Goal: Task Accomplishment & Management: Manage account settings

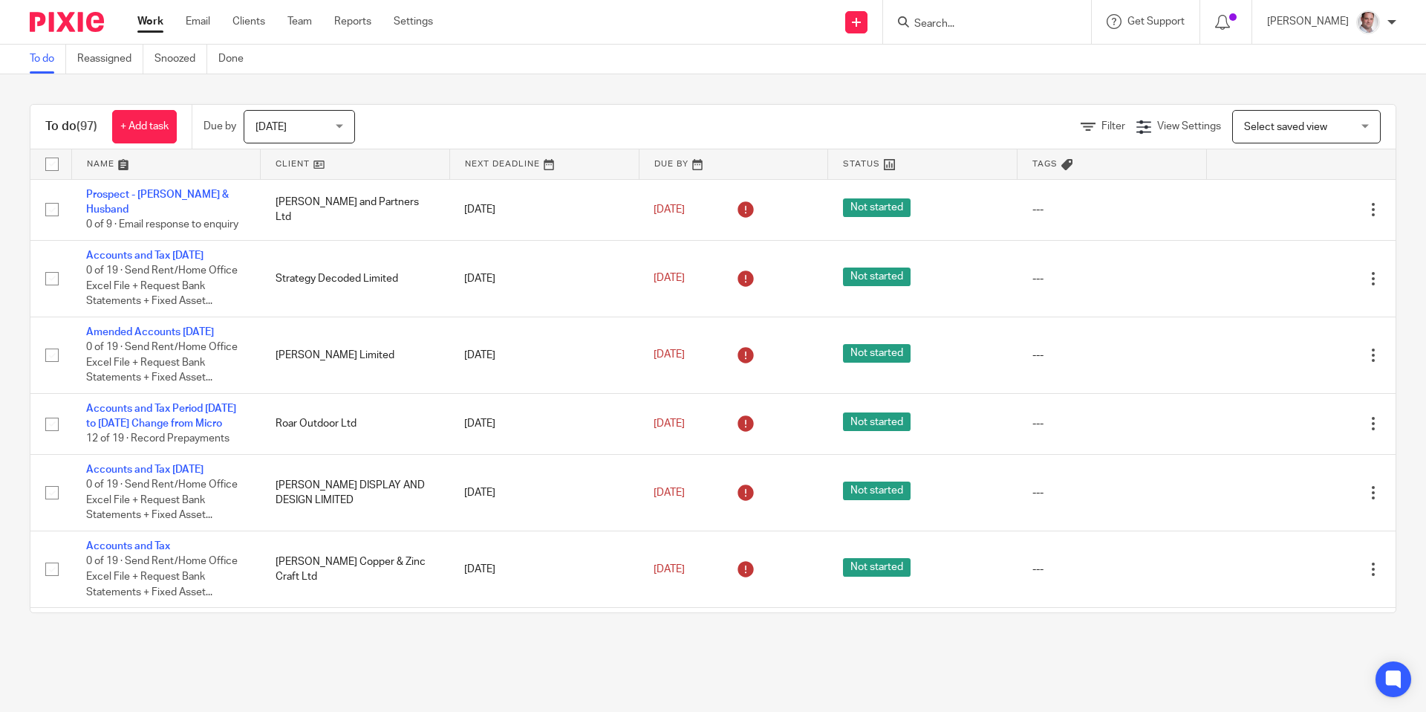
click at [1291, 118] on span "Select saved view" at bounding box center [1298, 126] width 108 height 31
click at [1269, 85] on div "To do (97) + Add task Due by Today Today Today Tomorrow This week Next week Thi…" at bounding box center [713, 358] width 1426 height 568
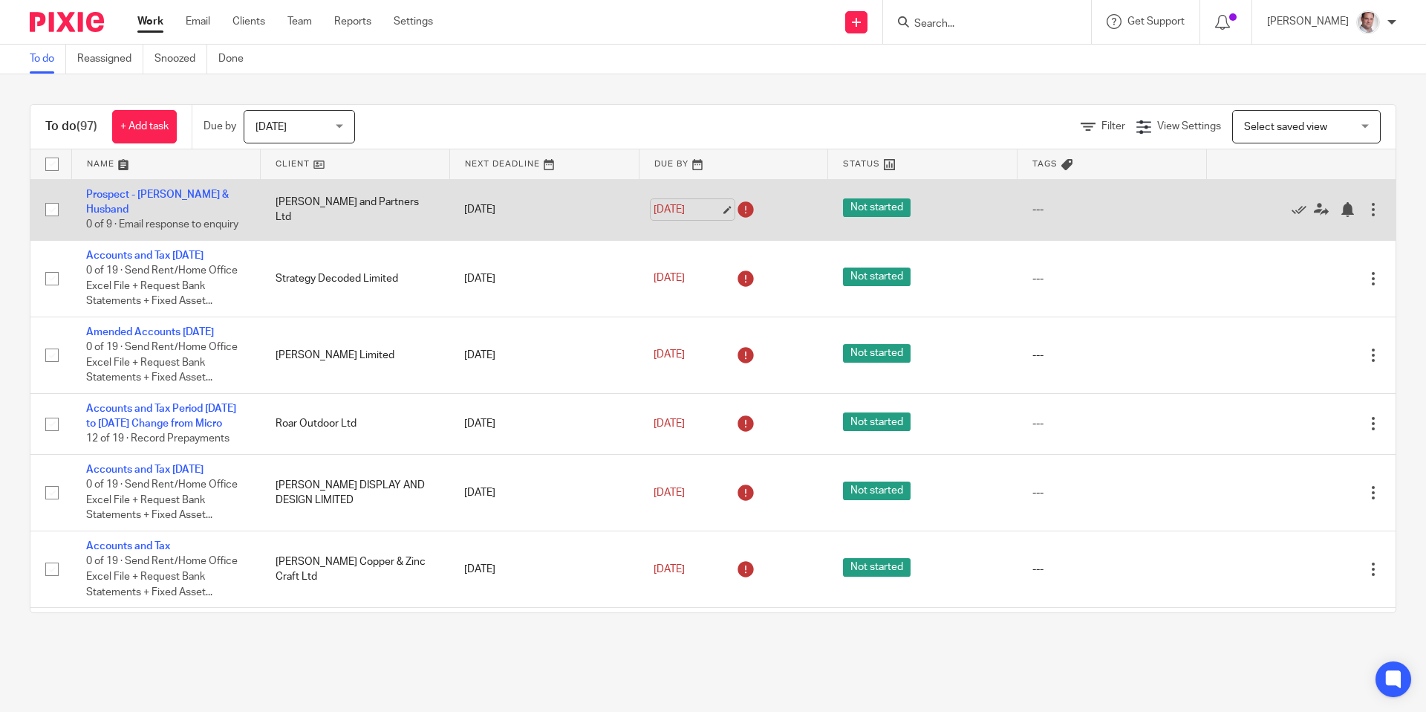
click at [680, 206] on link "11 Jun 2025" at bounding box center [687, 210] width 67 height 16
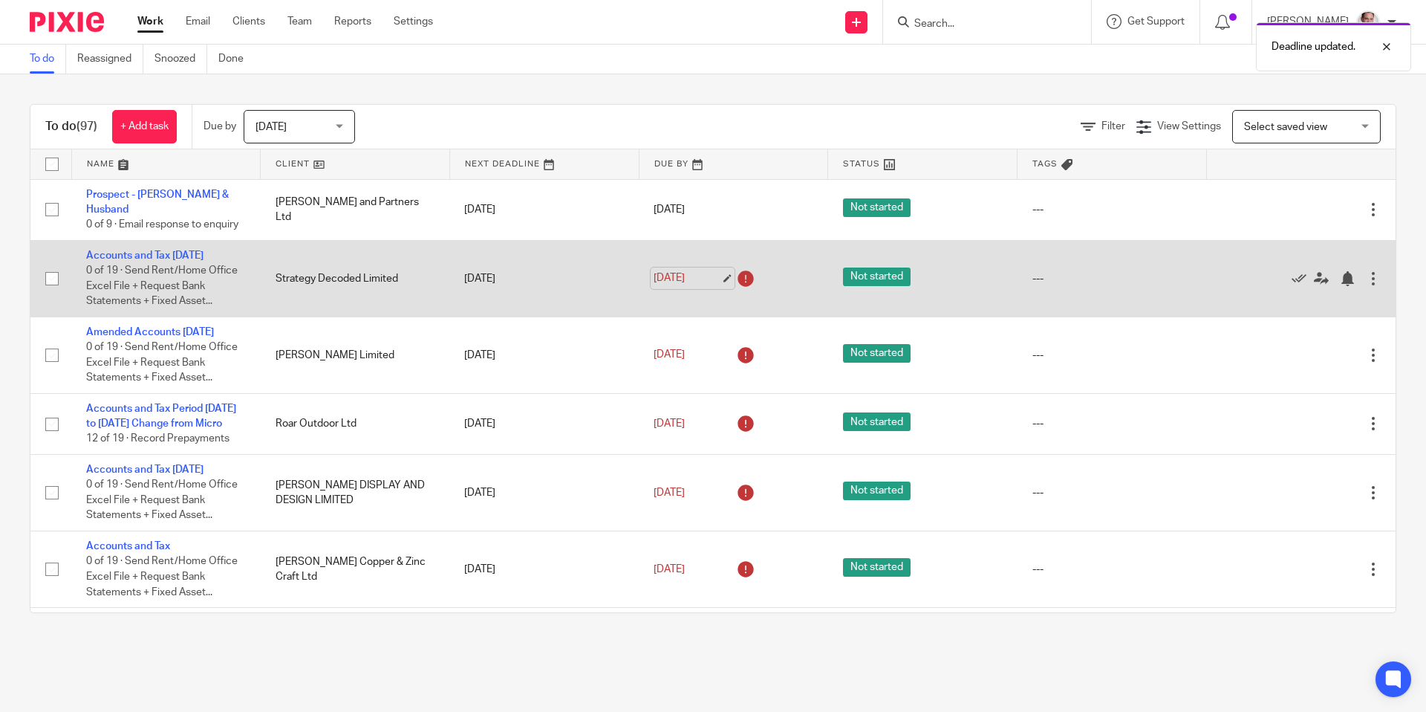
click at [720, 270] on link "7 Jul 2025" at bounding box center [687, 278] width 67 height 16
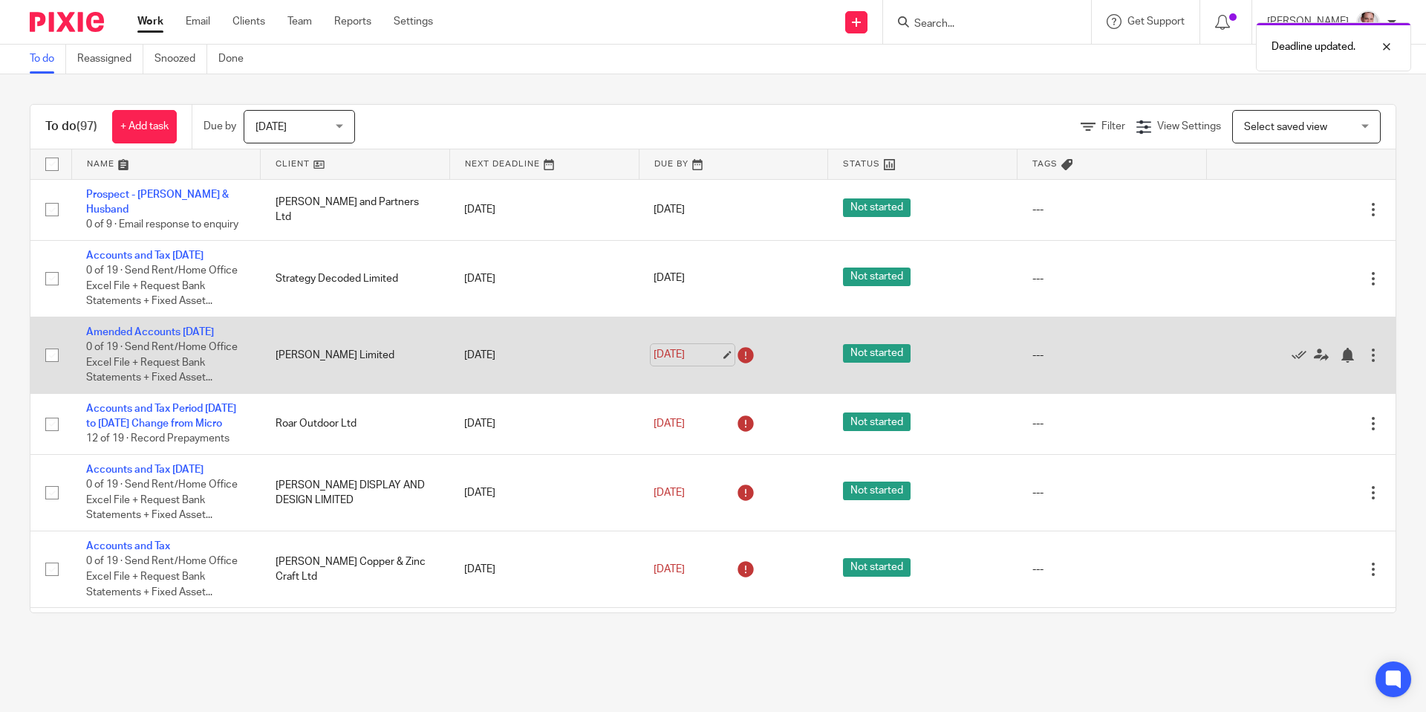
click at [663, 348] on link "8 Jul 2025" at bounding box center [687, 355] width 67 height 16
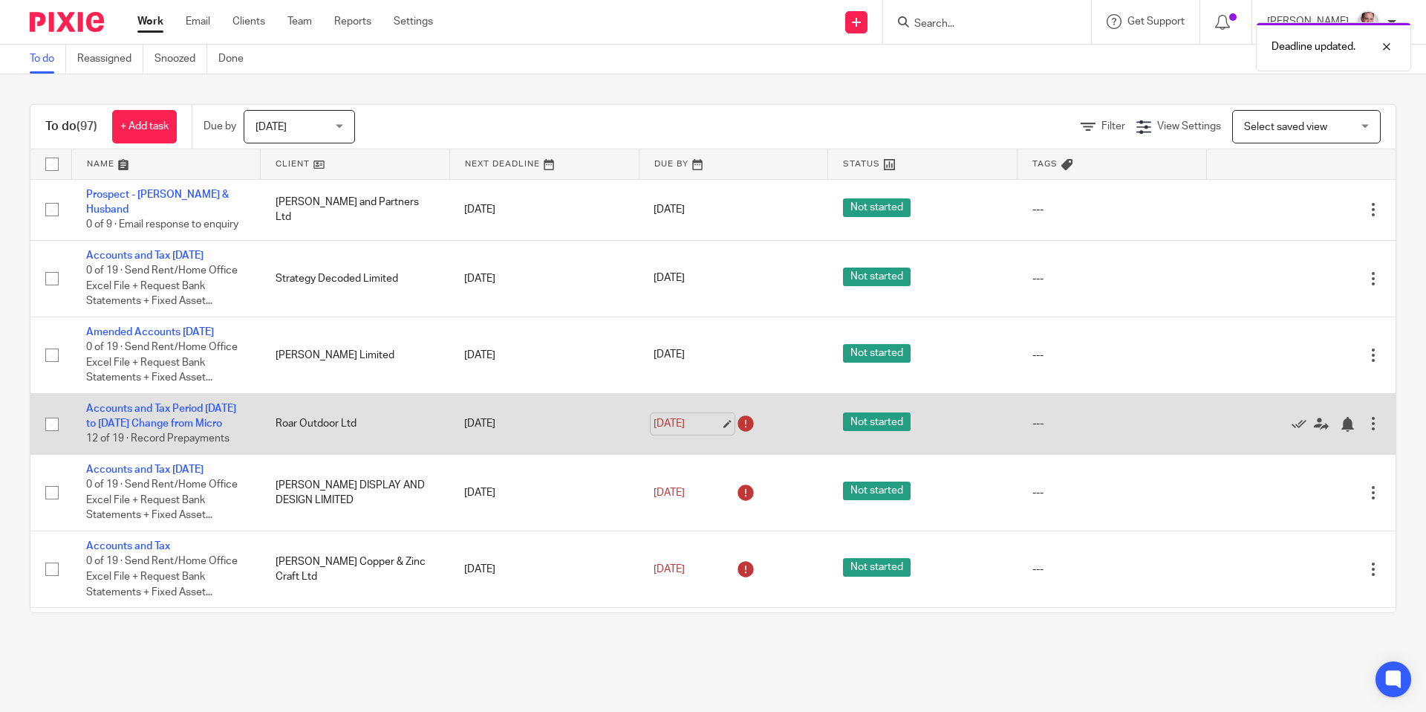
click at [689, 429] on link "8 Jul 2025" at bounding box center [687, 424] width 67 height 16
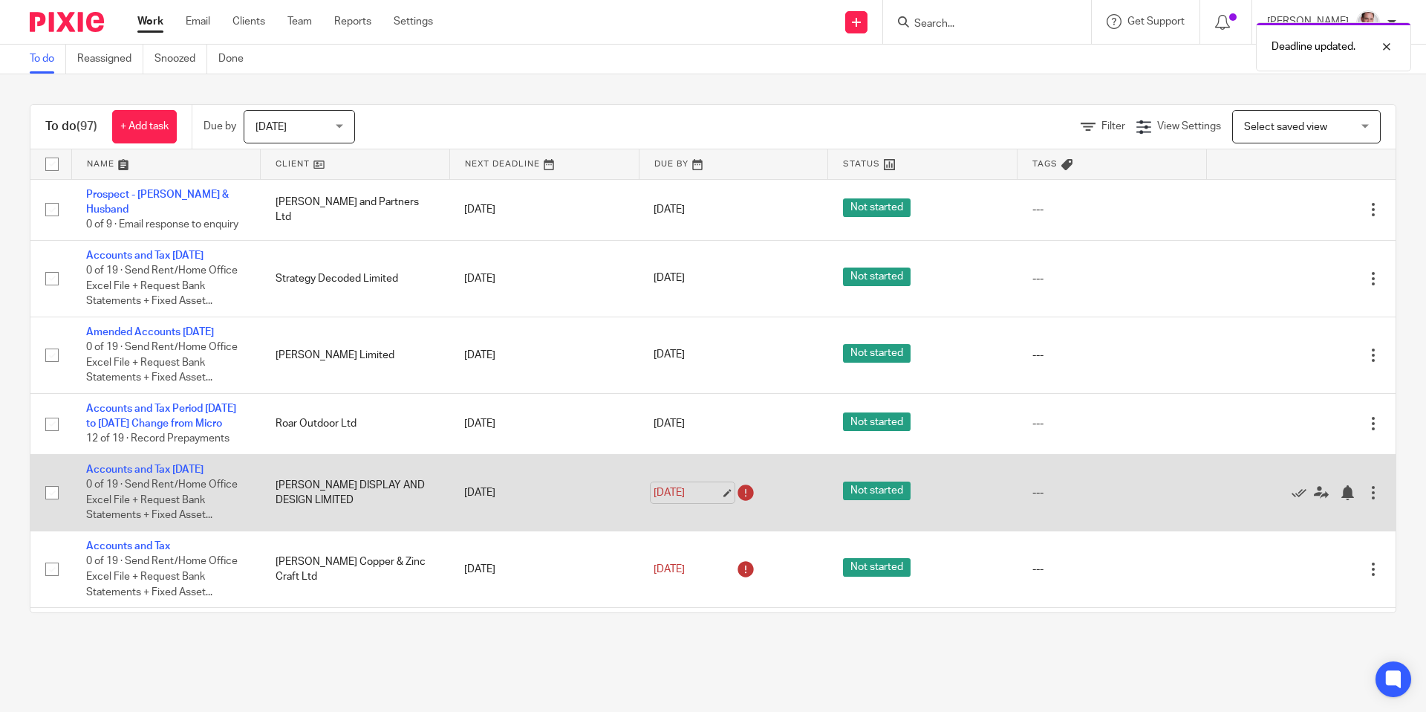
click at [674, 501] on link "8 Jul 2025" at bounding box center [687, 493] width 67 height 16
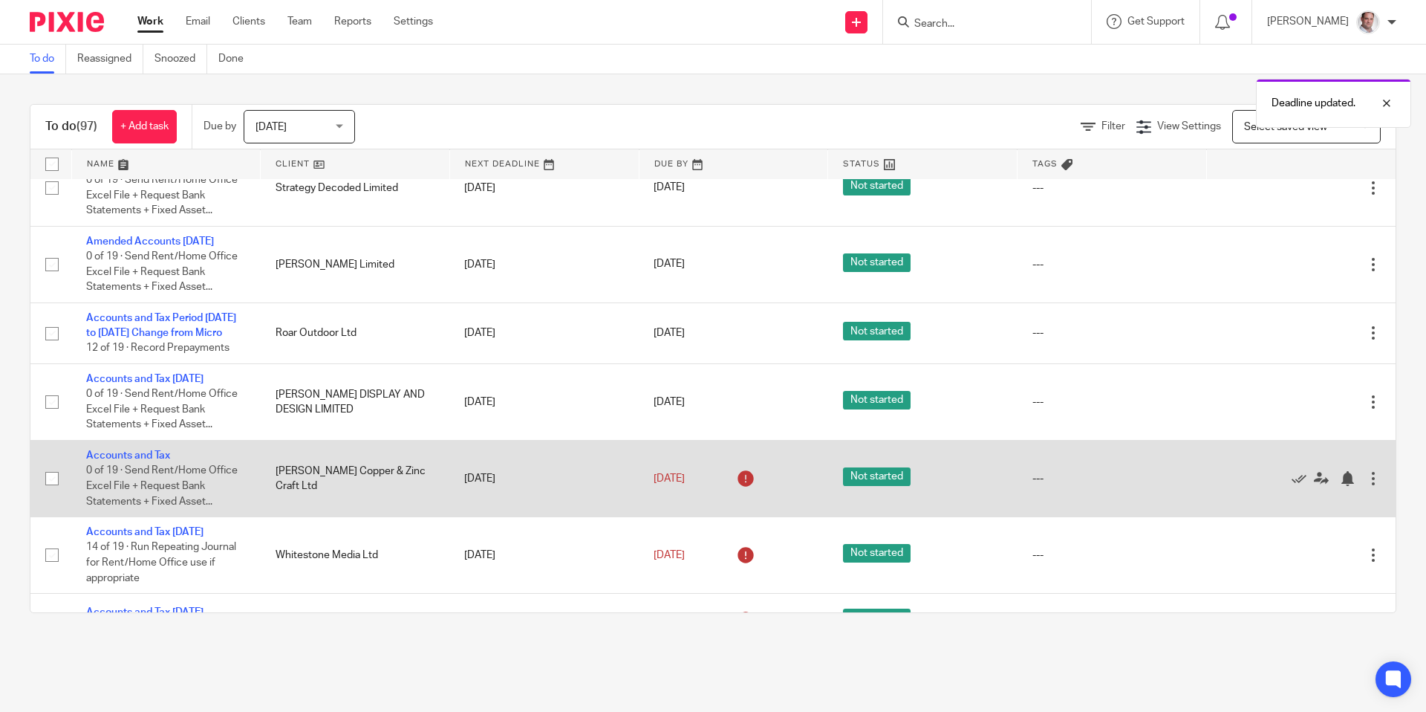
scroll to position [123, 0]
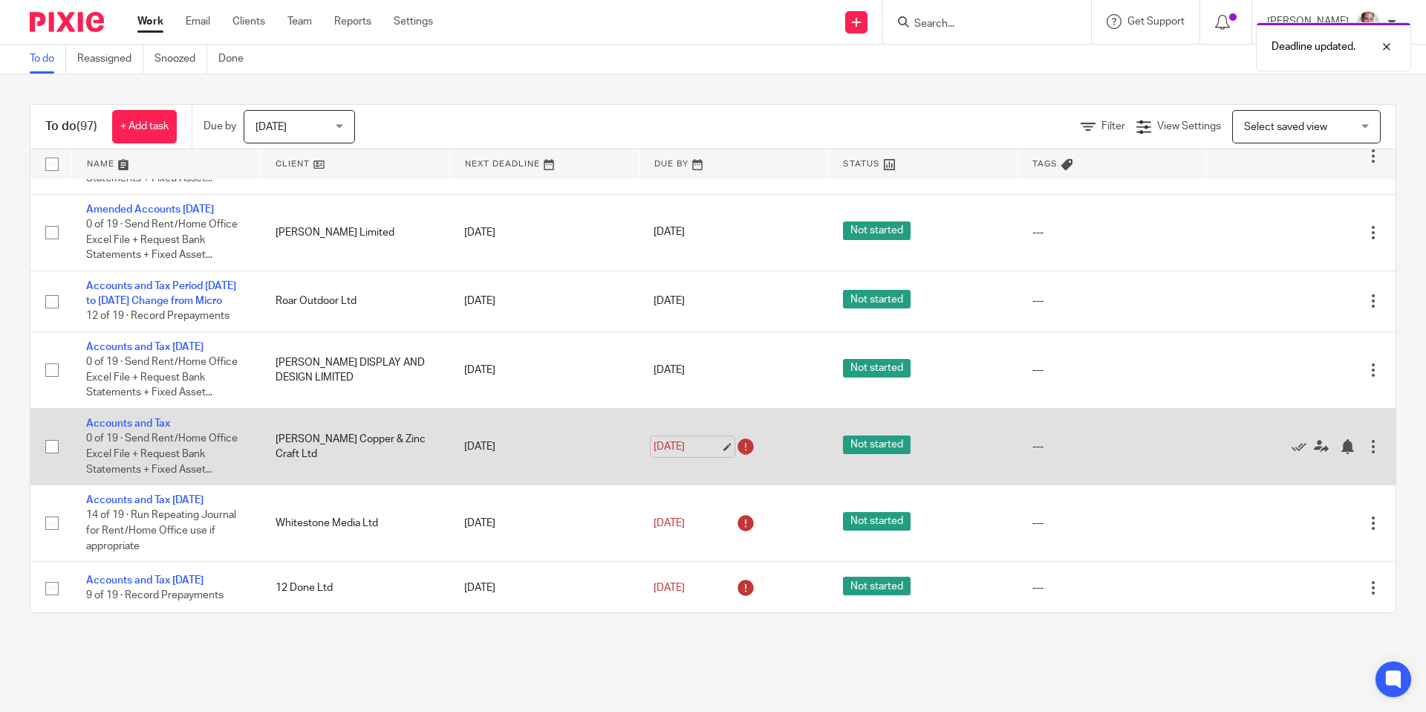
click at [666, 455] on link "8 Jul 2025" at bounding box center [687, 447] width 67 height 16
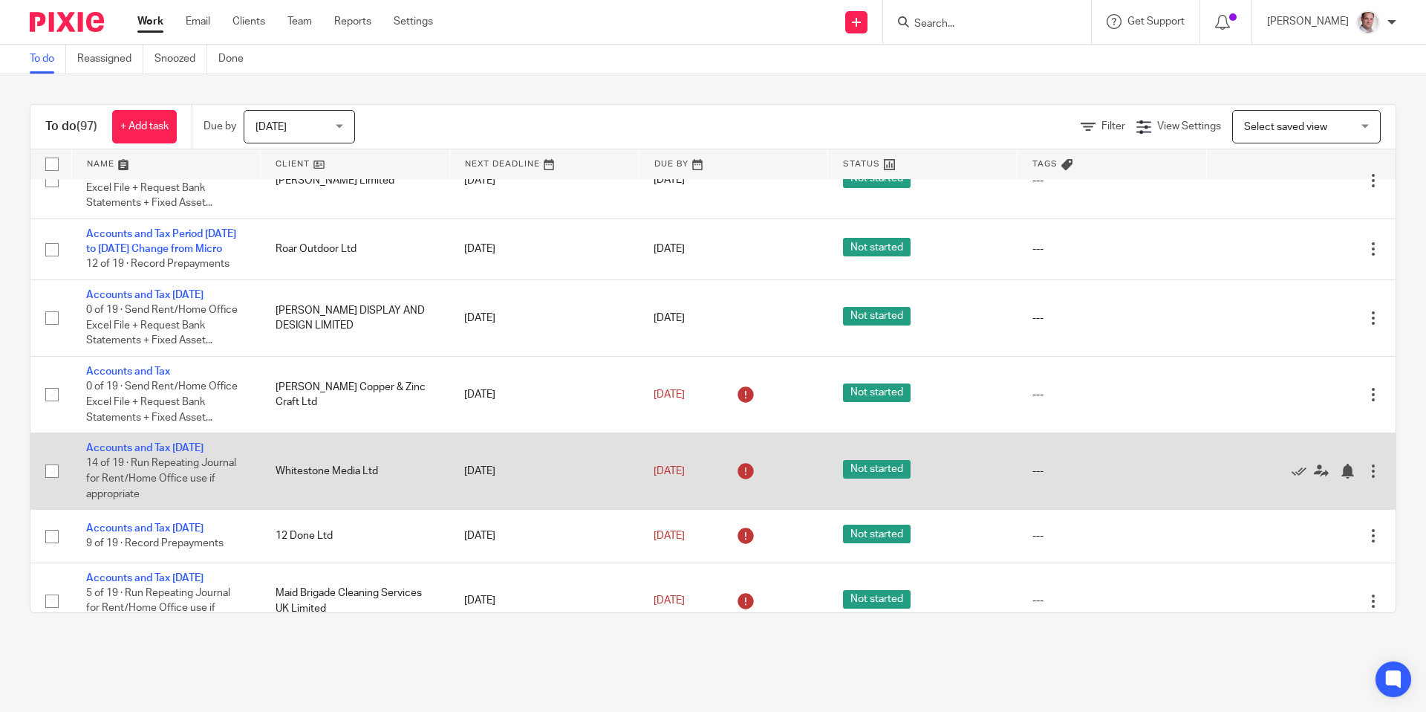
scroll to position [191, 0]
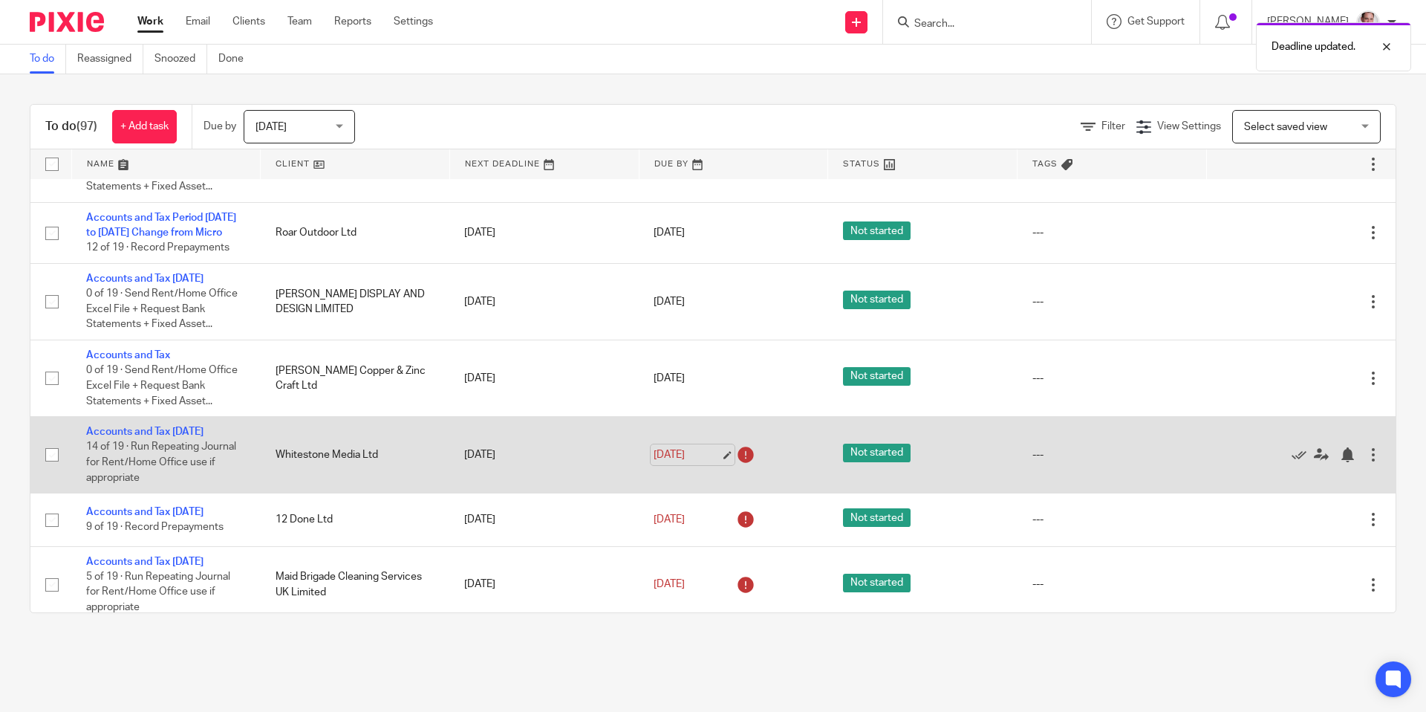
click at [673, 463] on link "8 Jul 2025" at bounding box center [687, 455] width 67 height 16
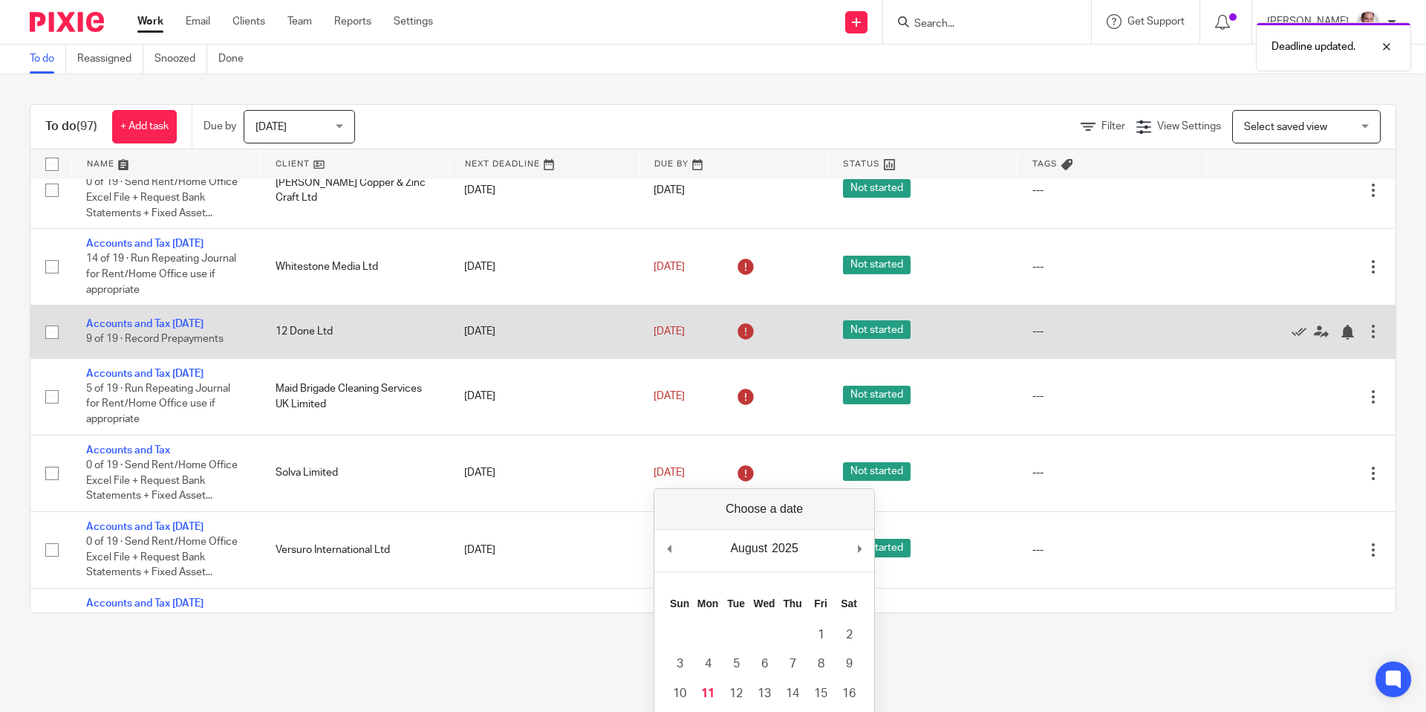
scroll to position [371, 0]
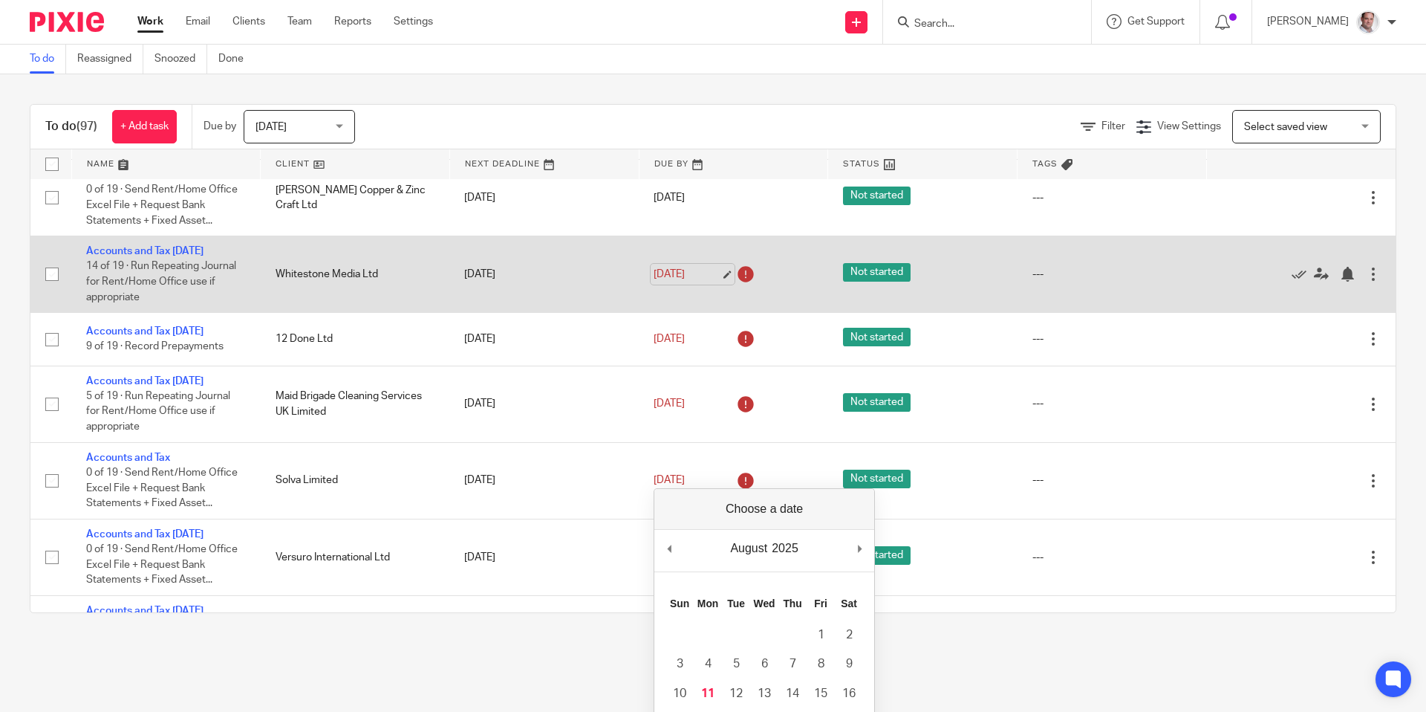
click at [690, 282] on link "8 Jul 2025" at bounding box center [687, 275] width 67 height 16
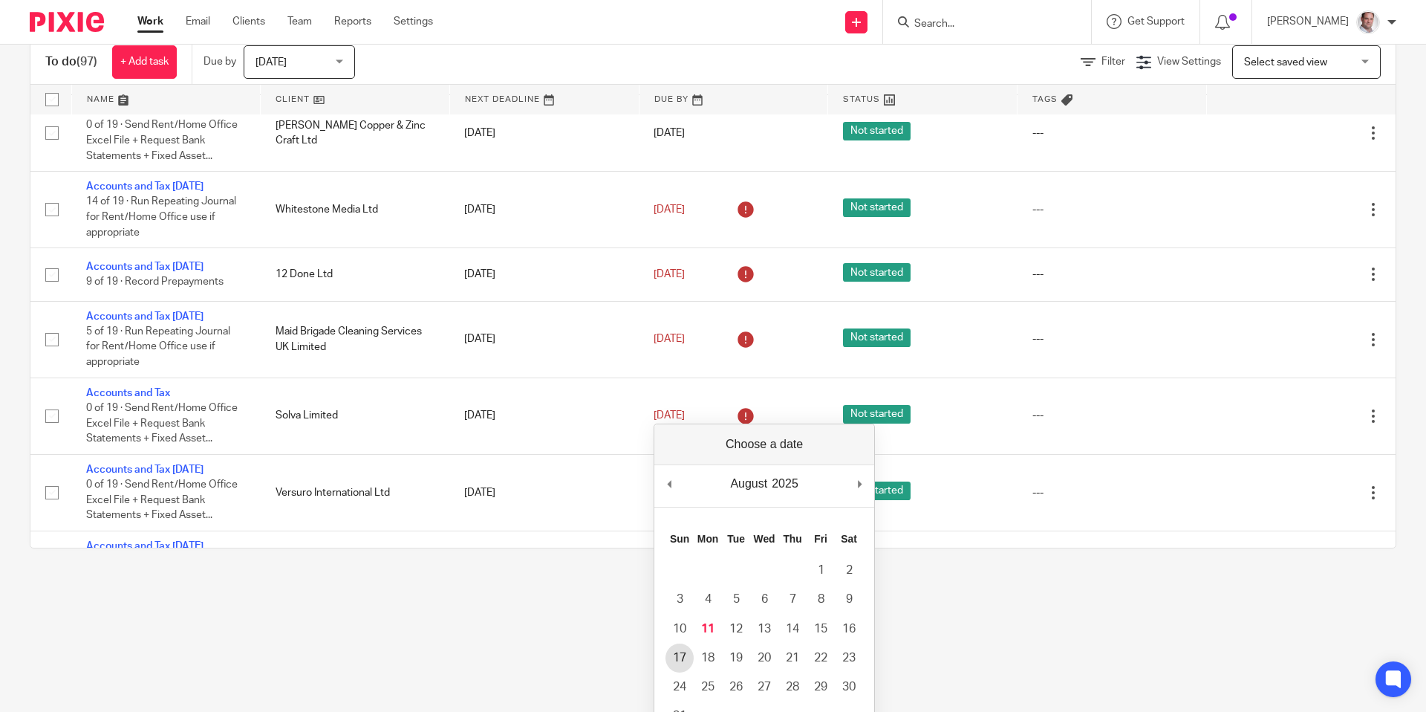
scroll to position [0, 0]
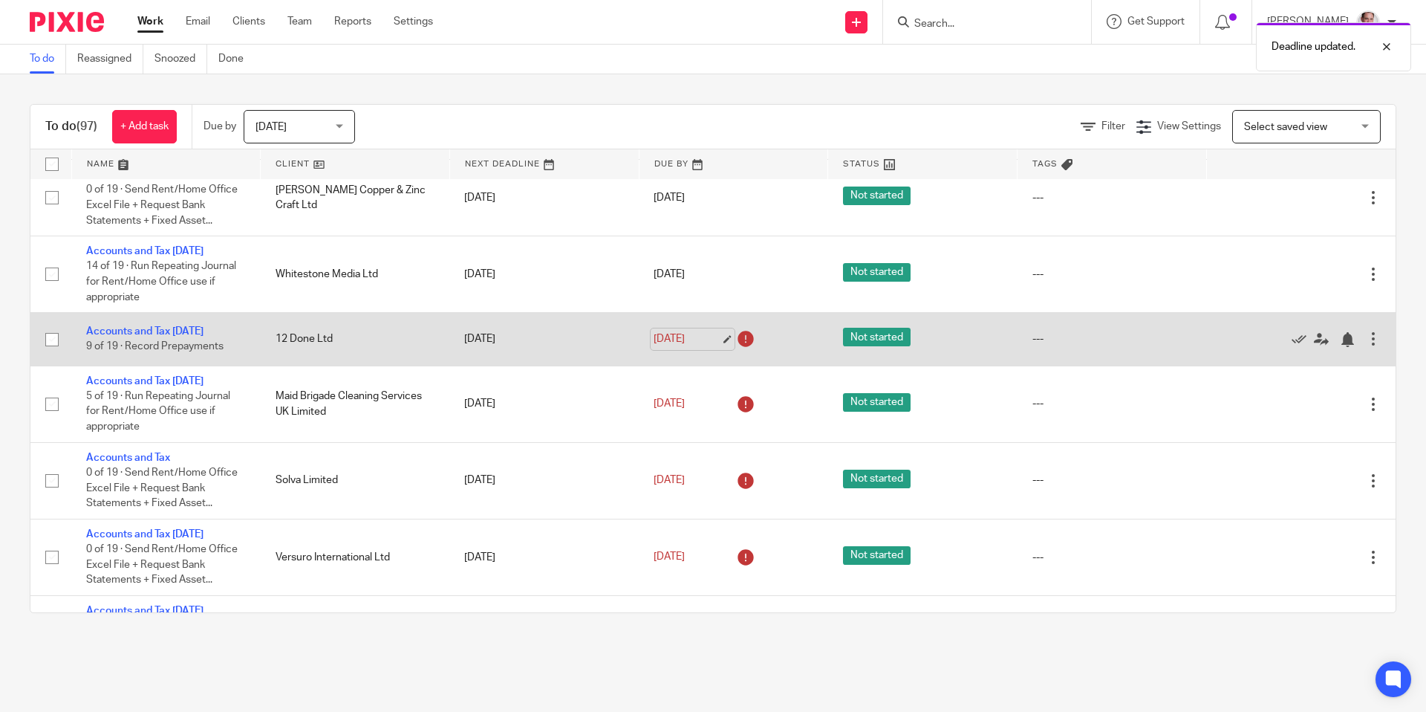
click at [695, 347] on link "8 Jul 2025" at bounding box center [687, 339] width 67 height 16
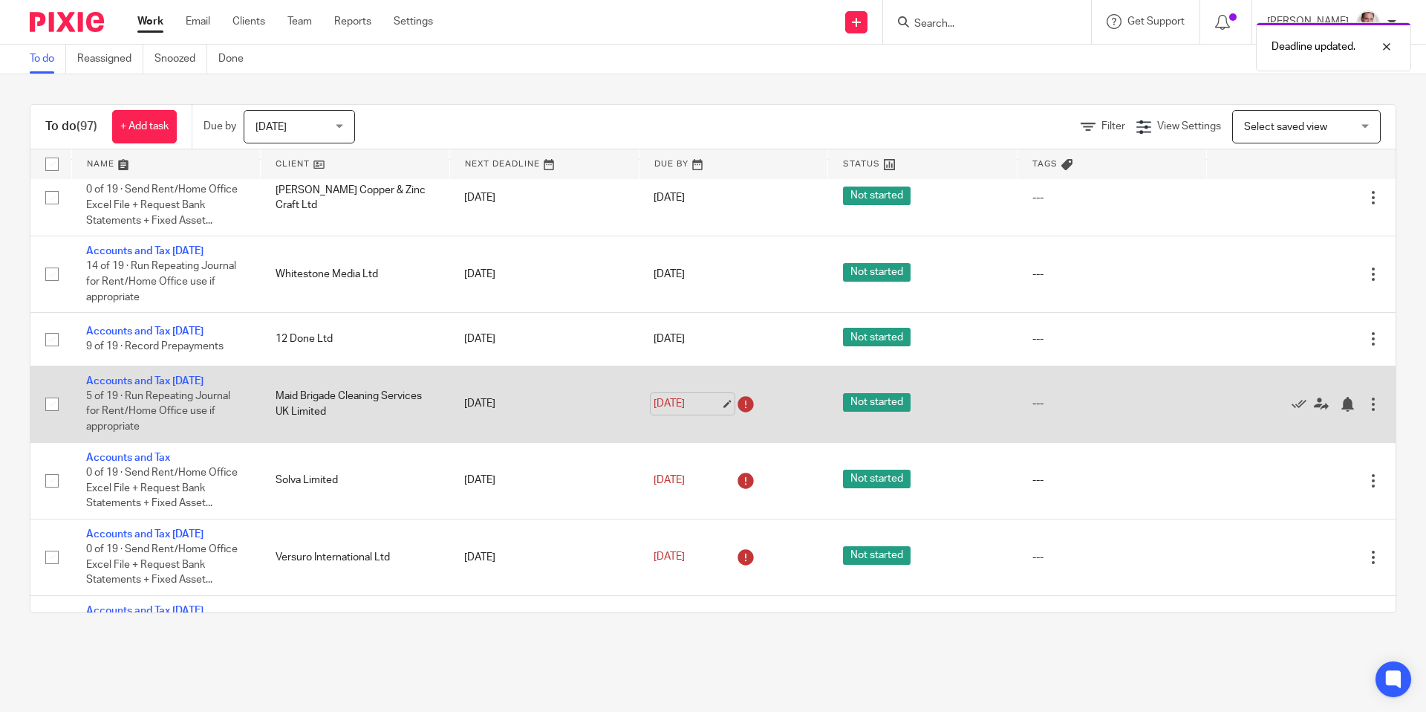
click at [693, 411] on link "8 Jul 2025" at bounding box center [687, 404] width 67 height 16
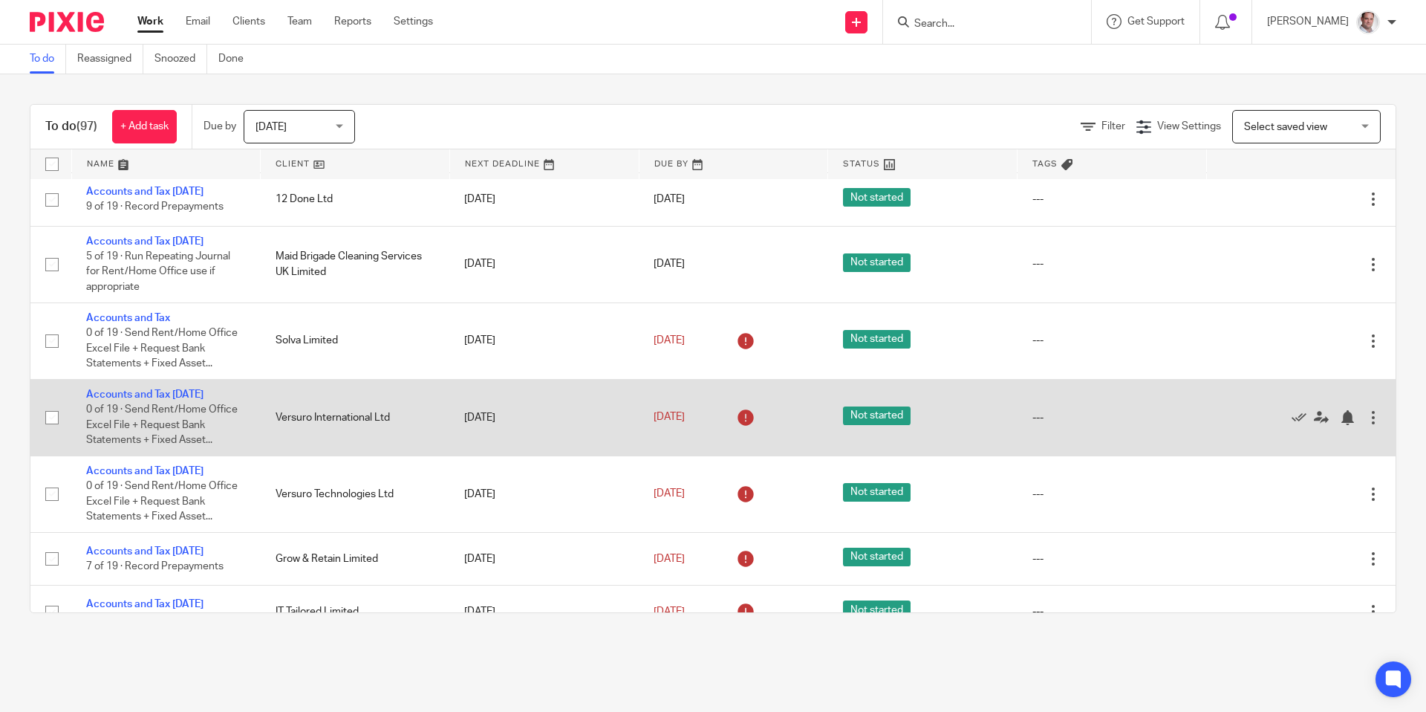
scroll to position [518, 0]
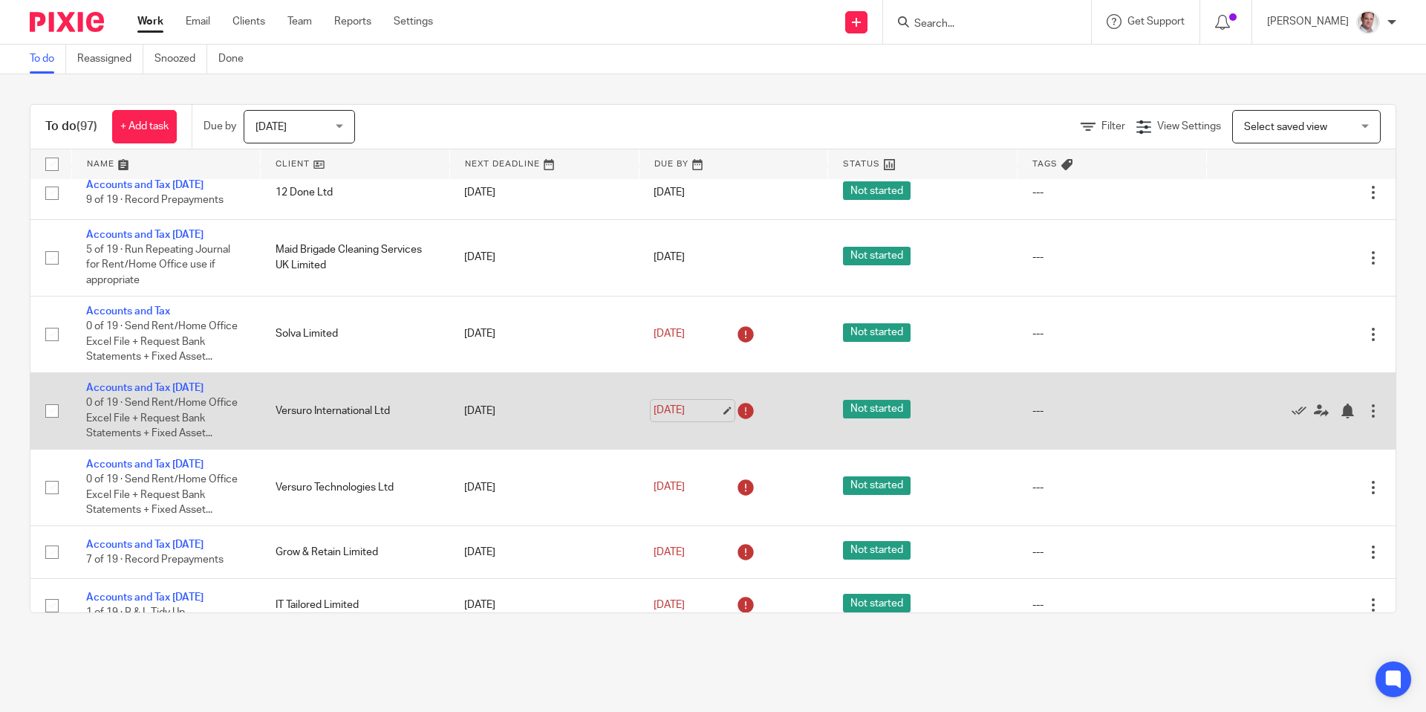
click at [682, 418] on link "8 Jul 2025" at bounding box center [687, 411] width 67 height 16
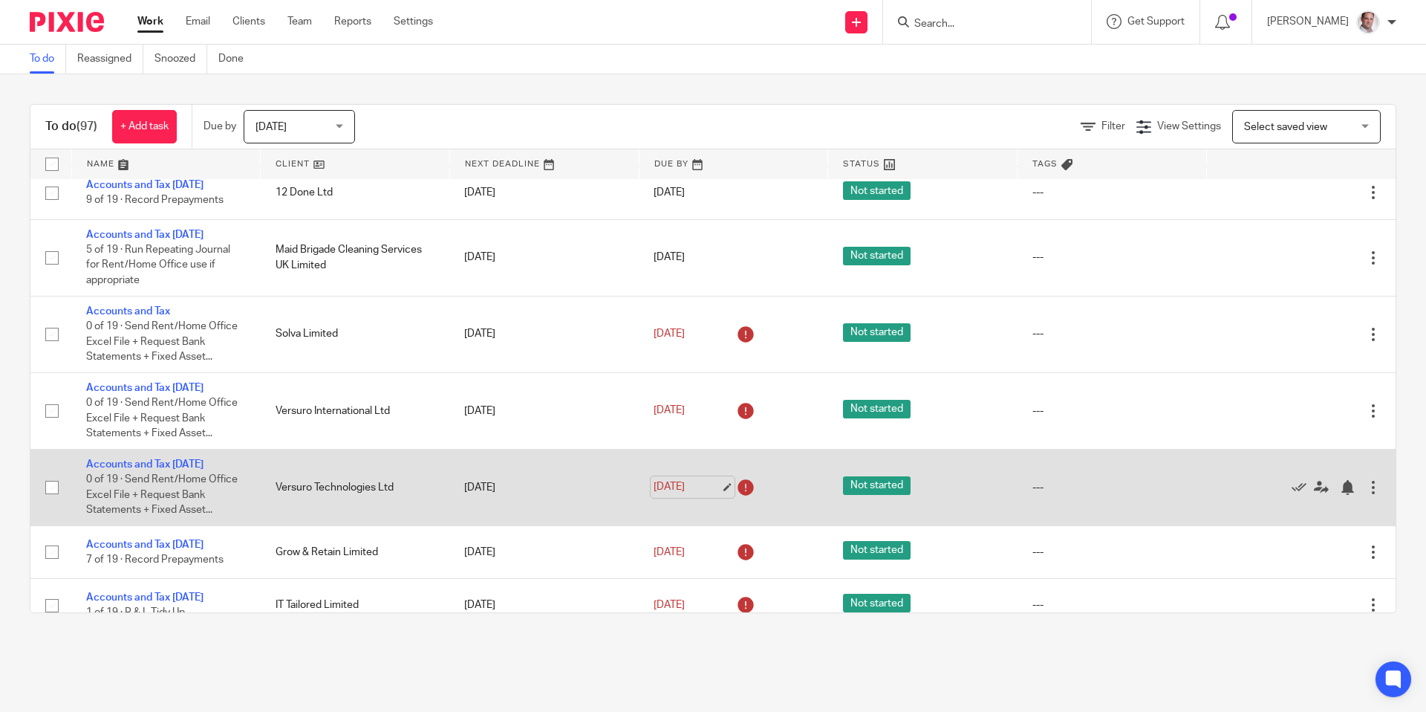
click at [706, 495] on link "8 Jul 2025" at bounding box center [687, 487] width 67 height 16
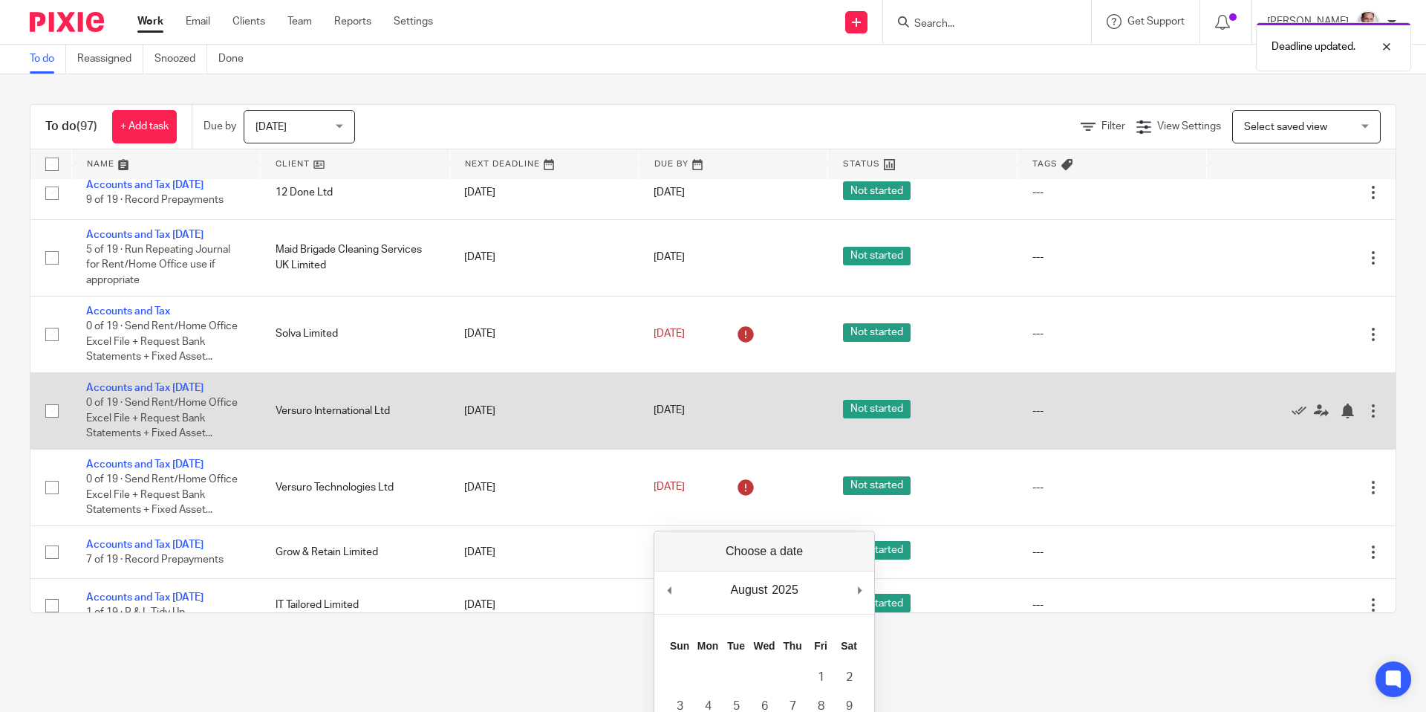
click at [701, 445] on td "13 Aug 2025" at bounding box center [733, 410] width 189 height 77
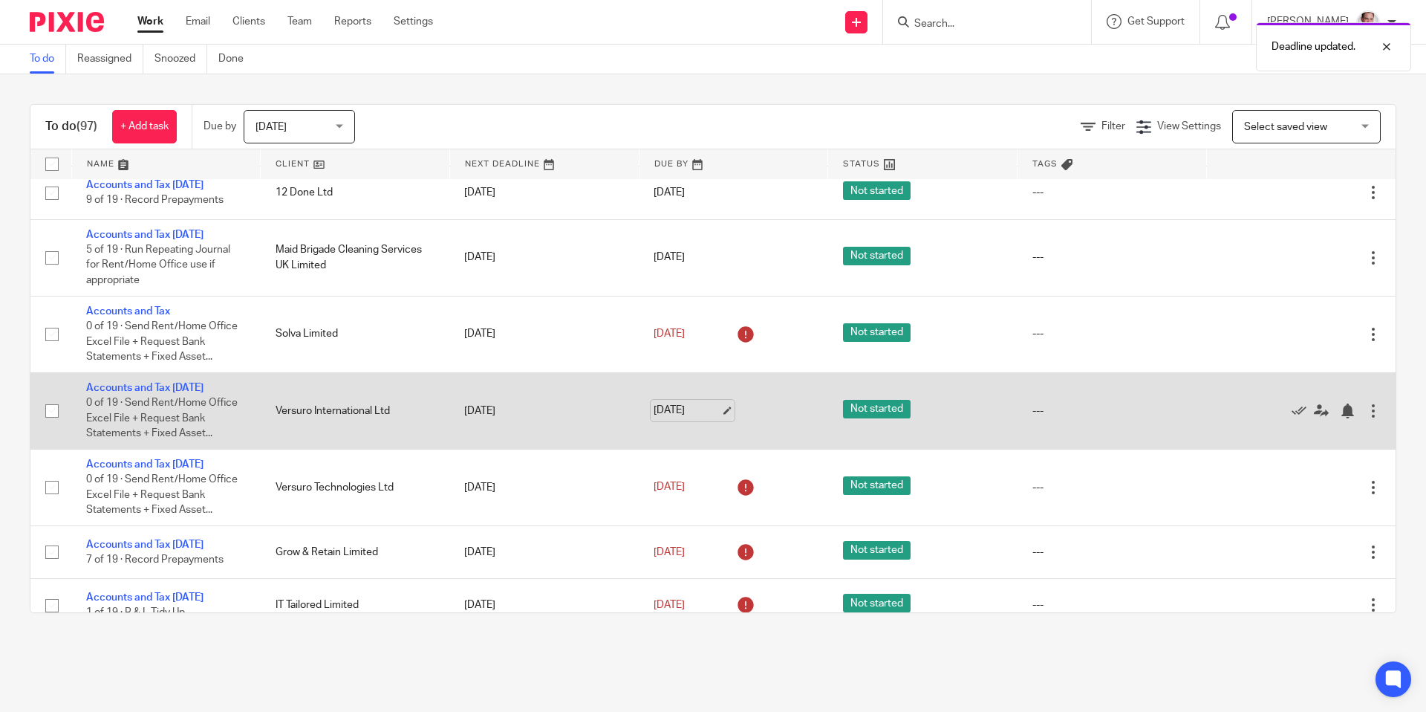
click at [700, 418] on link "13 Aug 2025" at bounding box center [687, 411] width 67 height 16
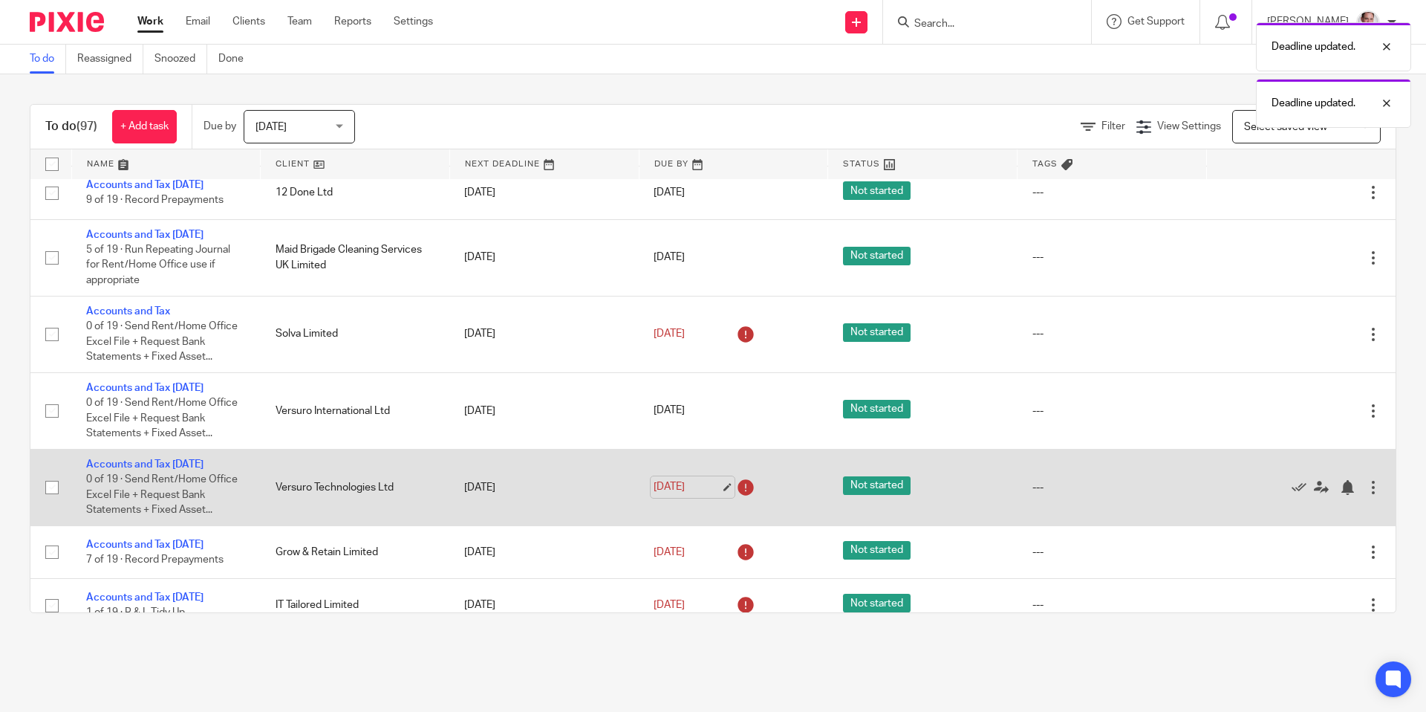
click at [689, 495] on link "8 Jul 2025" at bounding box center [687, 487] width 67 height 16
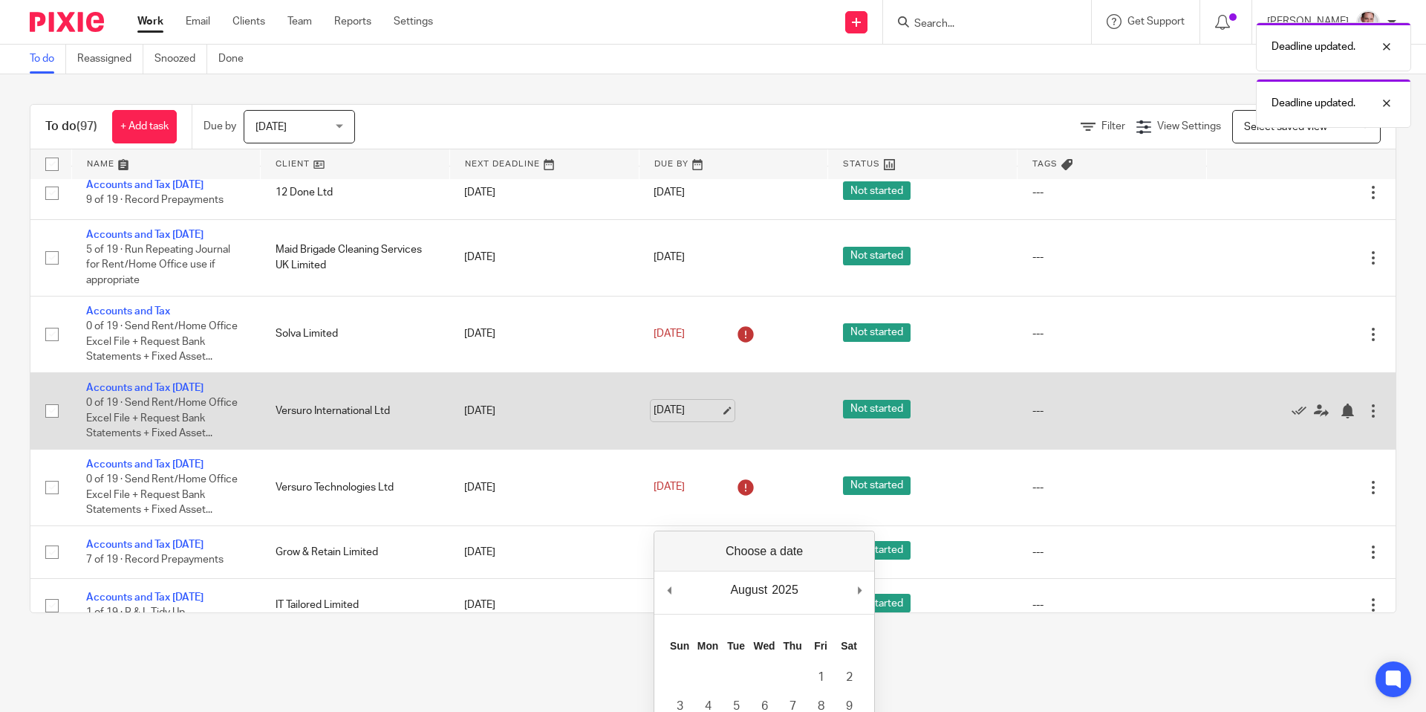
click at [693, 418] on link "14 Aug 2025" at bounding box center [687, 411] width 67 height 16
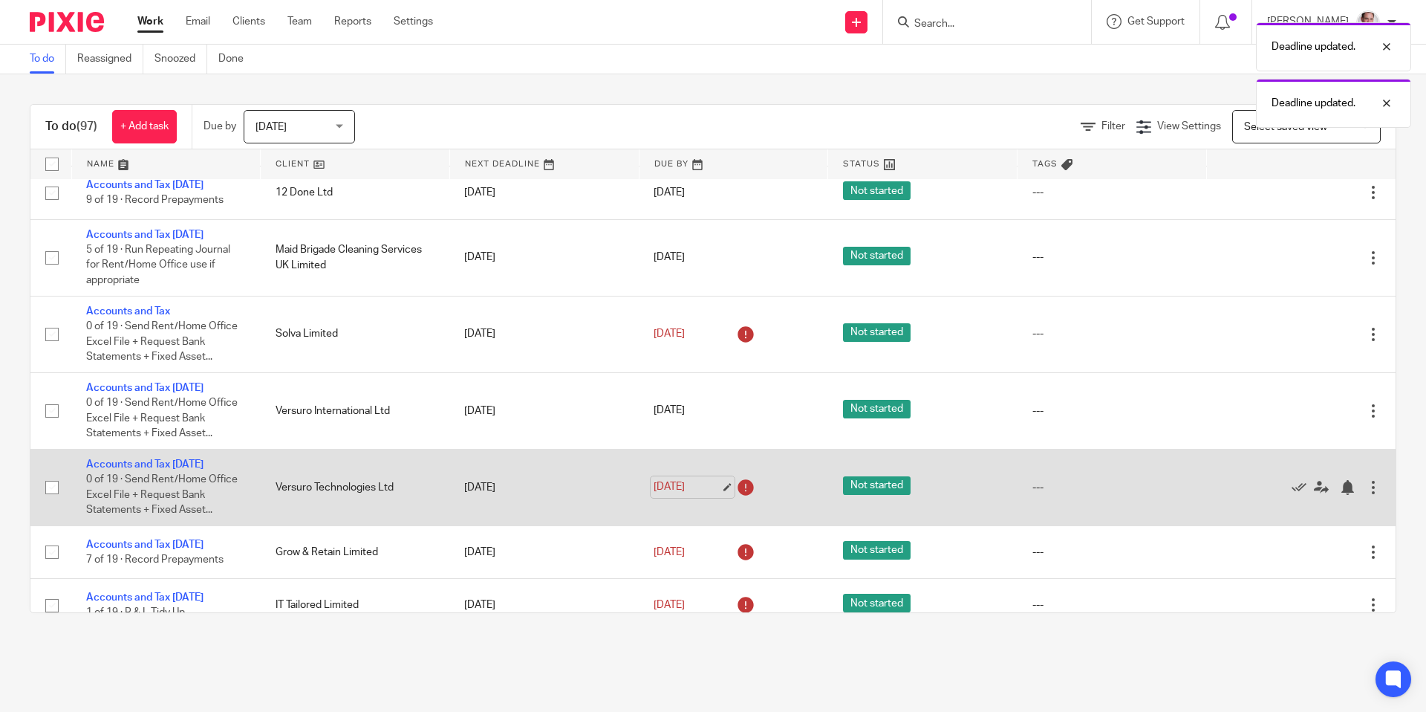
click at [690, 495] on link "8 Jul 2025" at bounding box center [687, 487] width 67 height 16
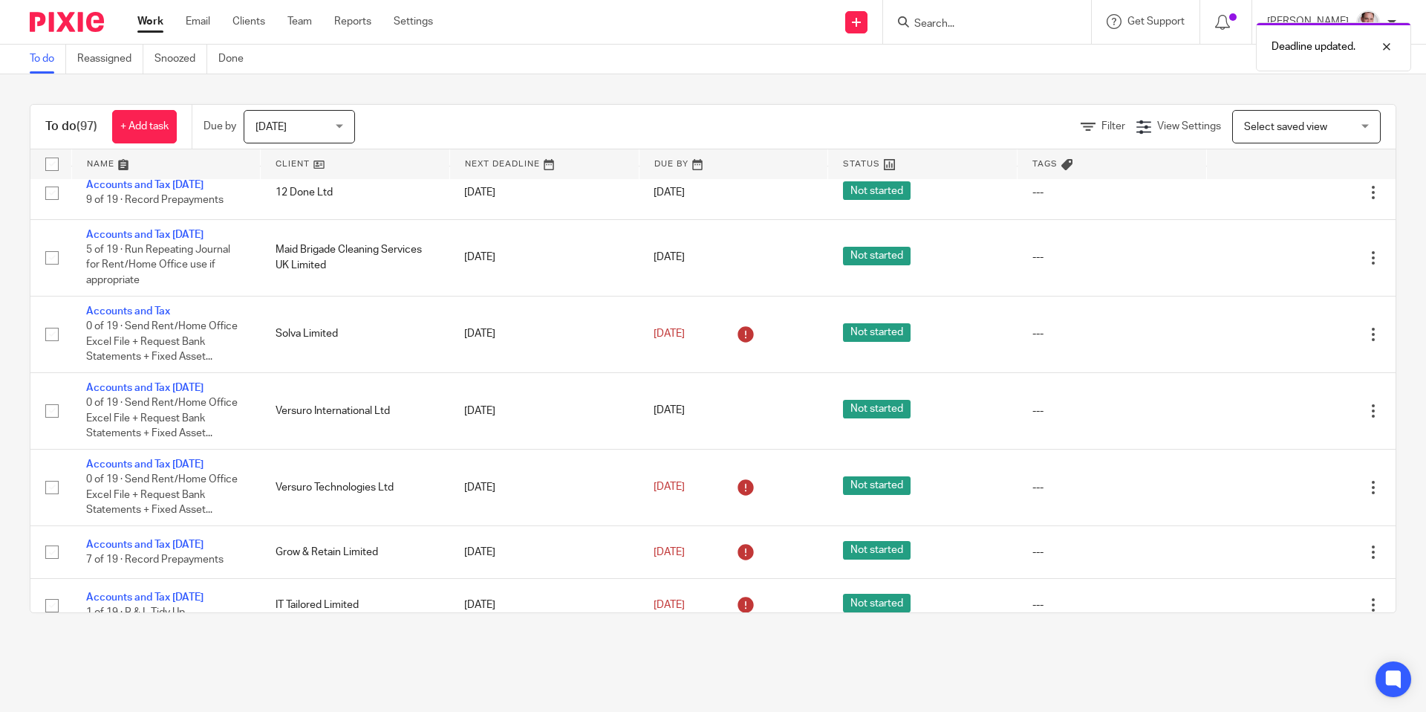
scroll to position [0, 0]
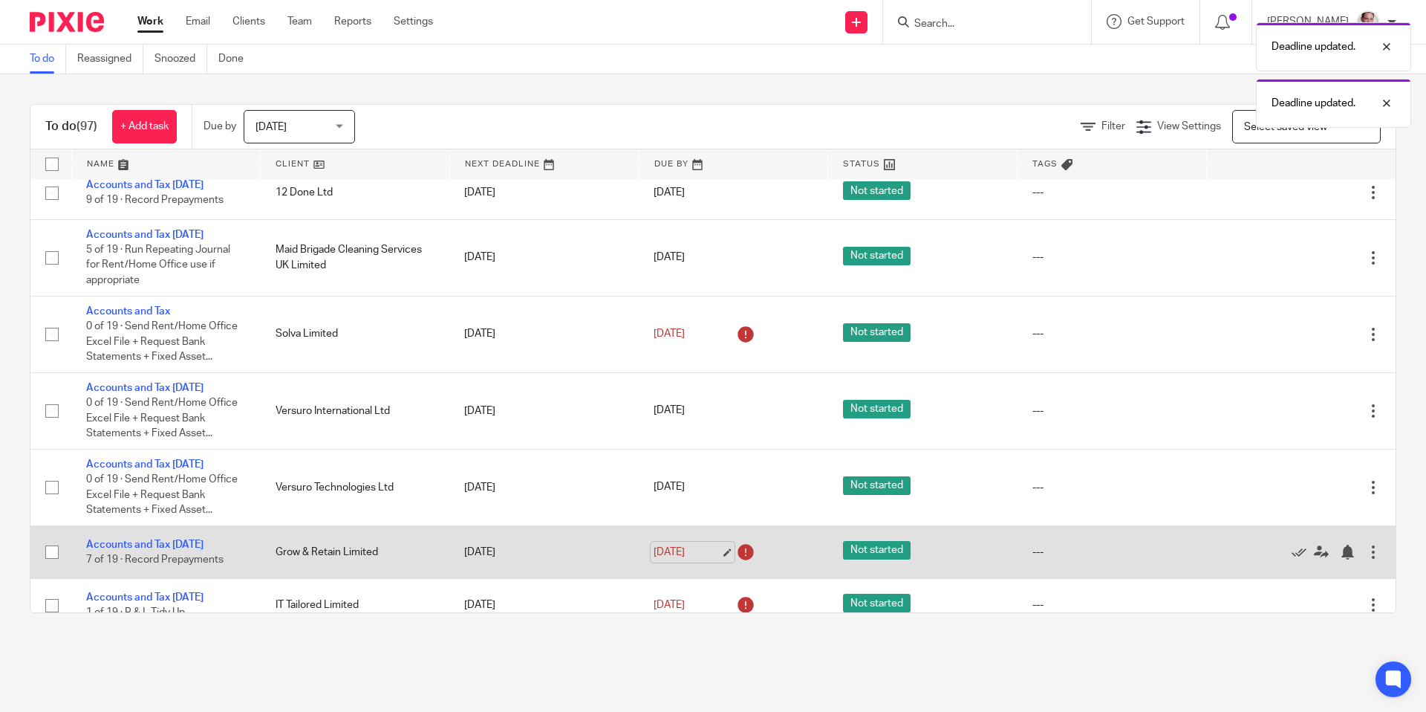
click at [703, 560] on link "8 Jul 2025" at bounding box center [687, 552] width 67 height 16
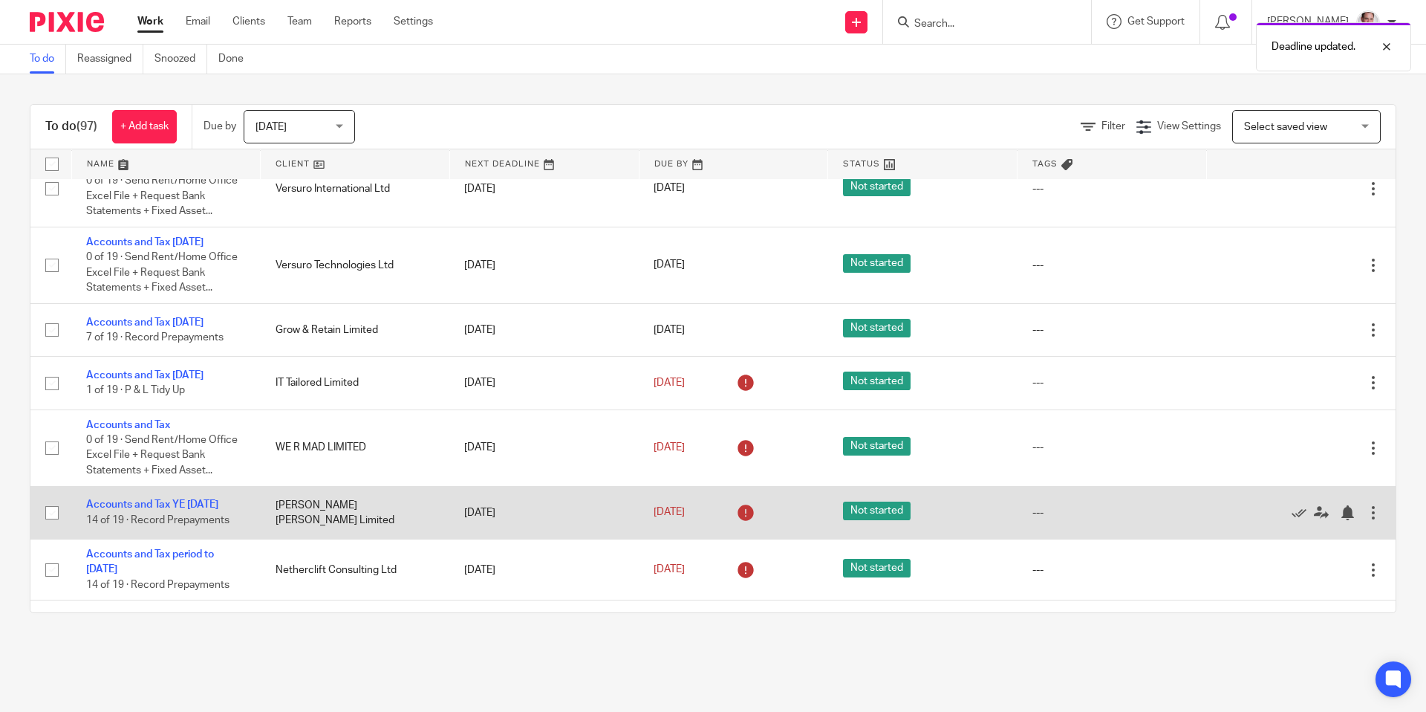
scroll to position [749, 0]
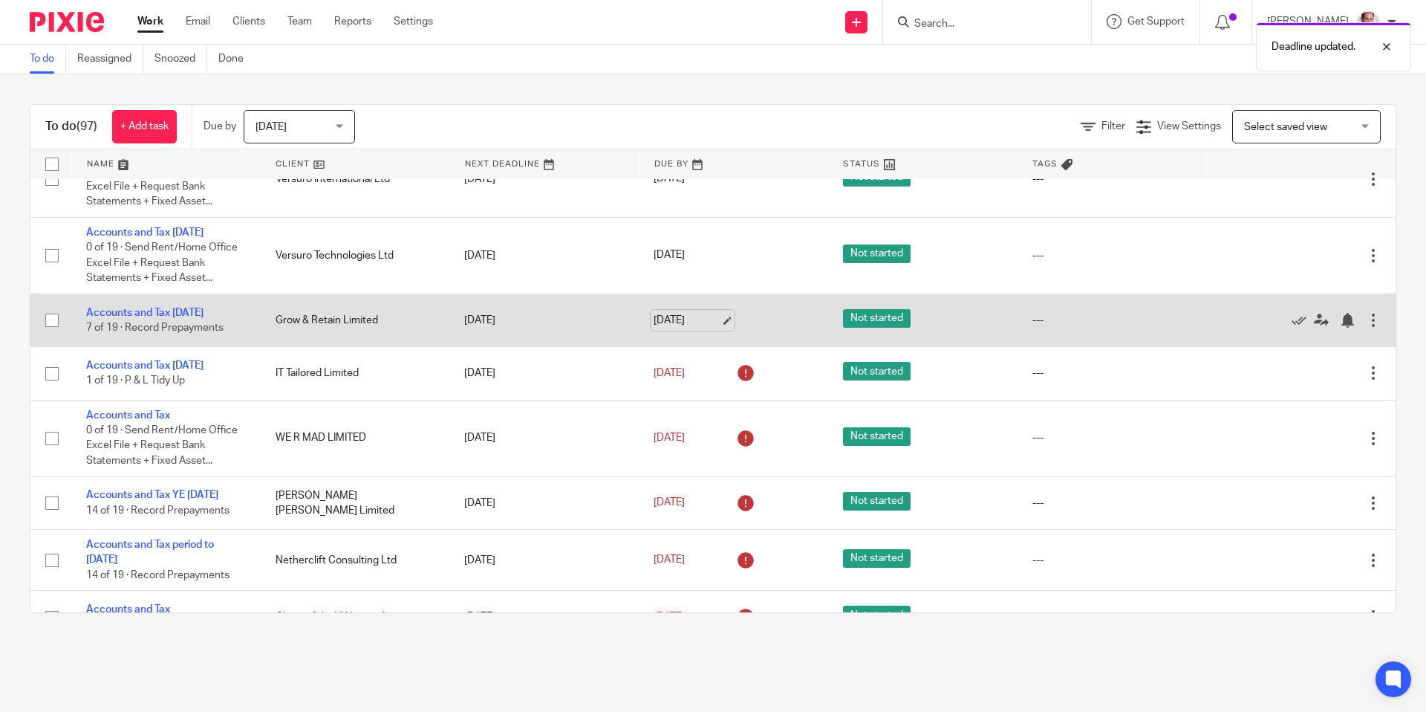
click at [671, 346] on td "12 Aug 2025" at bounding box center [733, 319] width 189 height 53
click at [672, 328] on link "12 Aug 2025" at bounding box center [687, 321] width 67 height 16
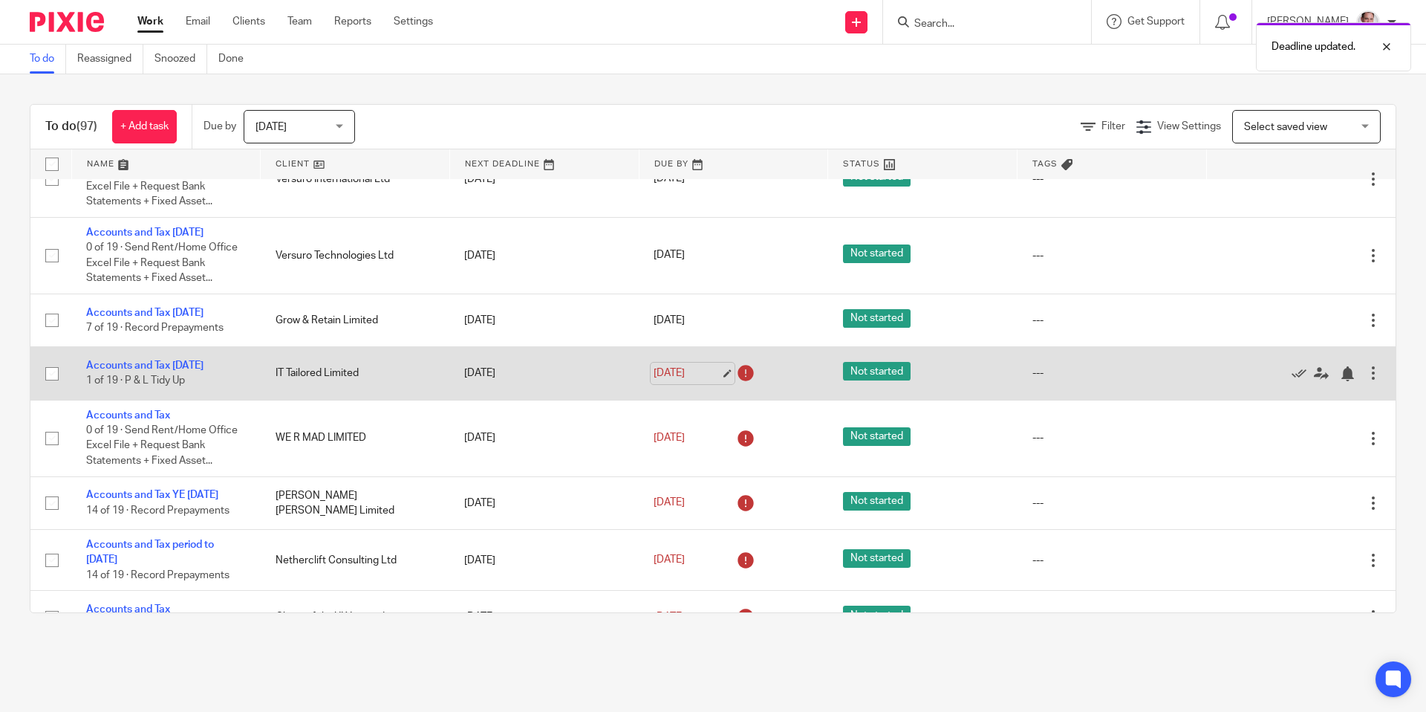
click at [679, 381] on link "8 Jul 2025" at bounding box center [687, 373] width 67 height 16
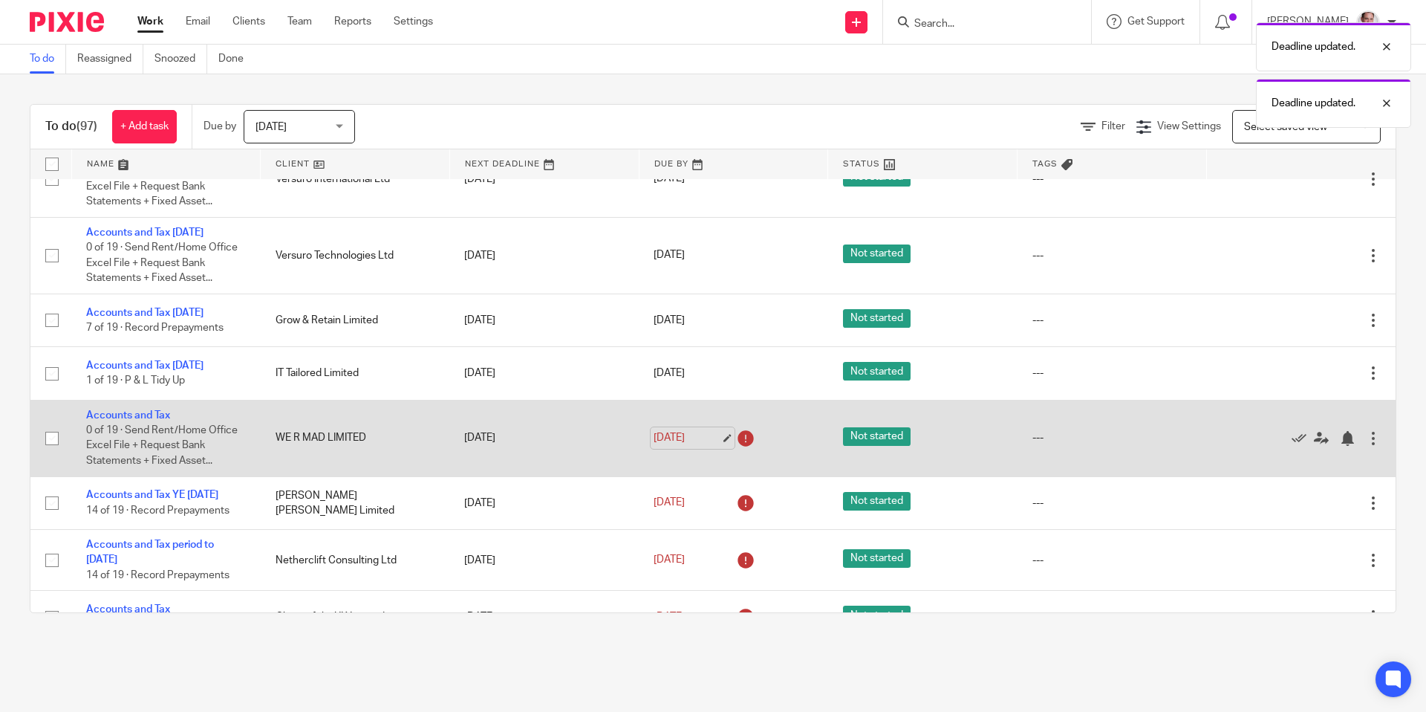
click at [677, 446] on link "8 Jul 2025" at bounding box center [687, 438] width 67 height 16
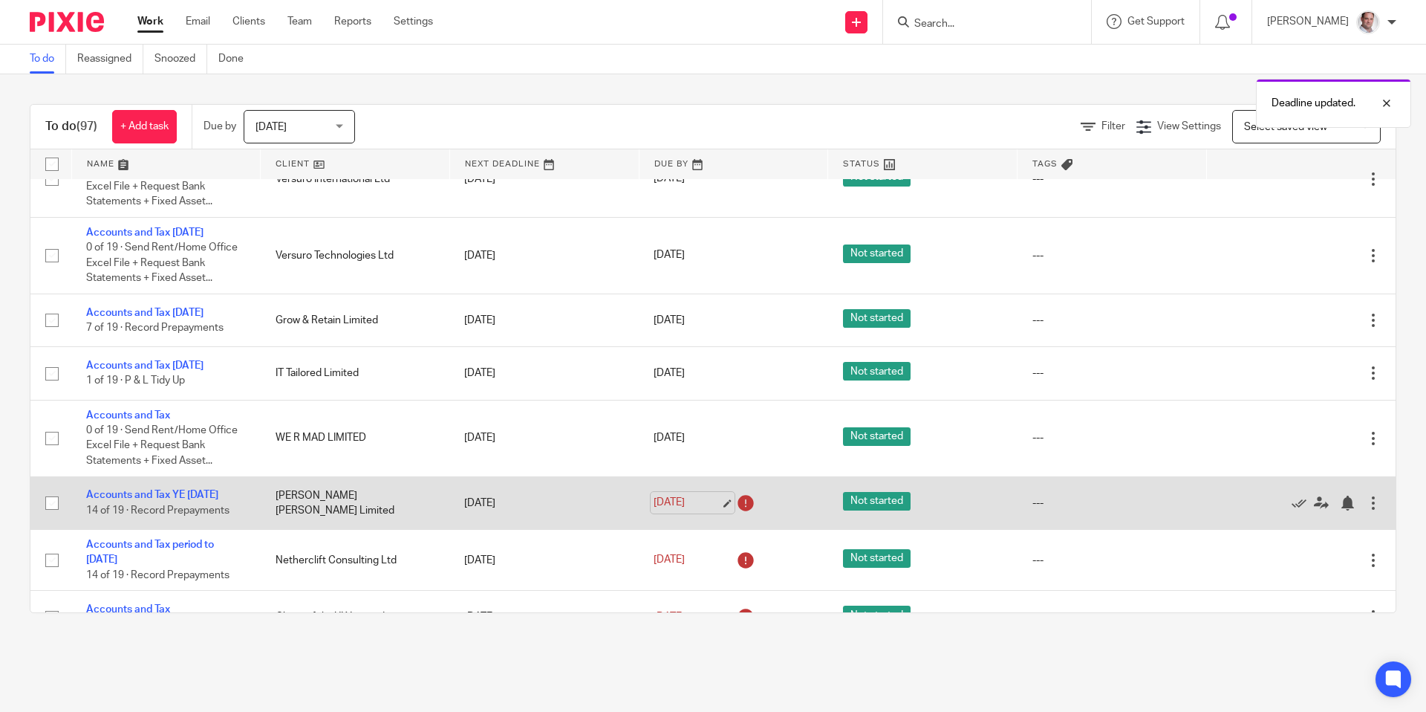
click at [680, 510] on link "8 Jul 2025" at bounding box center [687, 503] width 67 height 16
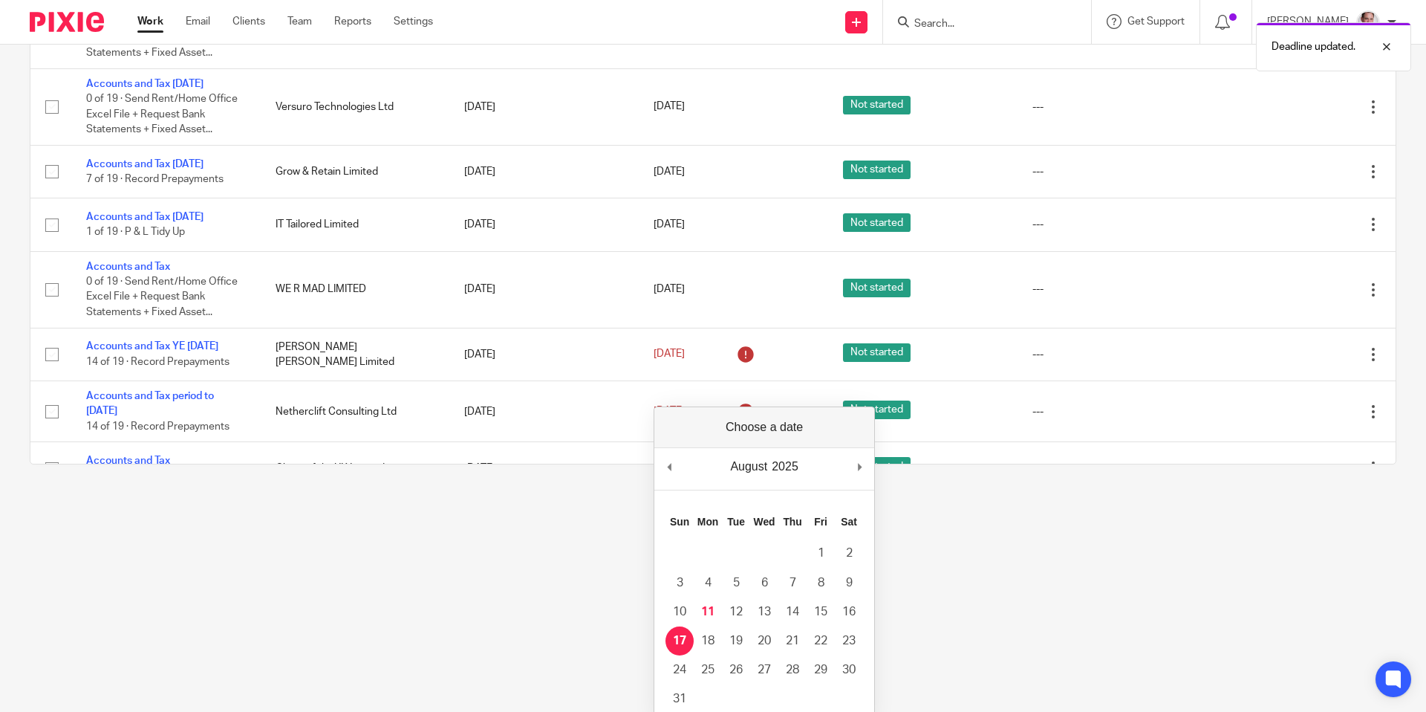
scroll to position [0, 0]
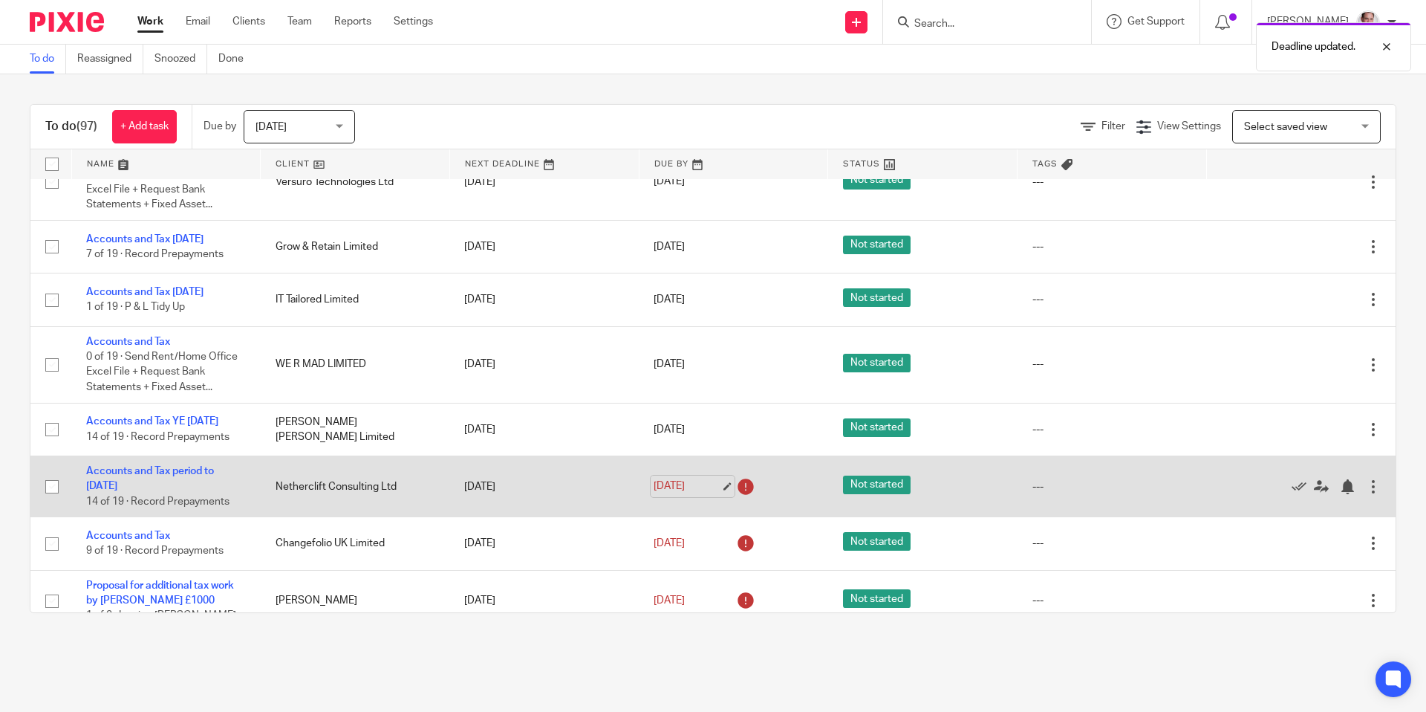
click at [680, 494] on link "8 Jul 2025" at bounding box center [687, 486] width 67 height 16
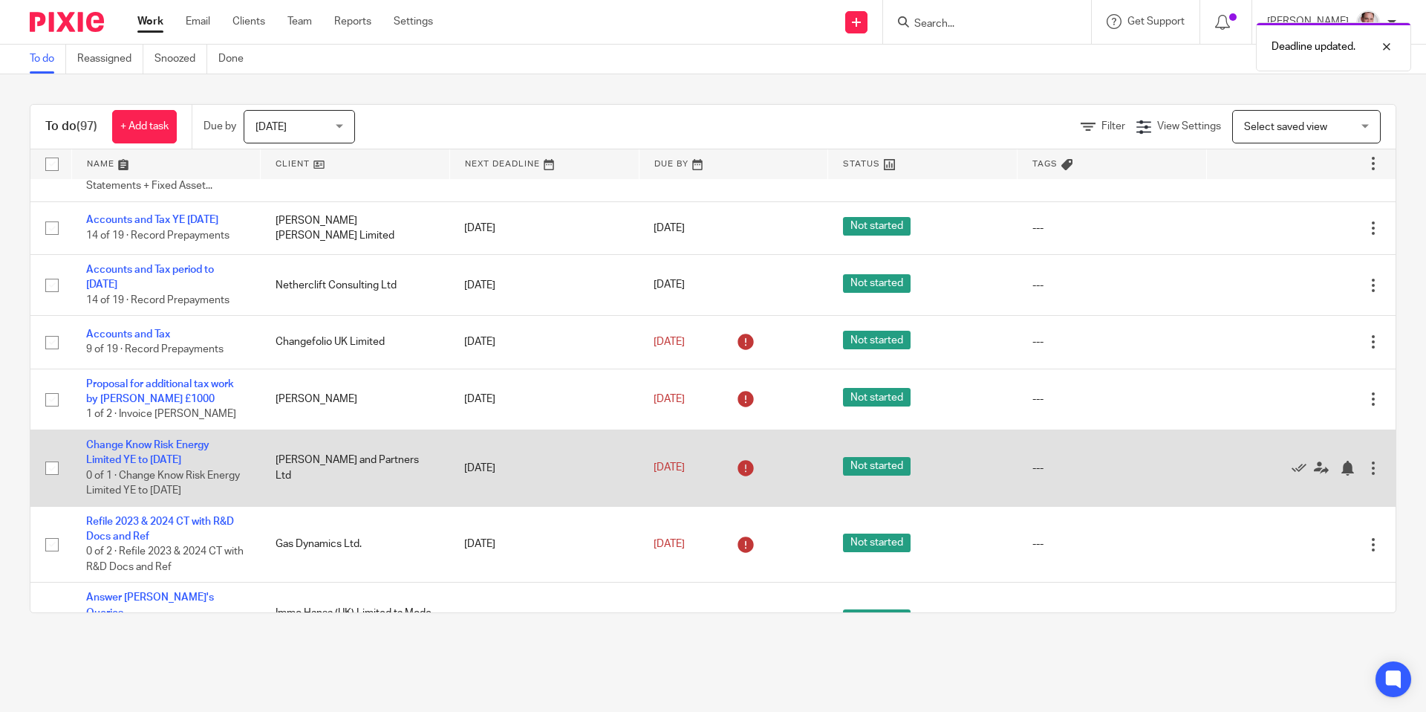
scroll to position [1026, 0]
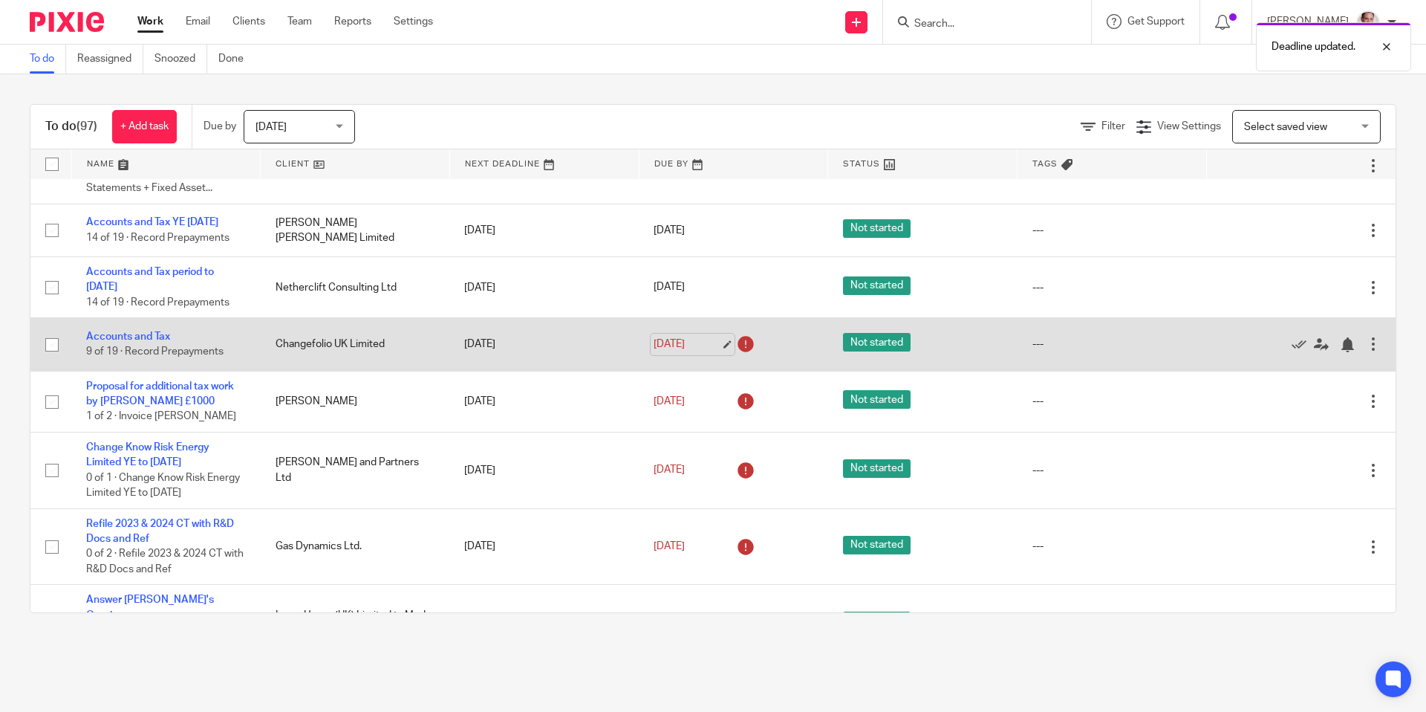
click at [687, 352] on link "8 Jul 2025" at bounding box center [687, 344] width 67 height 16
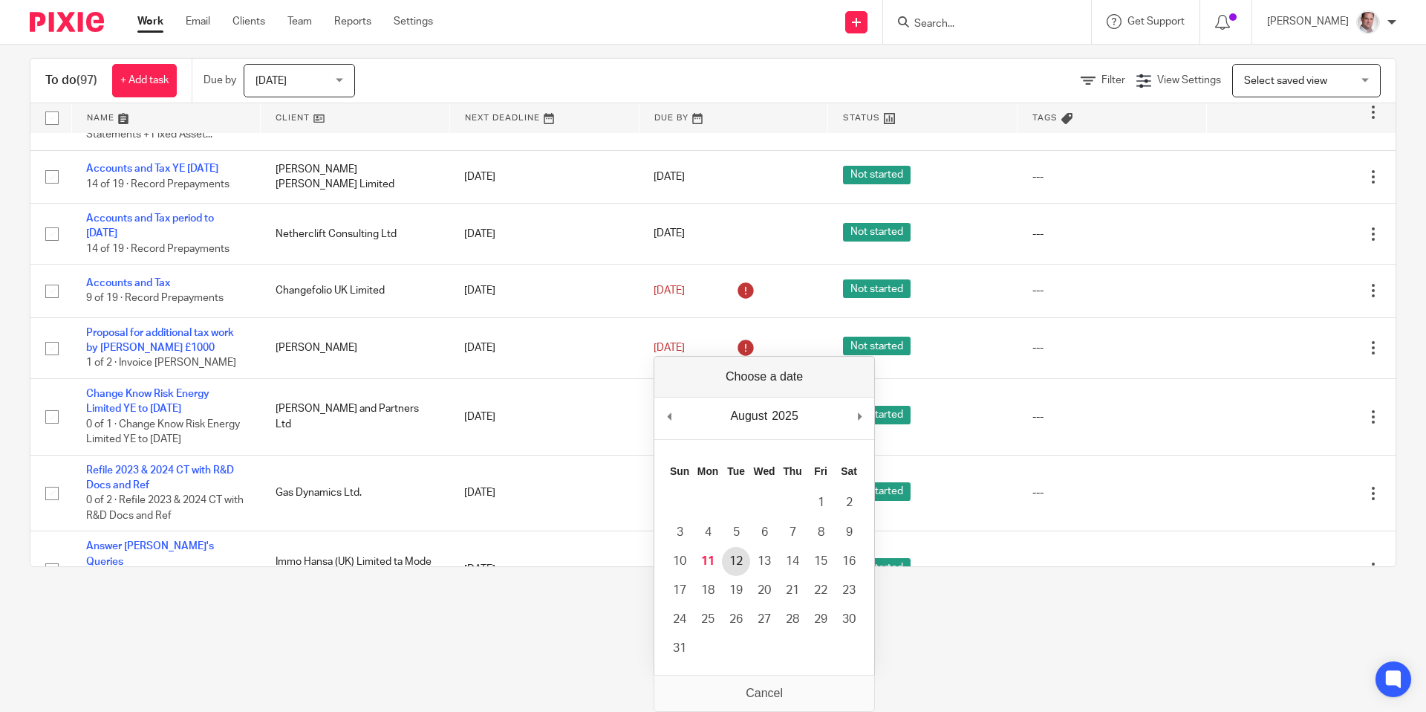
scroll to position [0, 0]
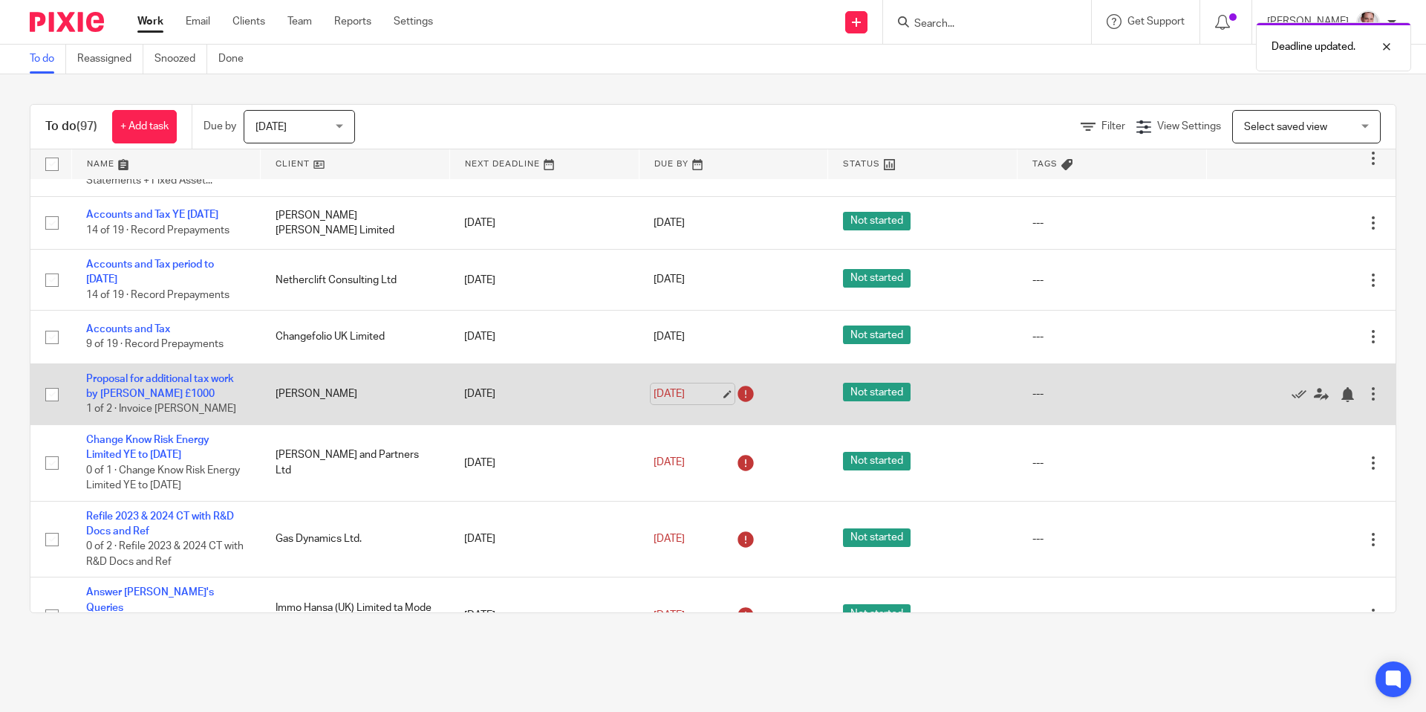
click at [681, 402] on link "9 Jul 2025" at bounding box center [687, 394] width 67 height 16
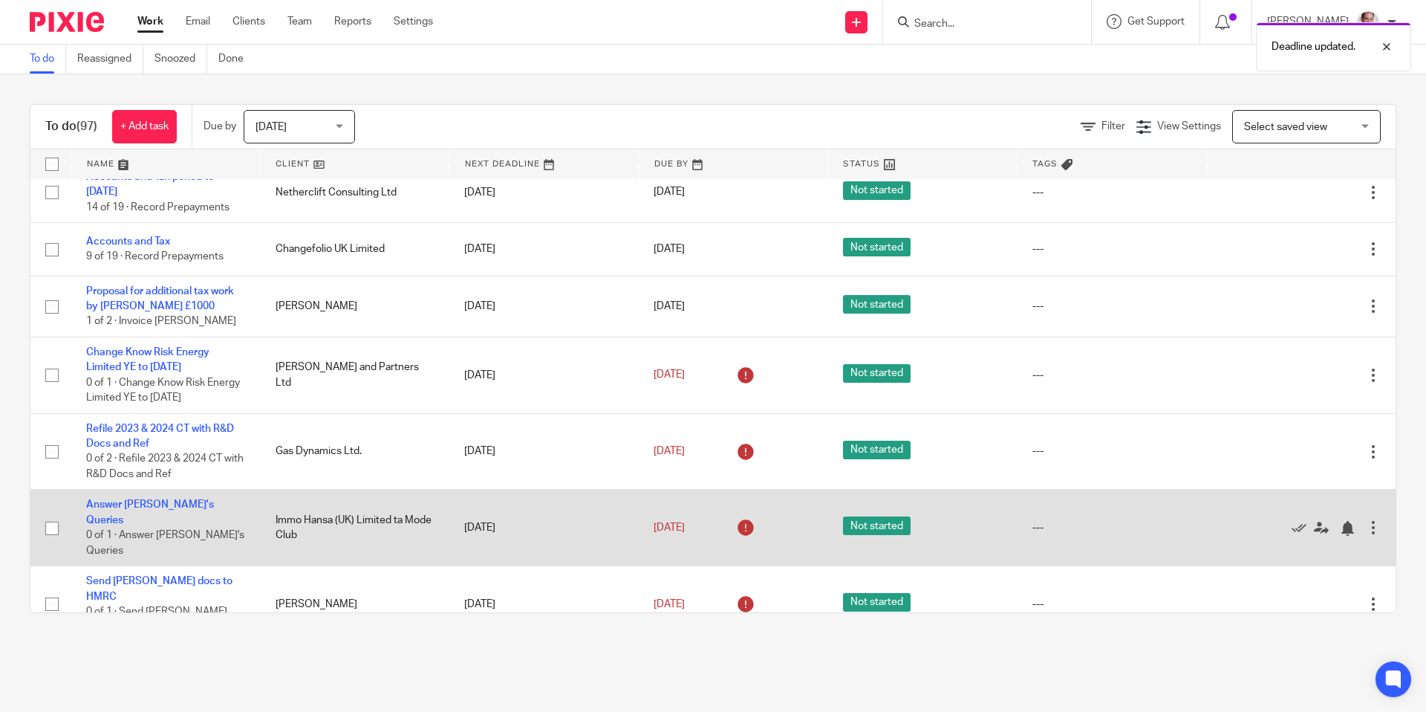
scroll to position [1121, 0]
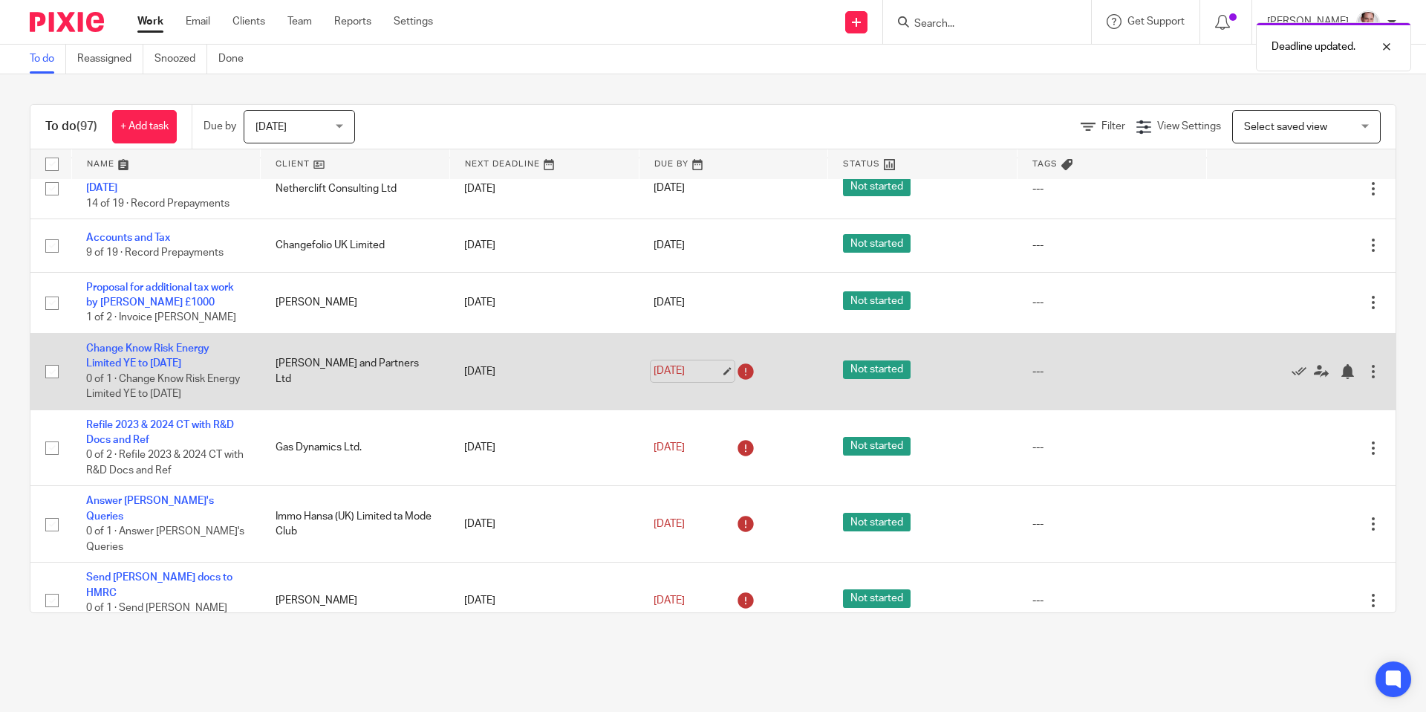
click at [673, 379] on link "9 Jul 2025" at bounding box center [687, 371] width 67 height 16
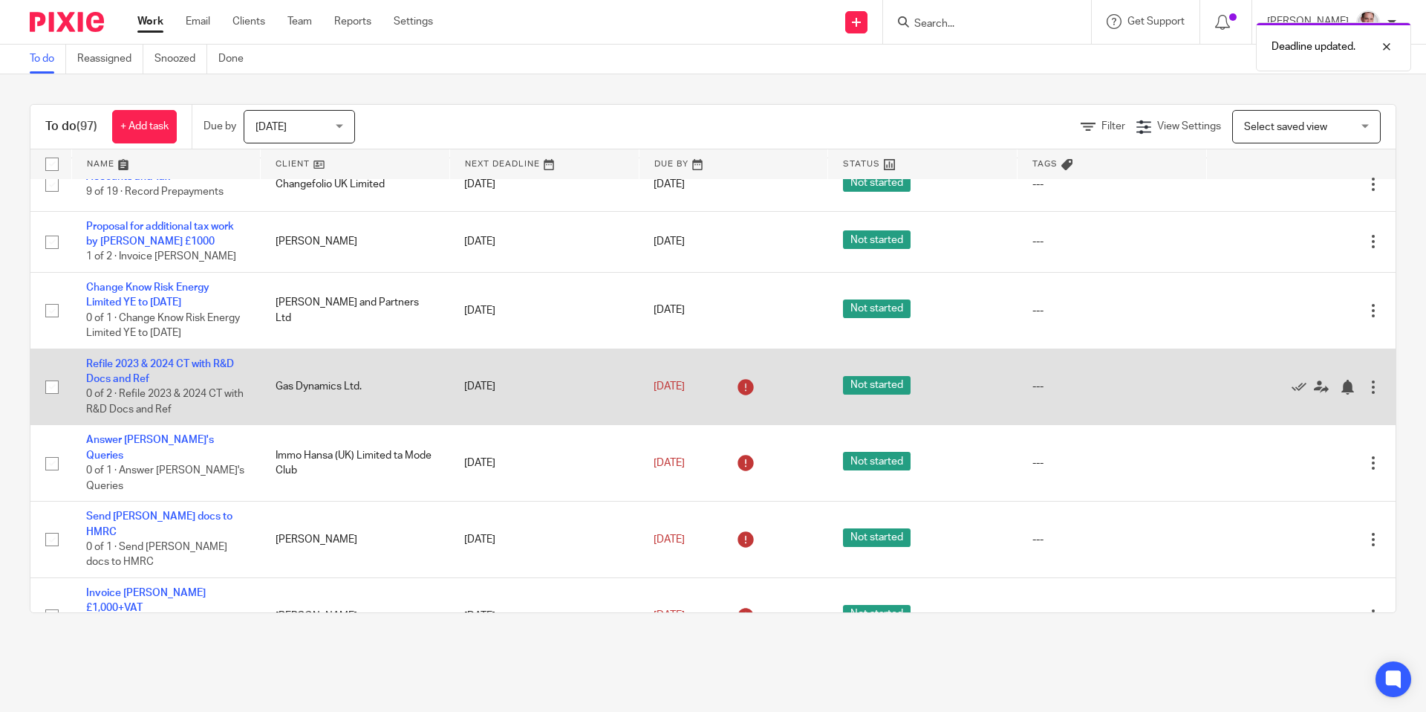
scroll to position [1185, 0]
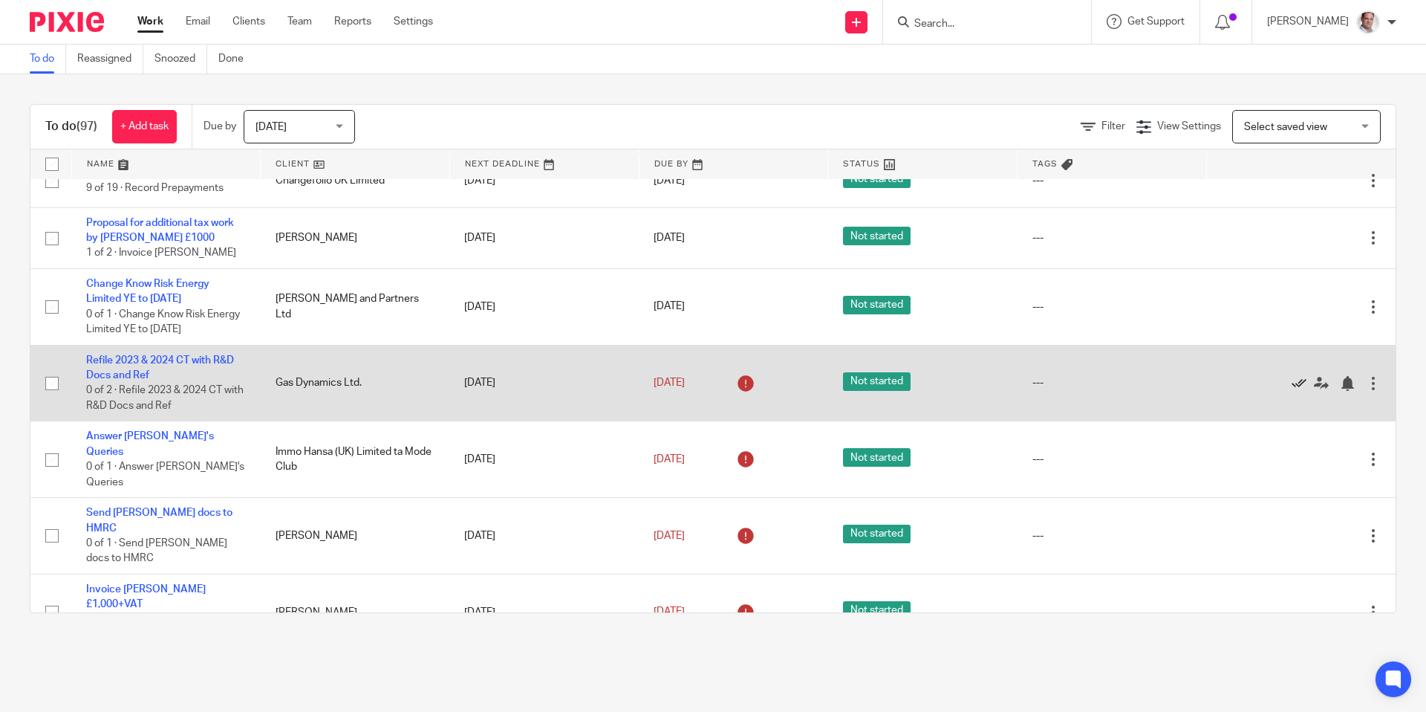
click at [1299, 391] on icon at bounding box center [1299, 383] width 15 height 15
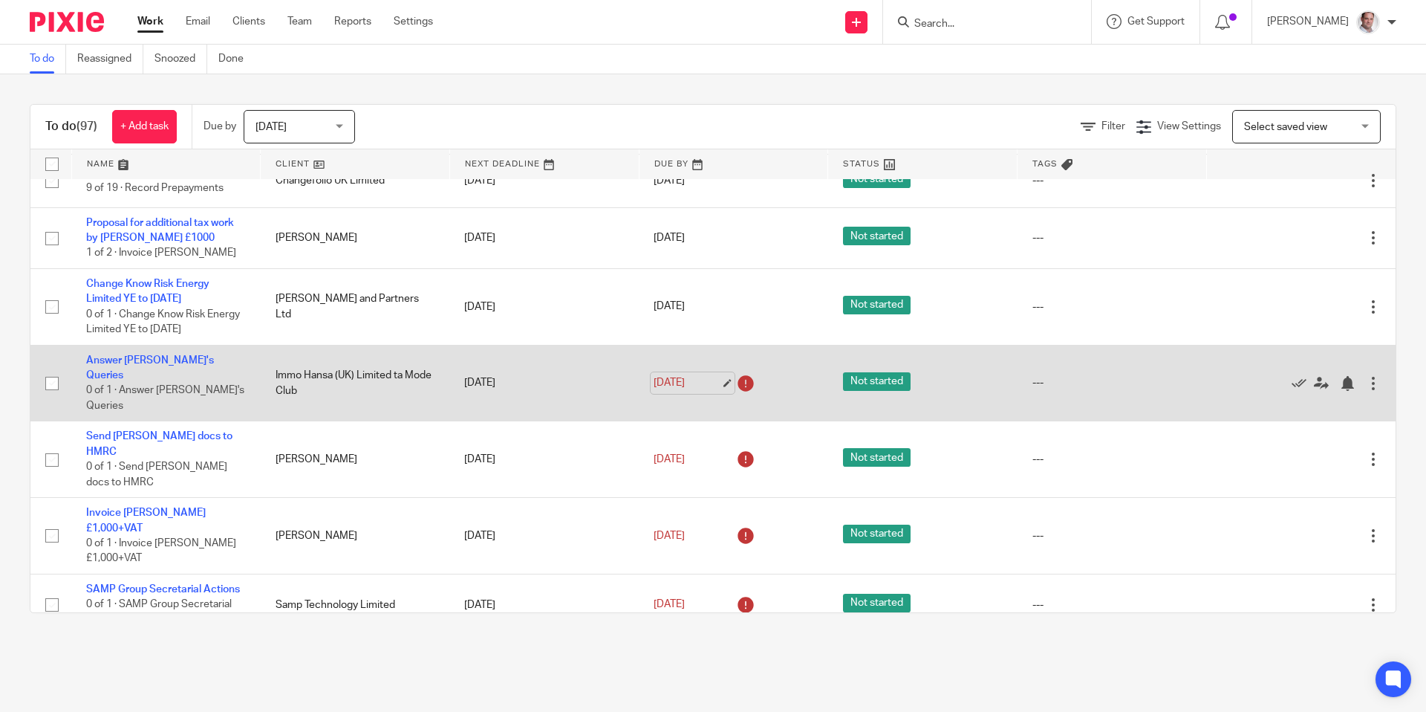
click at [703, 391] on link "9 Jul 2025" at bounding box center [687, 383] width 67 height 16
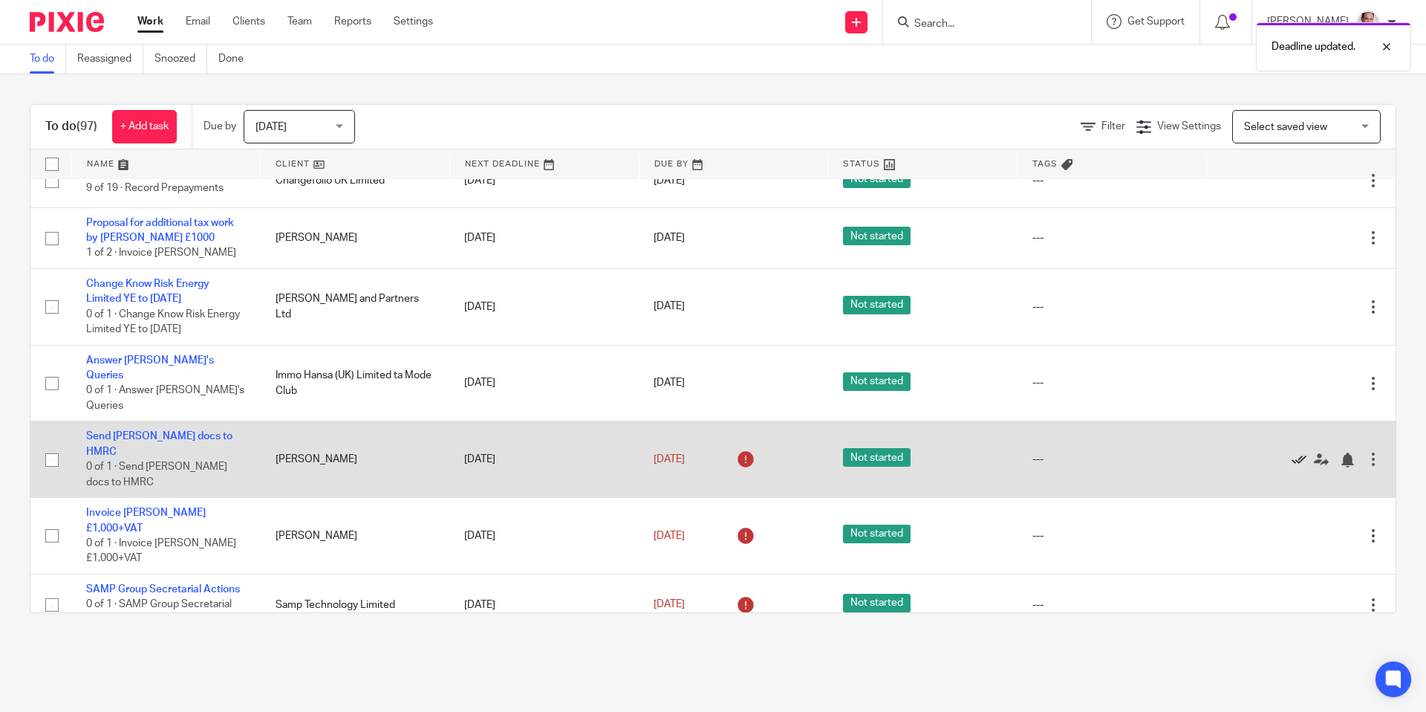
click at [1298, 467] on icon at bounding box center [1299, 459] width 15 height 15
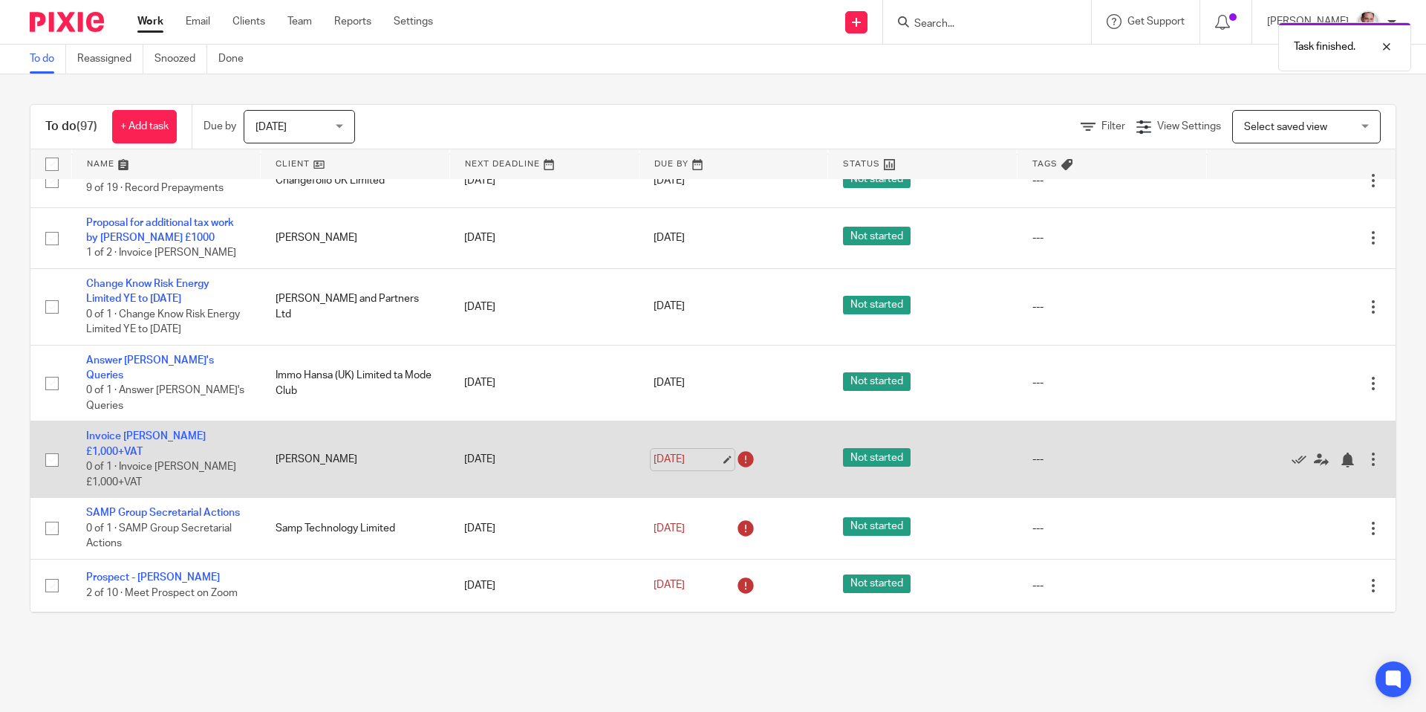
click at [673, 467] on link "9 Jul 2025" at bounding box center [687, 460] width 67 height 16
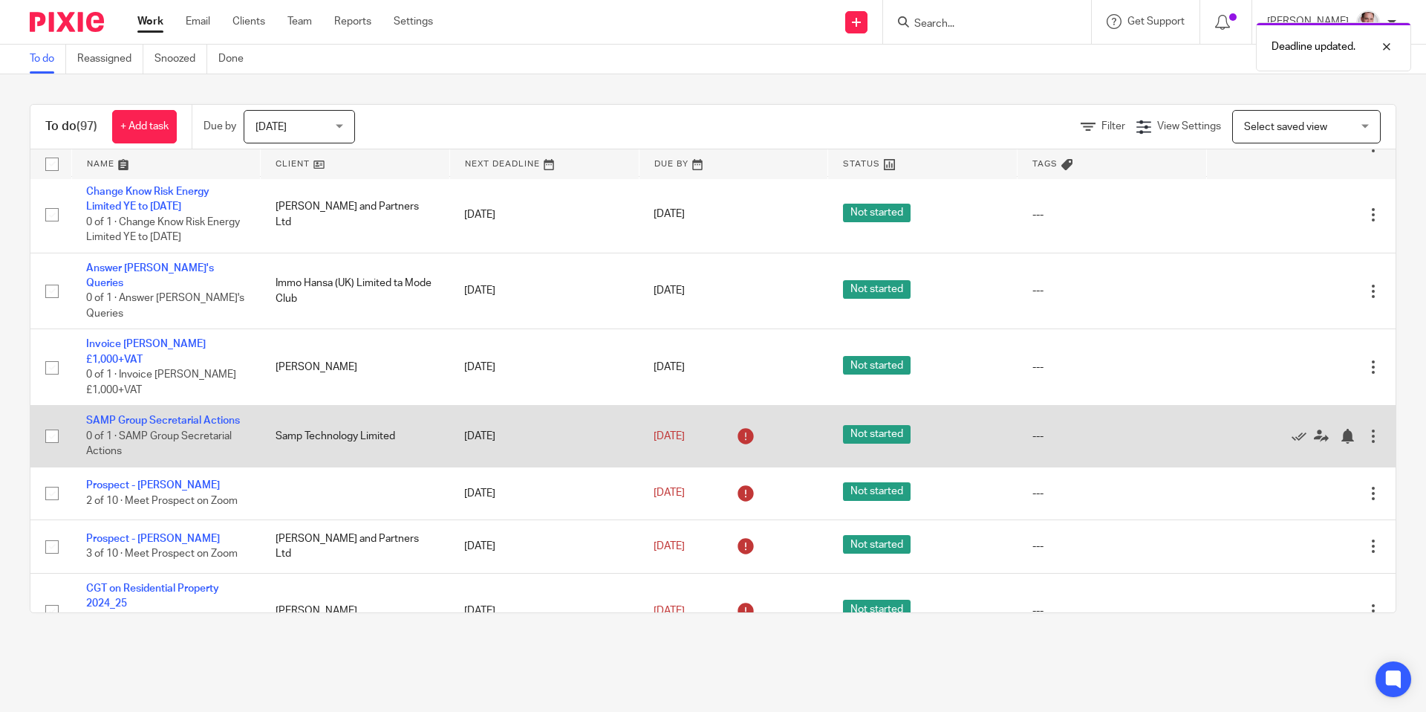
scroll to position [1297, 0]
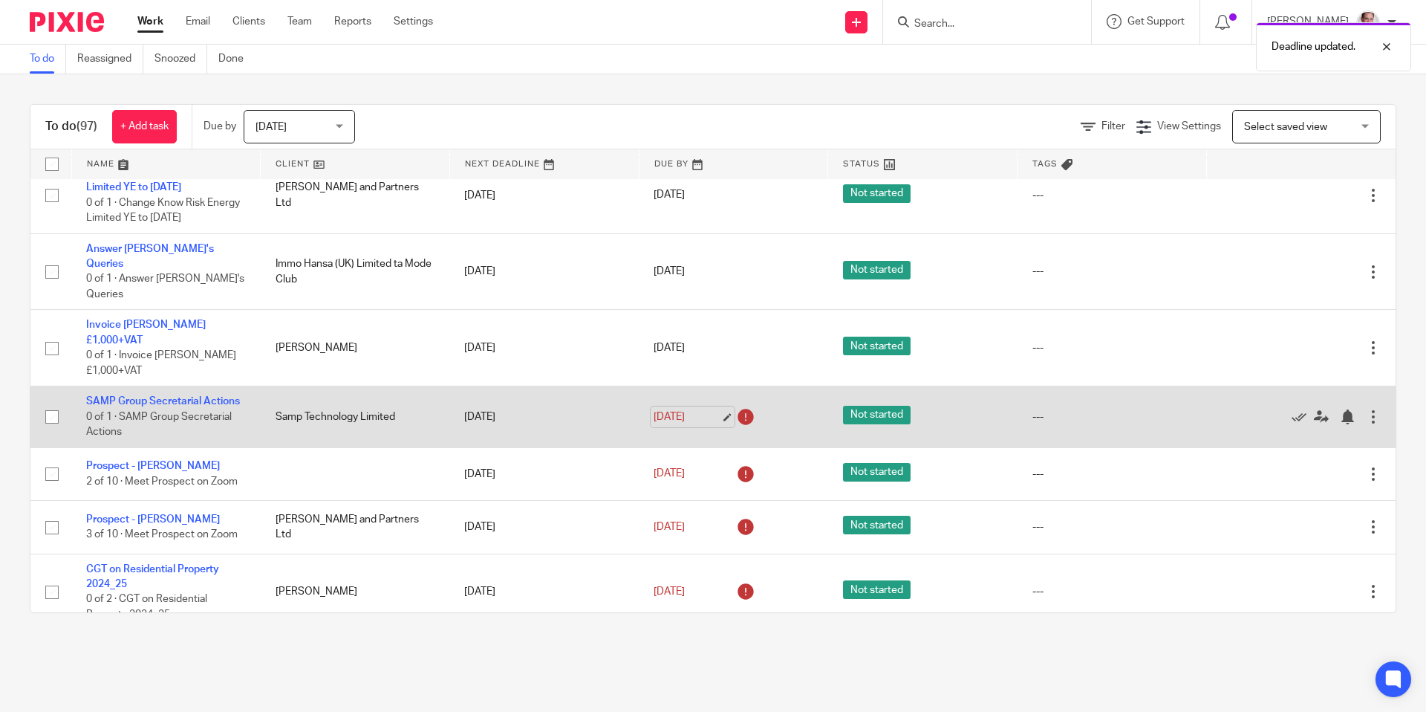
click at [667, 425] on link "9 Jul 2025" at bounding box center [687, 417] width 67 height 16
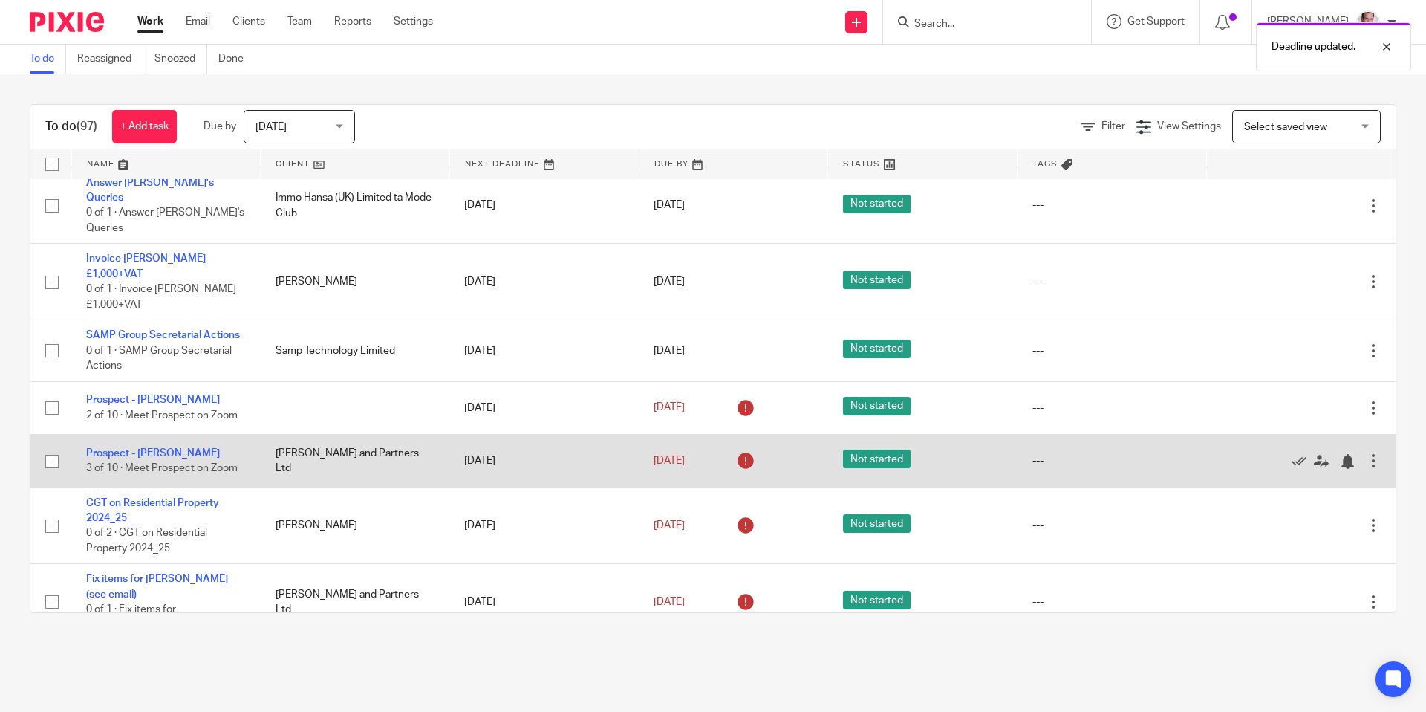
scroll to position [1365, 0]
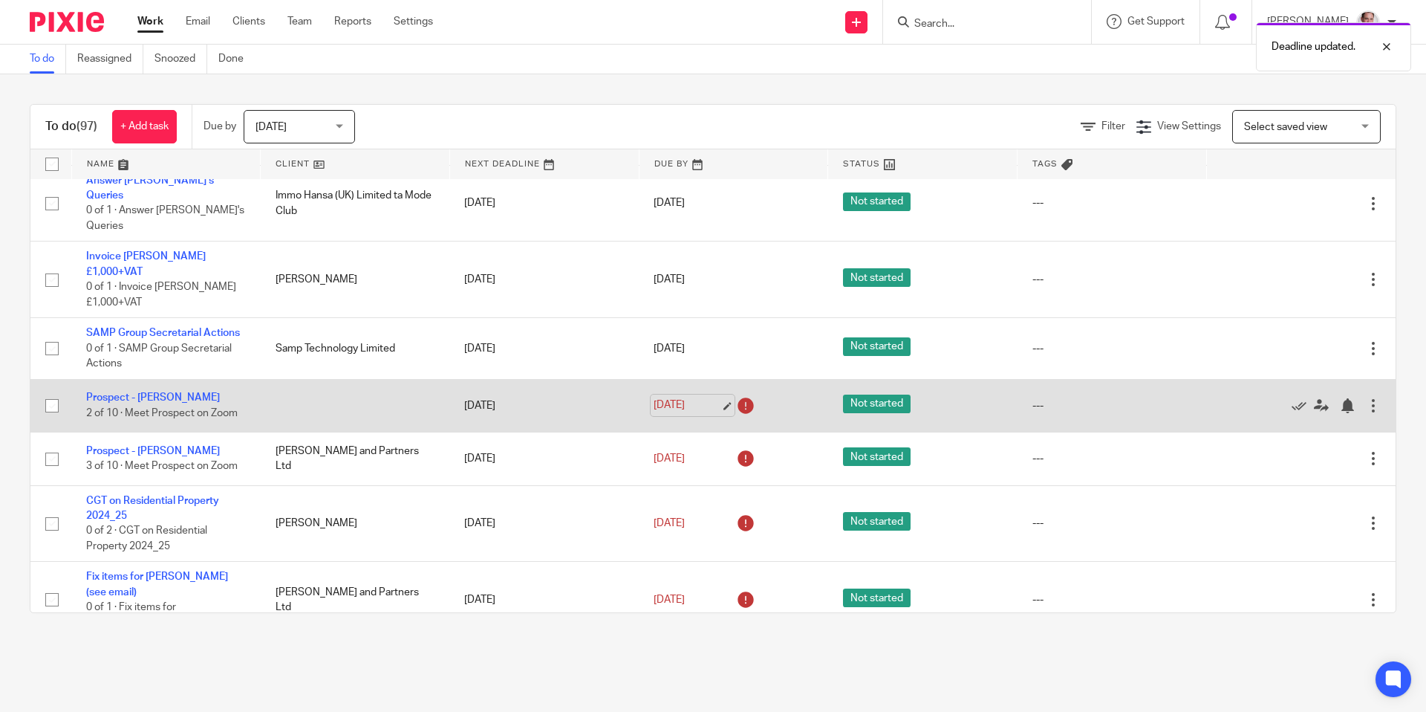
click at [693, 413] on link "10 Jul 2025" at bounding box center [687, 405] width 67 height 16
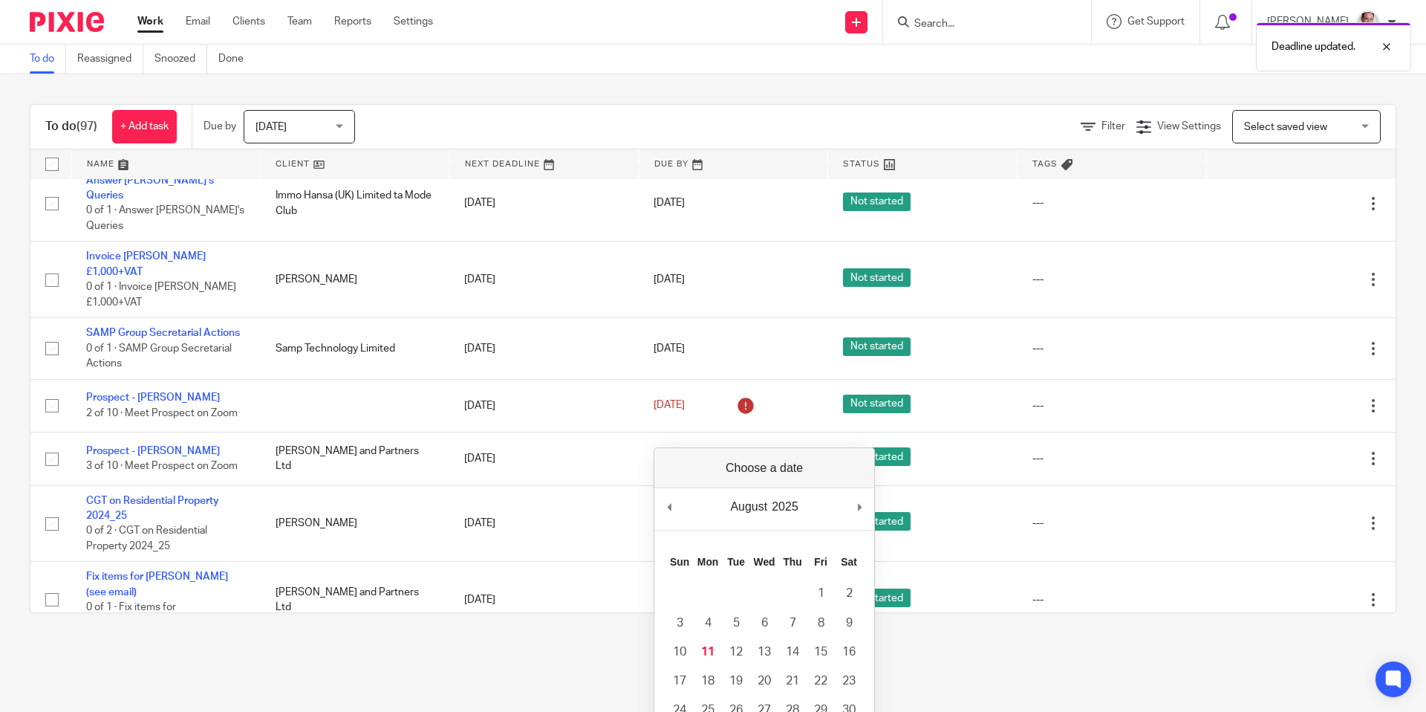
click at [596, 645] on main "To do Reassigned Snoozed Done To do (97) + Add task Due by Today Today Today To…" at bounding box center [713, 356] width 1426 height 712
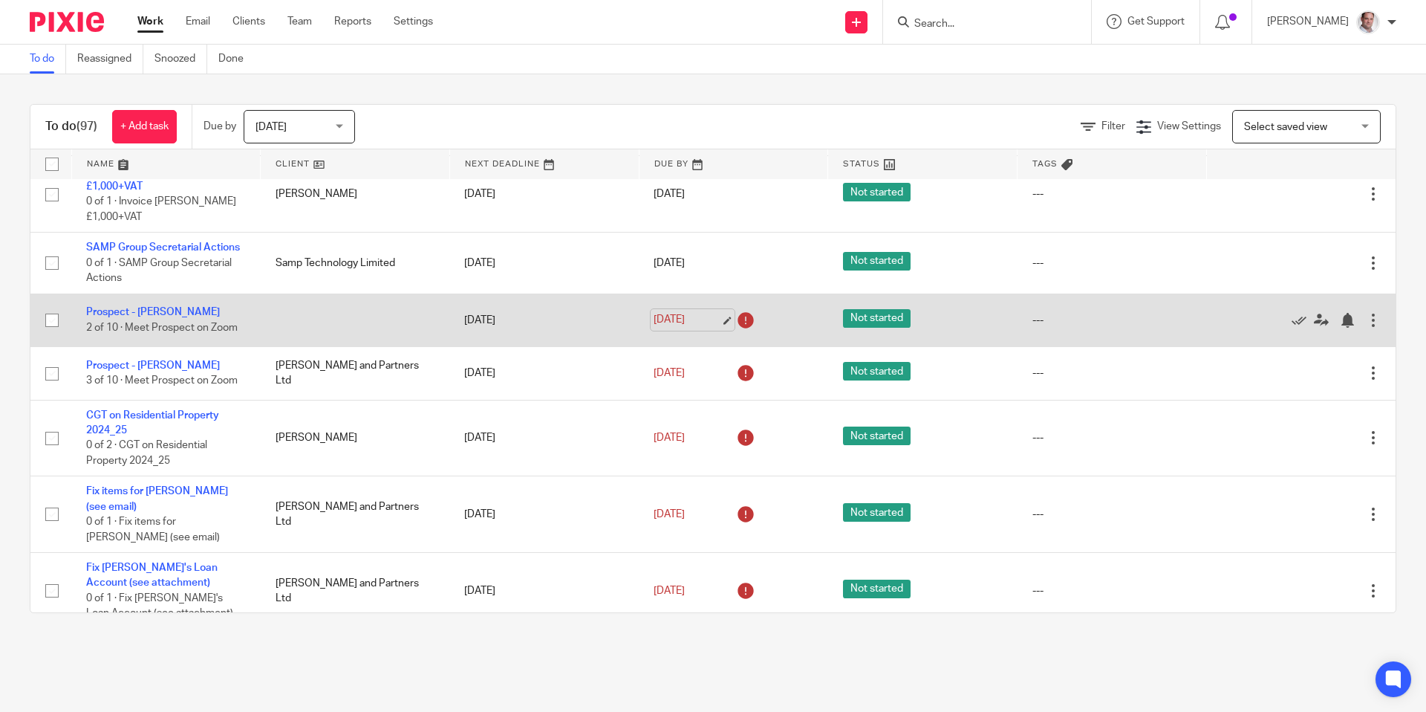
scroll to position [1451, 0]
click at [679, 327] on link "10 Jul 2025" at bounding box center [687, 319] width 67 height 16
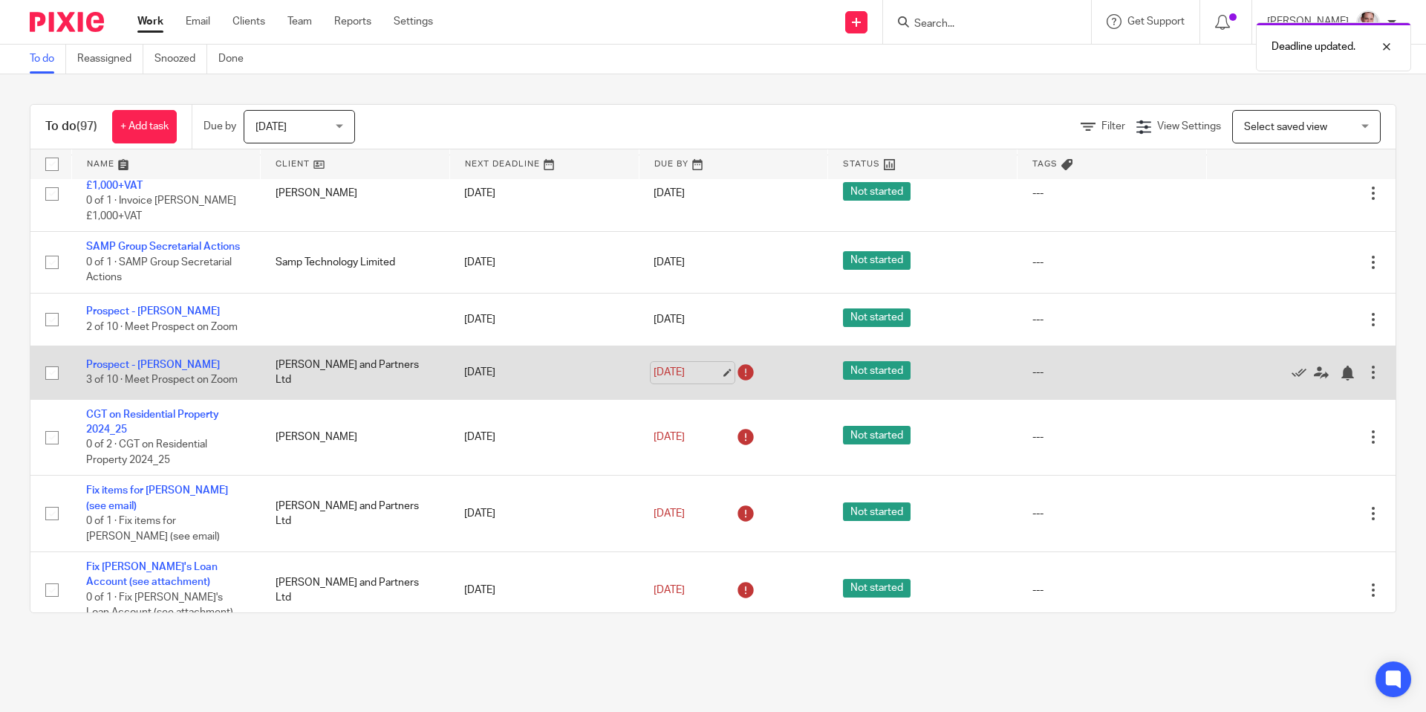
click at [692, 380] on link "10 Jul 2025" at bounding box center [687, 373] width 67 height 16
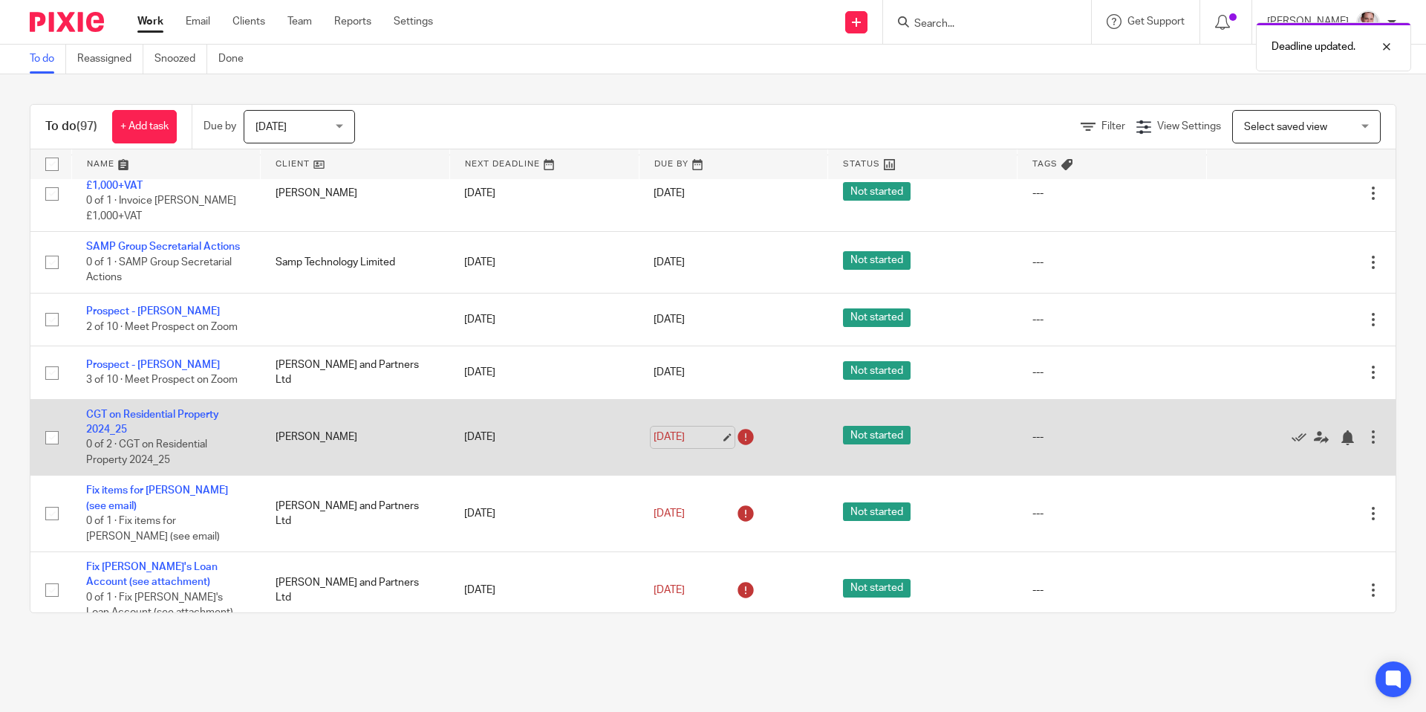
scroll to position [1467, 0]
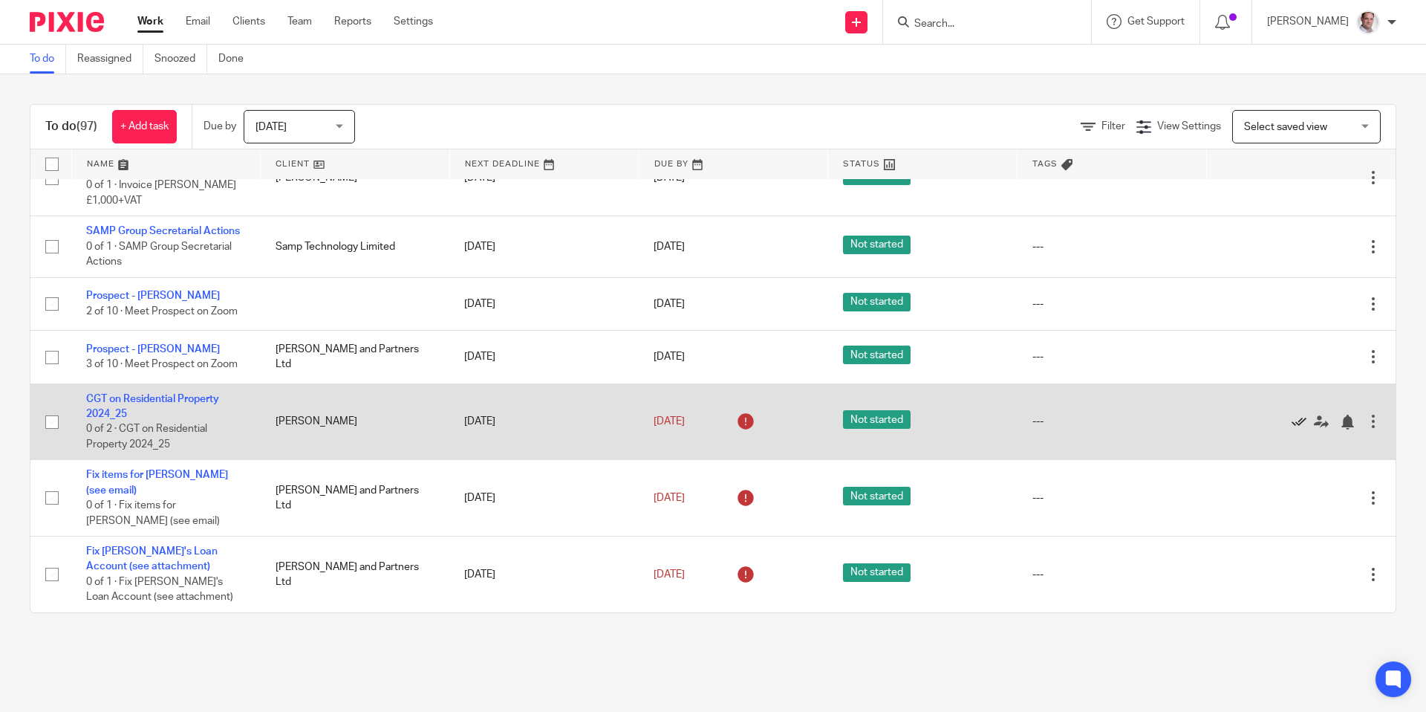
click at [1302, 429] on icon at bounding box center [1299, 421] width 15 height 15
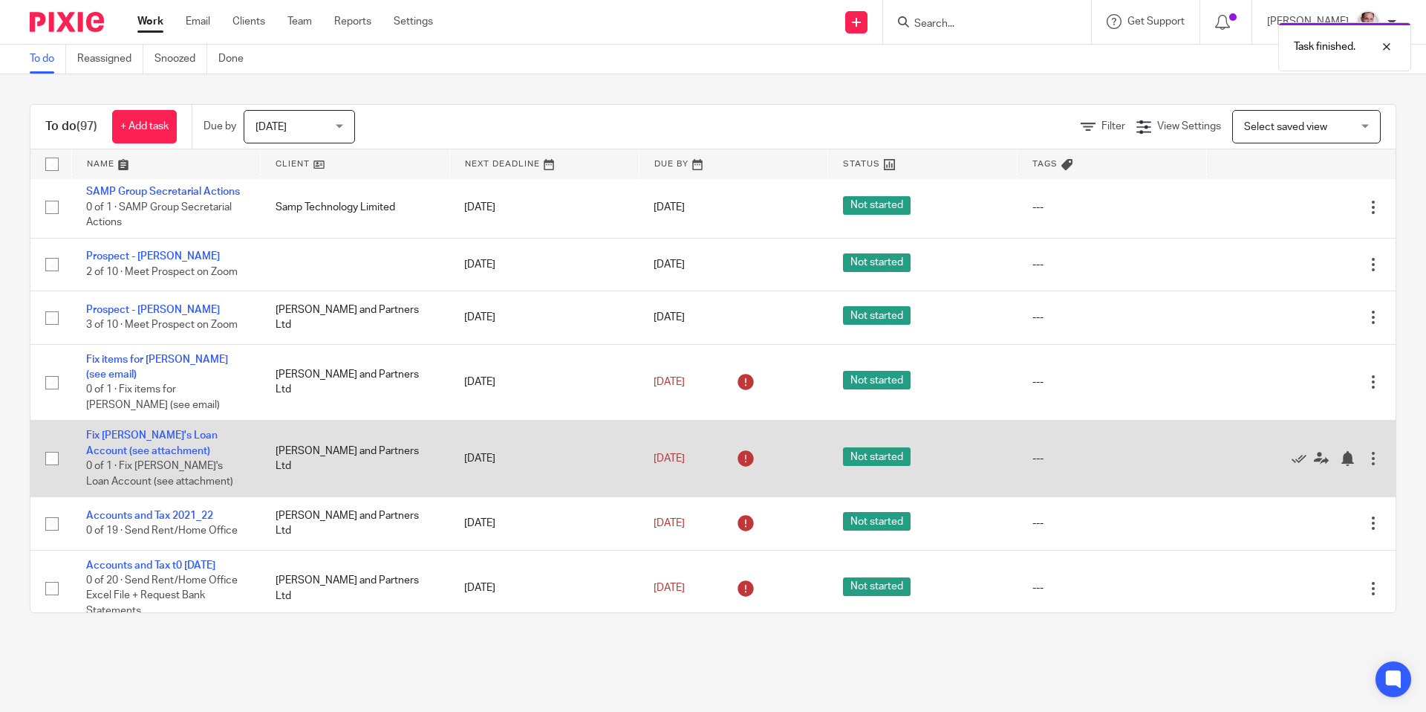
scroll to position [1508, 0]
click at [673, 465] on link "11 Jul 2025" at bounding box center [687, 457] width 67 height 16
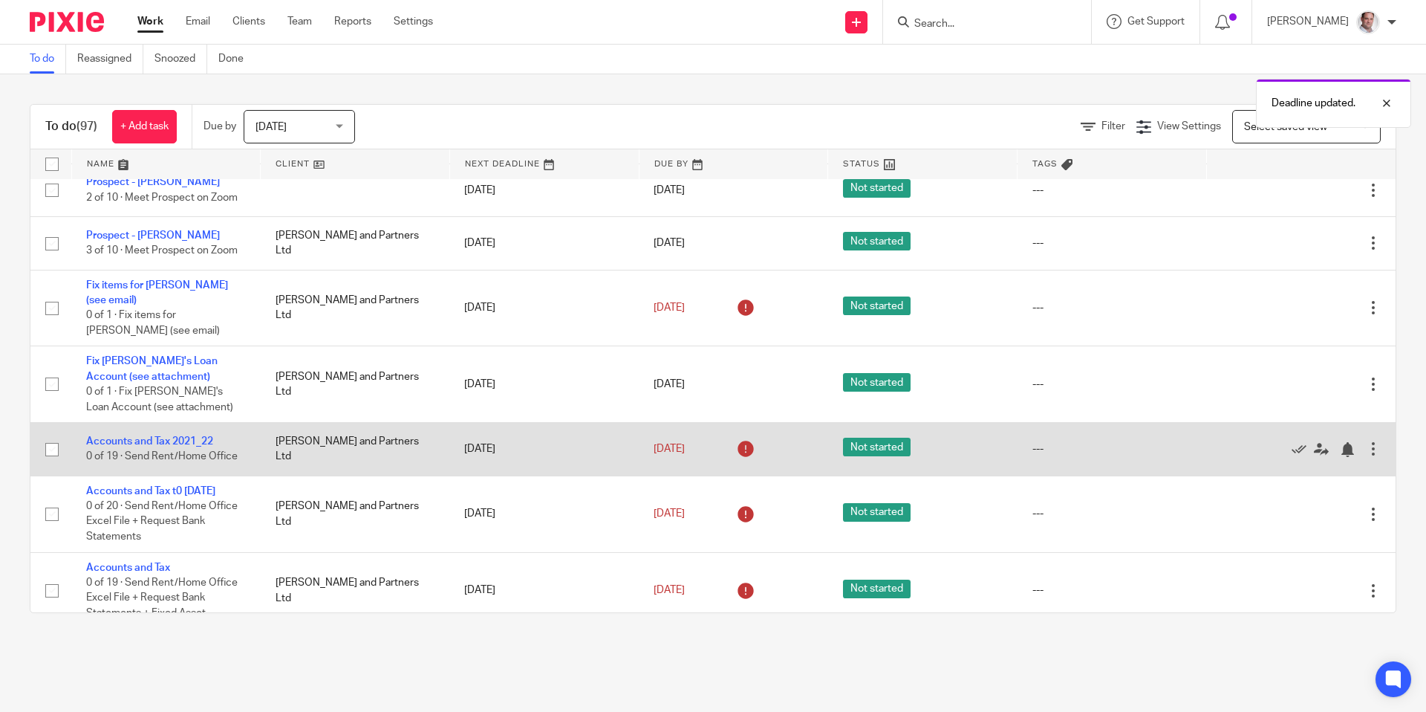
scroll to position [1591, 0]
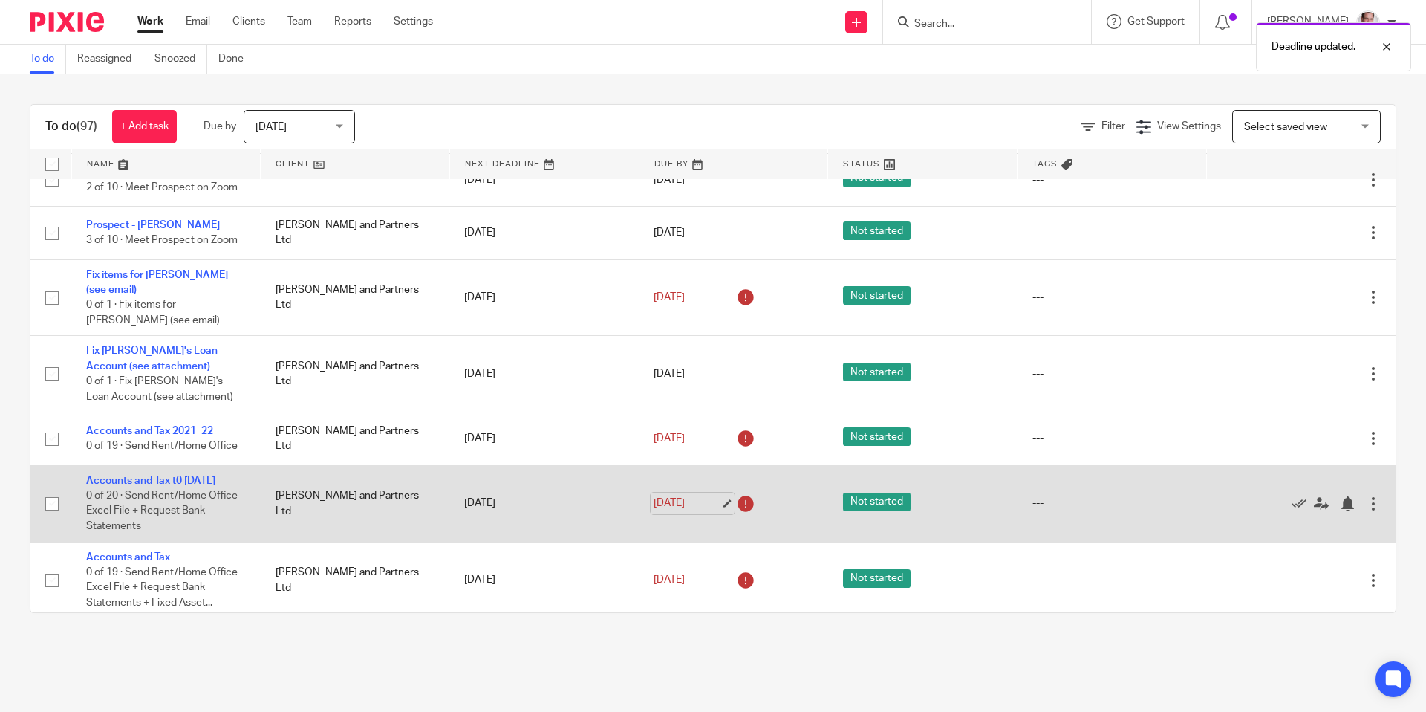
click at [679, 511] on link "11 Jul 2025" at bounding box center [687, 503] width 67 height 16
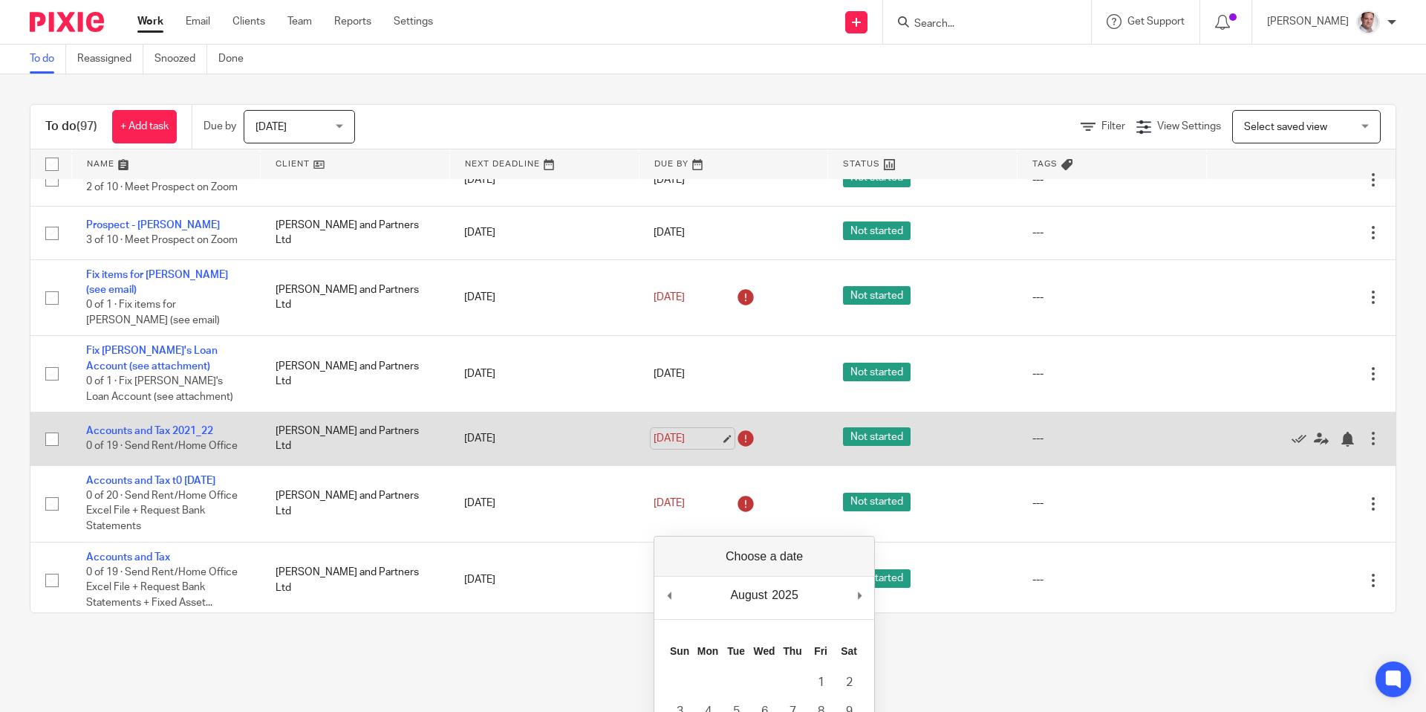
click at [696, 446] on link "11 Jul 2025" at bounding box center [687, 439] width 67 height 16
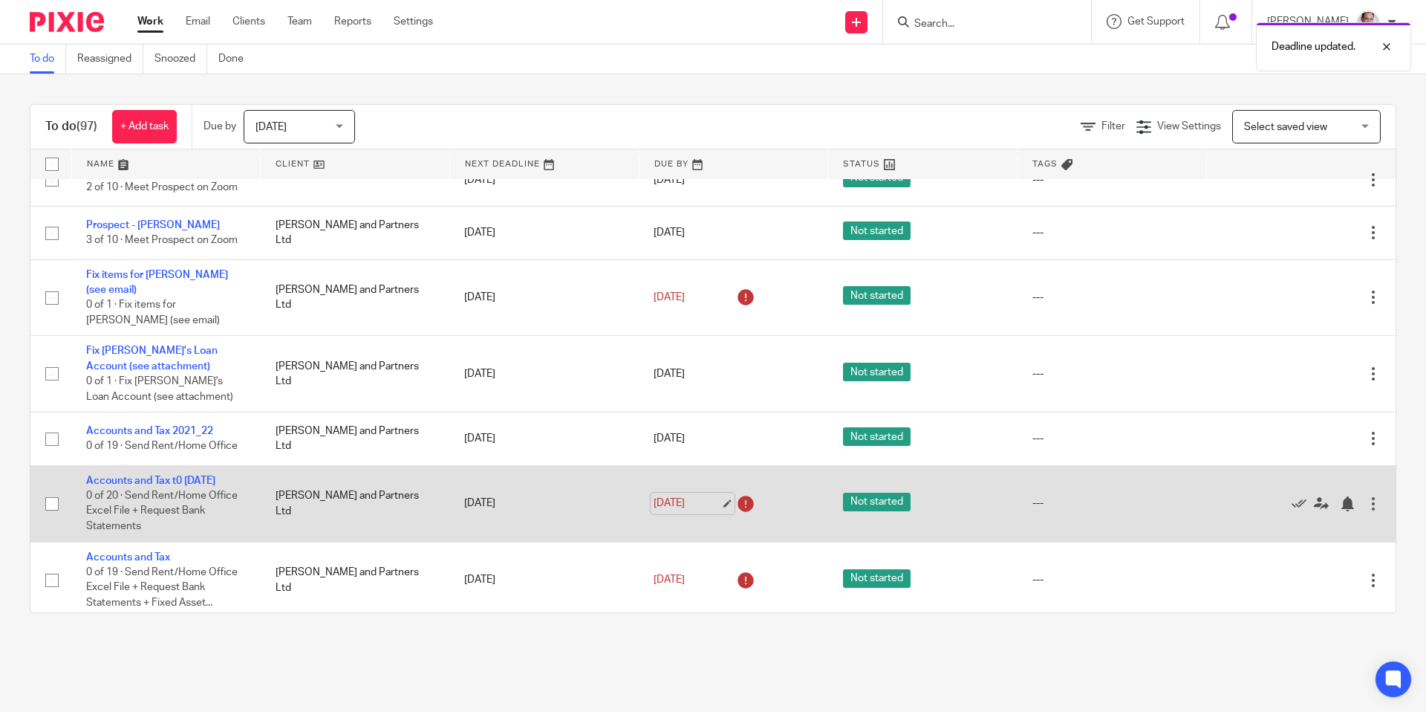
click at [692, 511] on link "11 Jul 2025" at bounding box center [687, 503] width 67 height 16
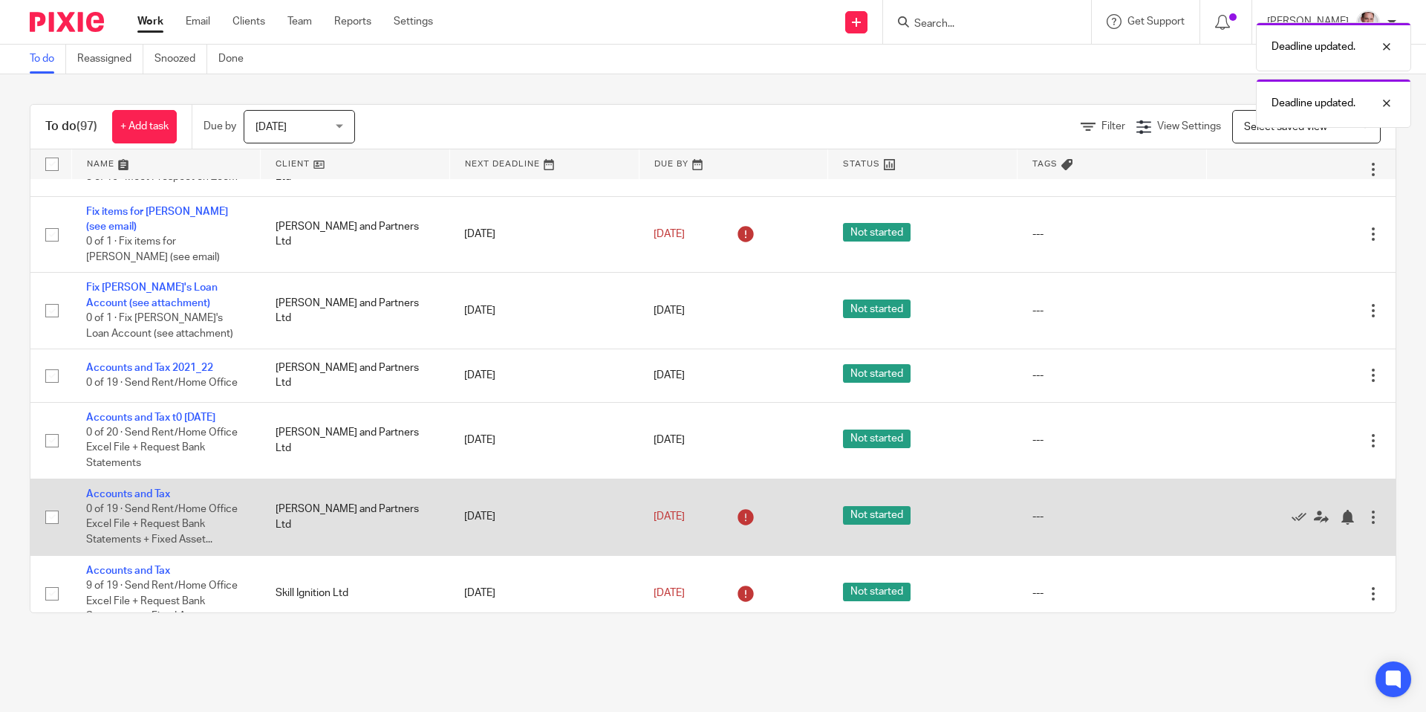
scroll to position [1659, 0]
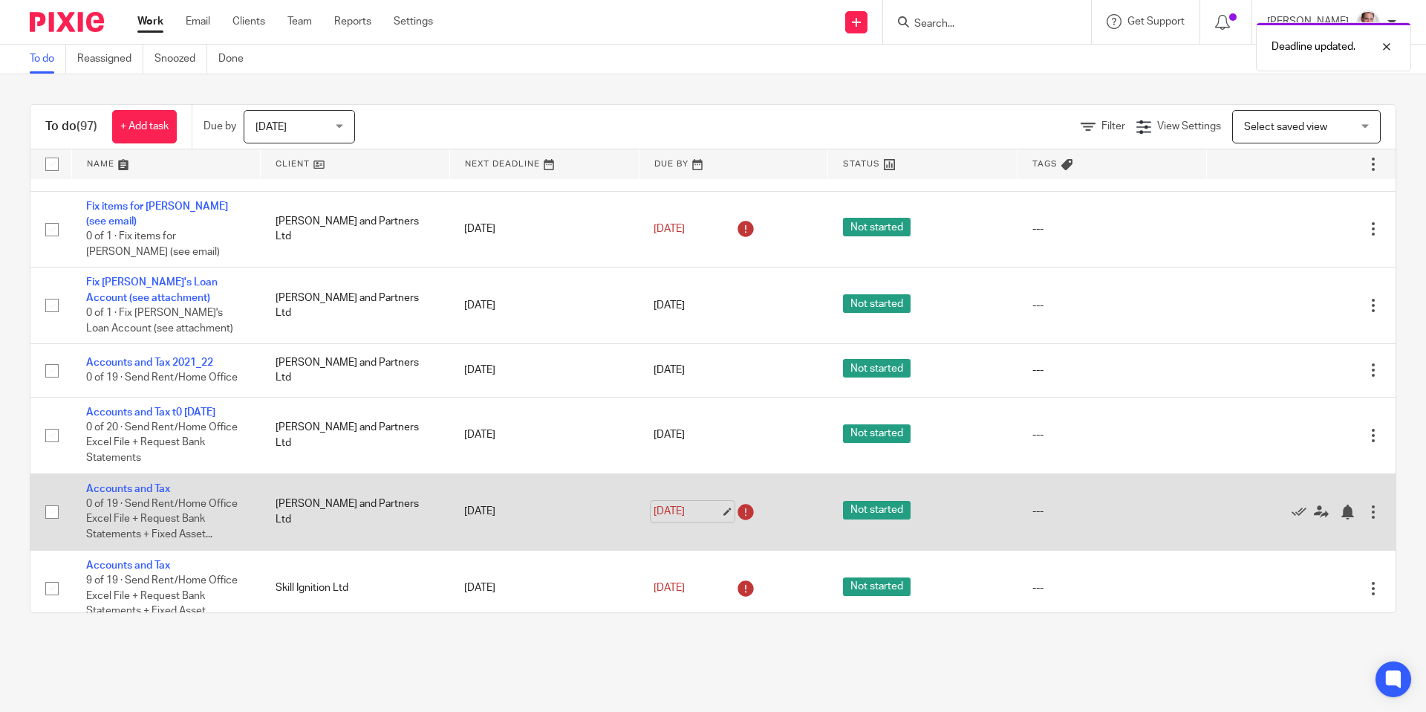
click at [720, 519] on link "11 Jul 2025" at bounding box center [687, 512] width 67 height 16
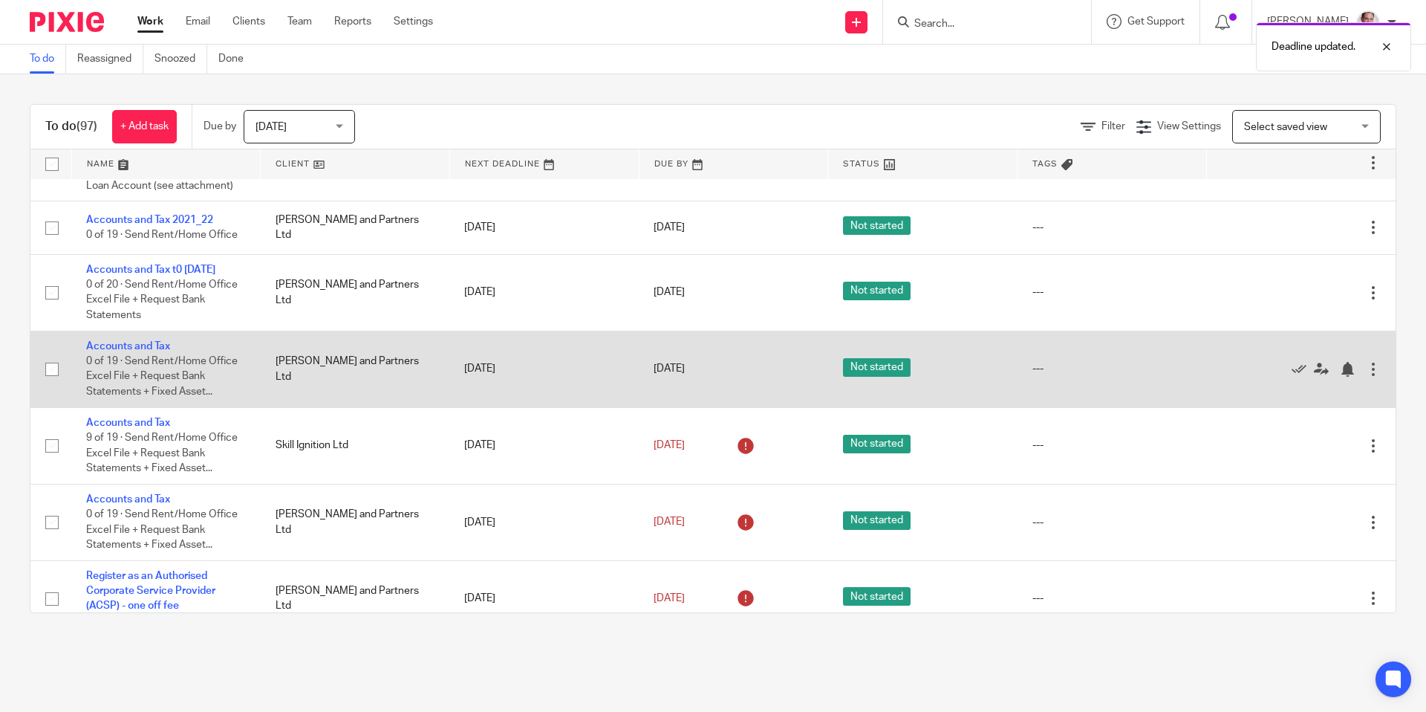
scroll to position [1803, 0]
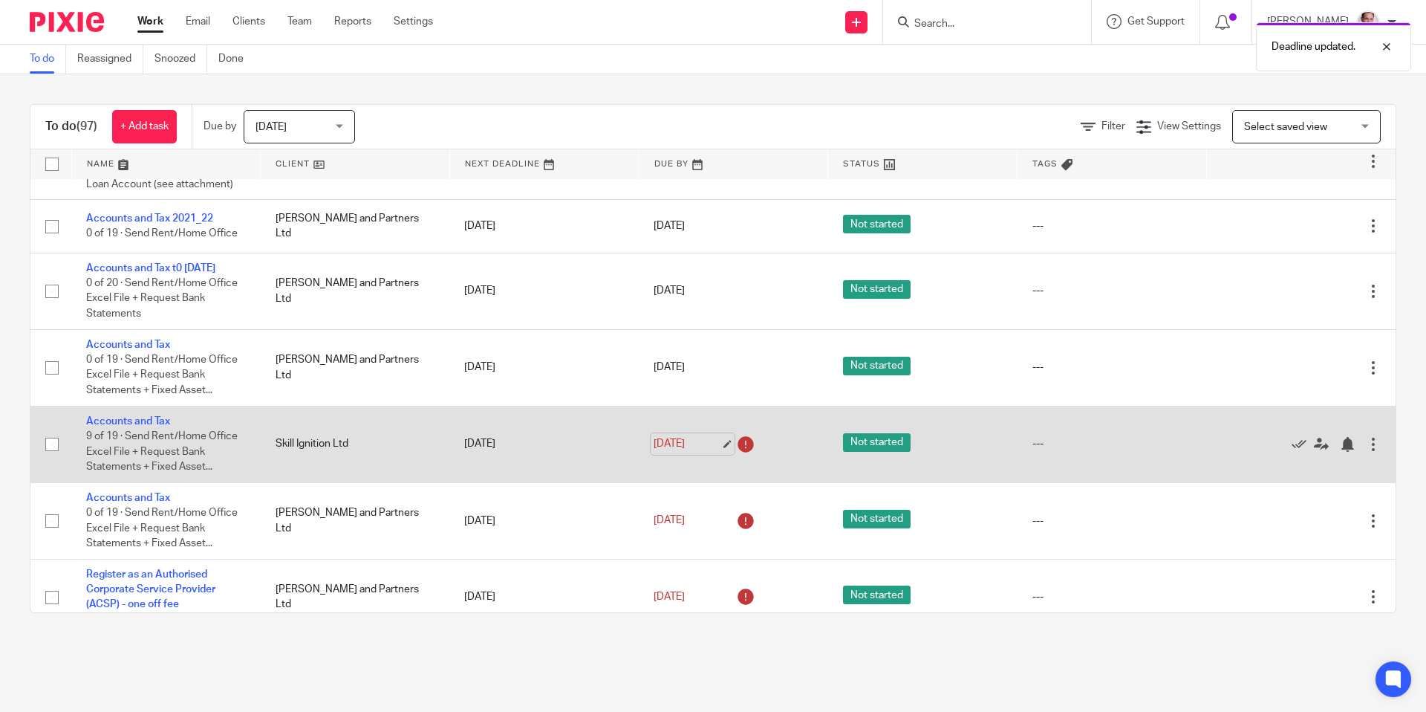
click at [669, 452] on link "11 Jul 2025" at bounding box center [687, 444] width 67 height 16
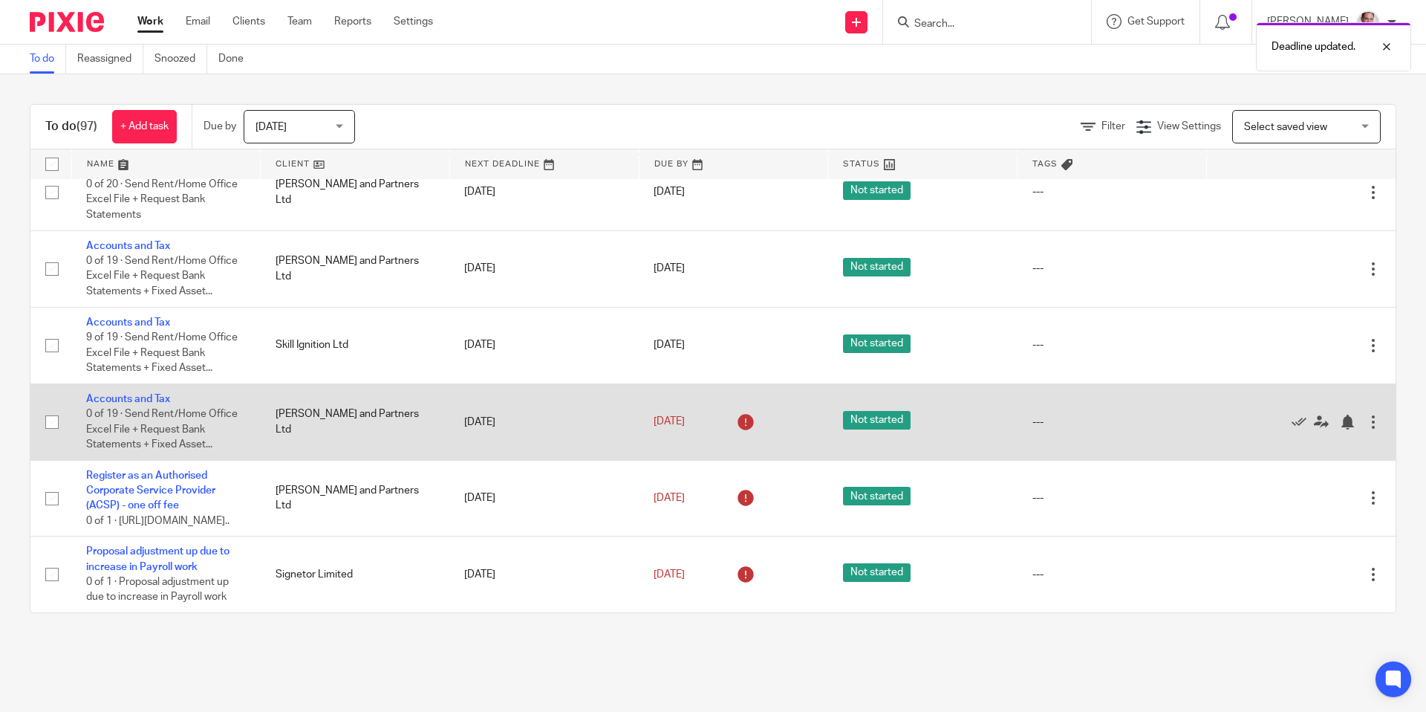
scroll to position [1906, 0]
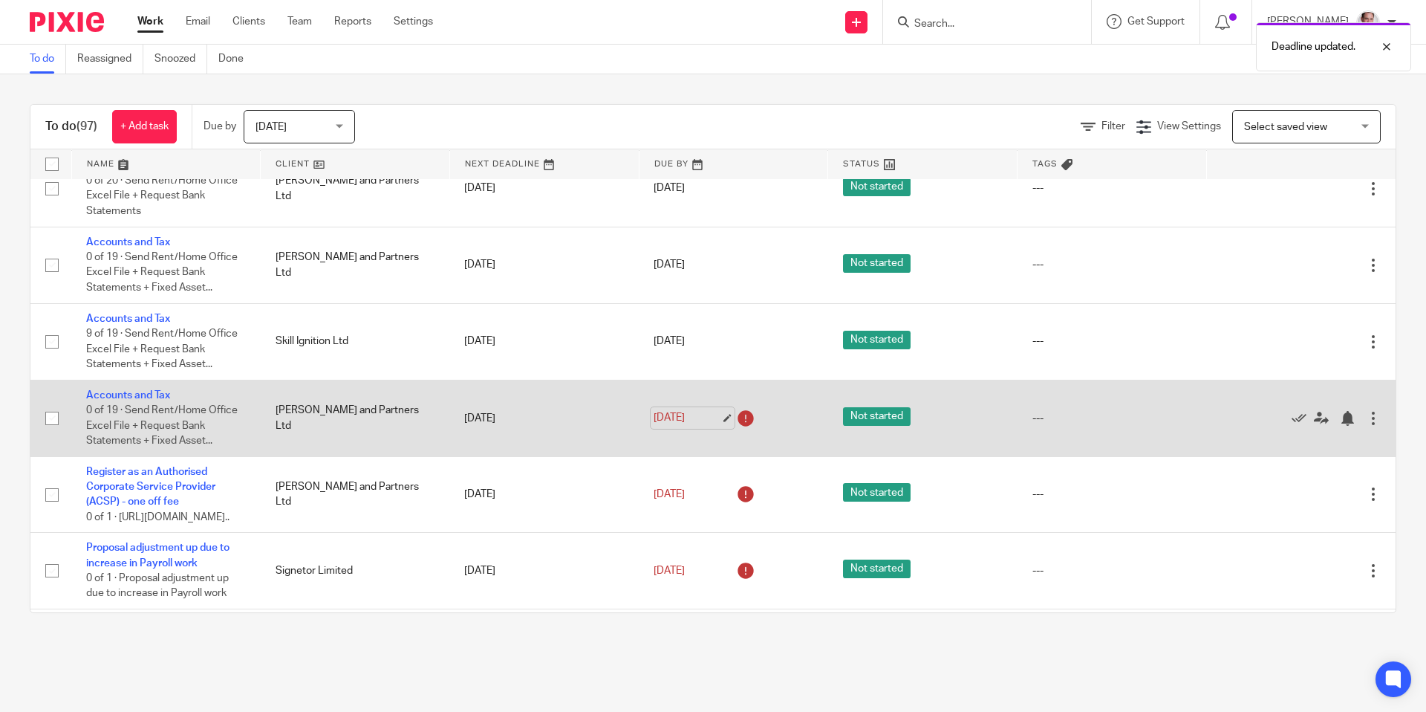
click at [697, 426] on link "11 Jul 2025" at bounding box center [687, 418] width 67 height 16
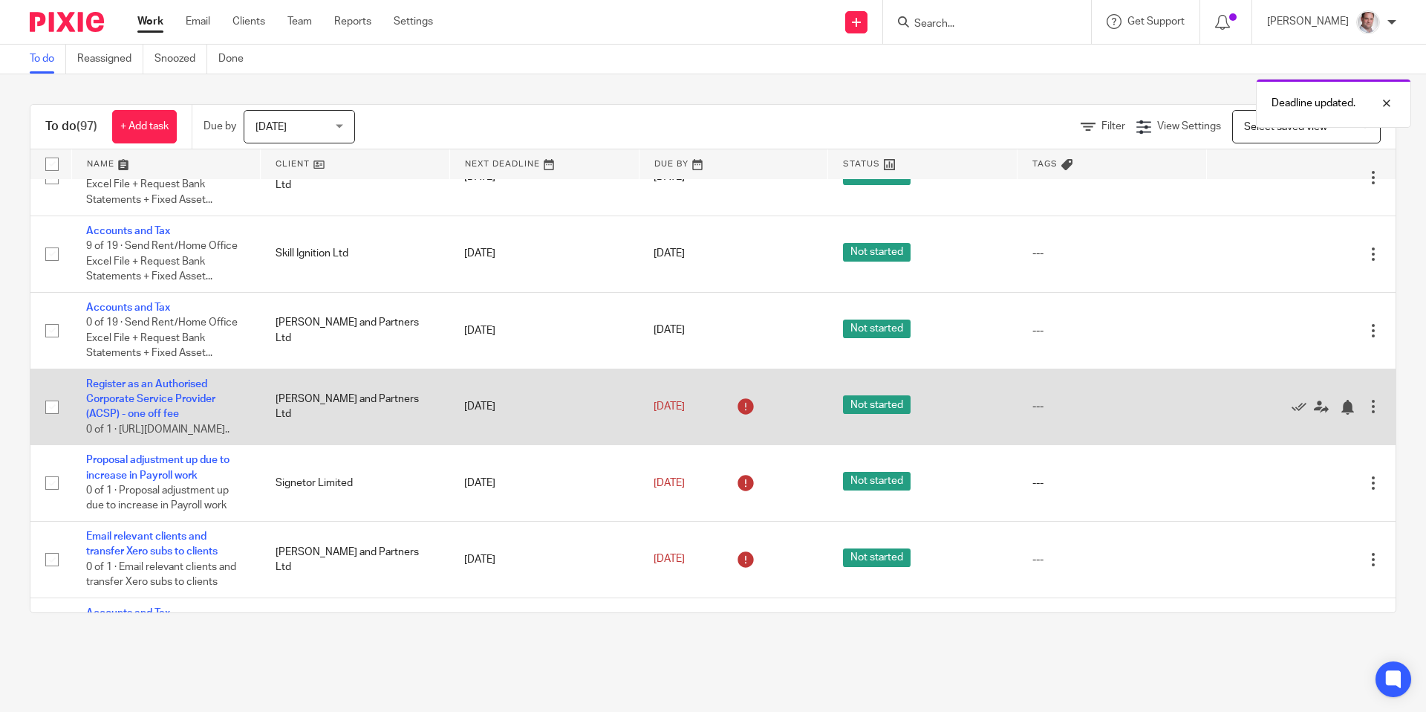
scroll to position [1994, 0]
click at [703, 414] on link "11 Jul 2025" at bounding box center [687, 406] width 67 height 16
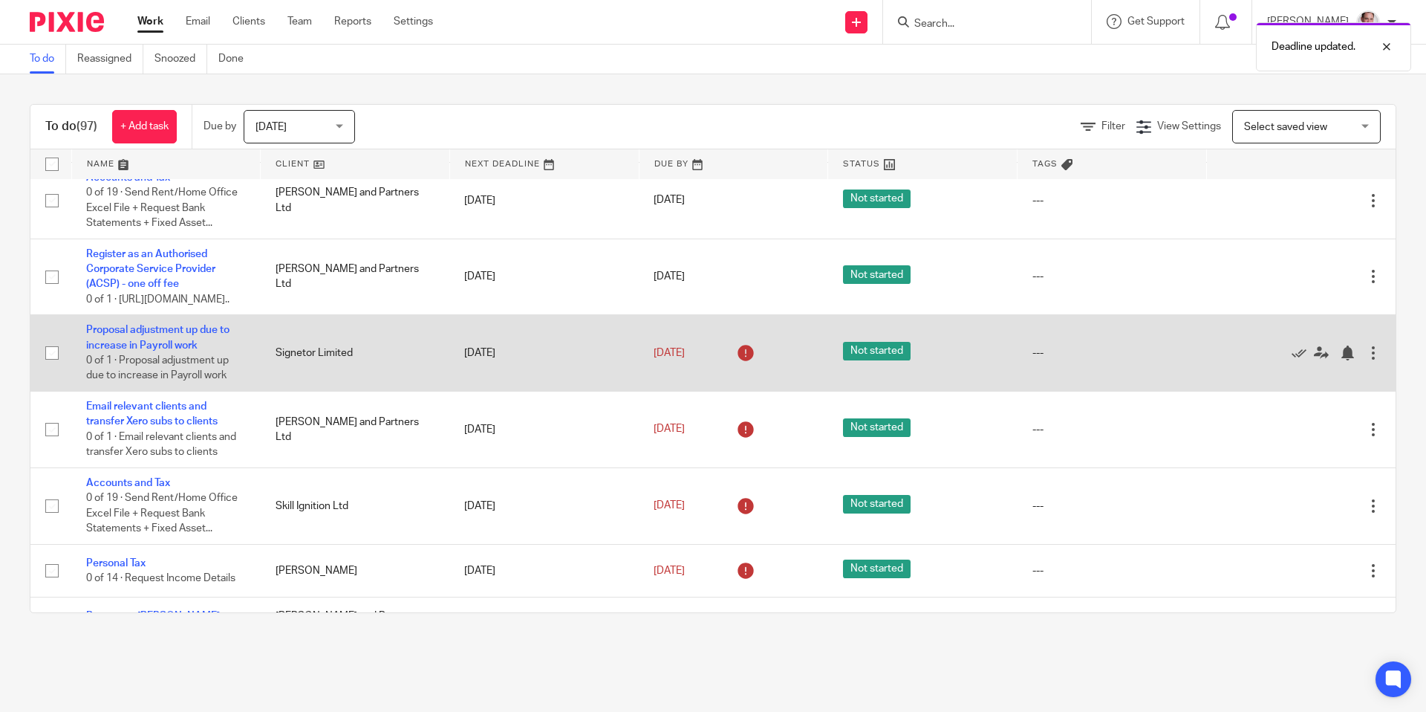
scroll to position [2127, 0]
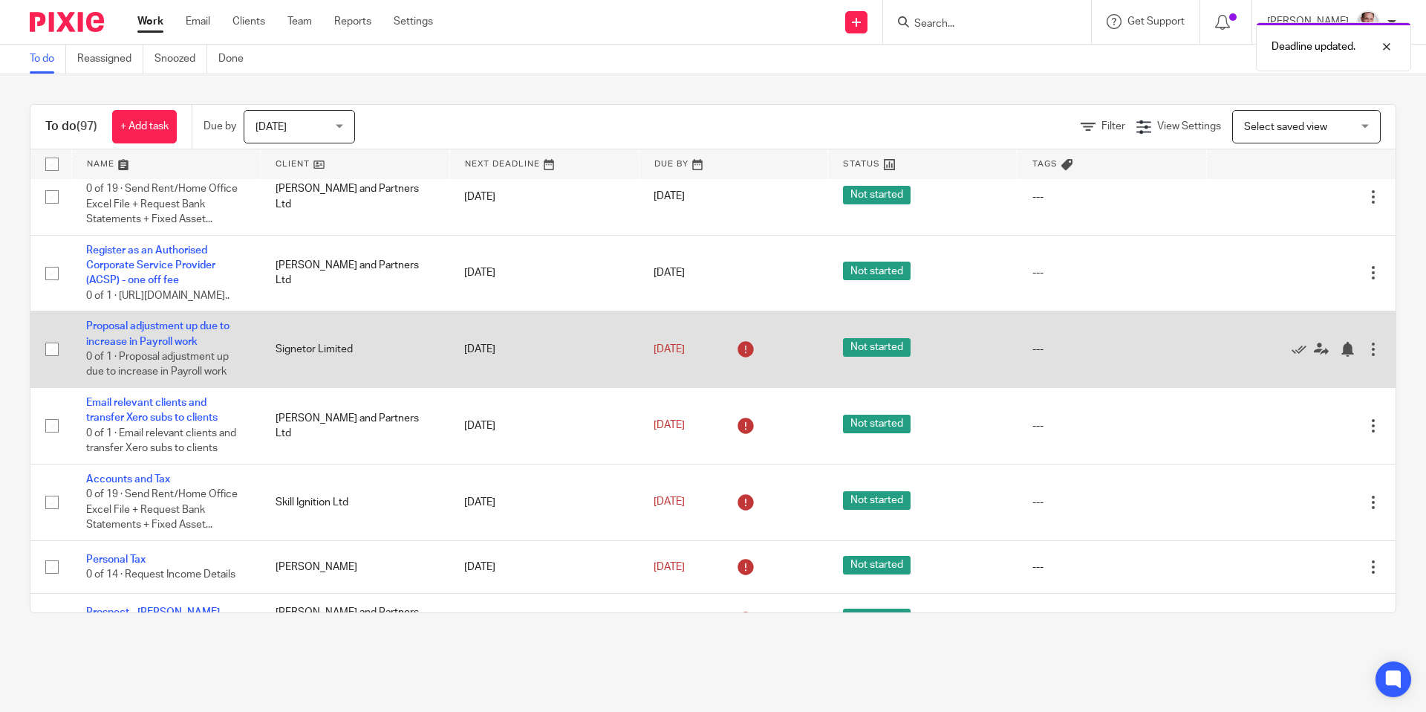
click at [1375, 357] on div at bounding box center [1373, 349] width 15 height 15
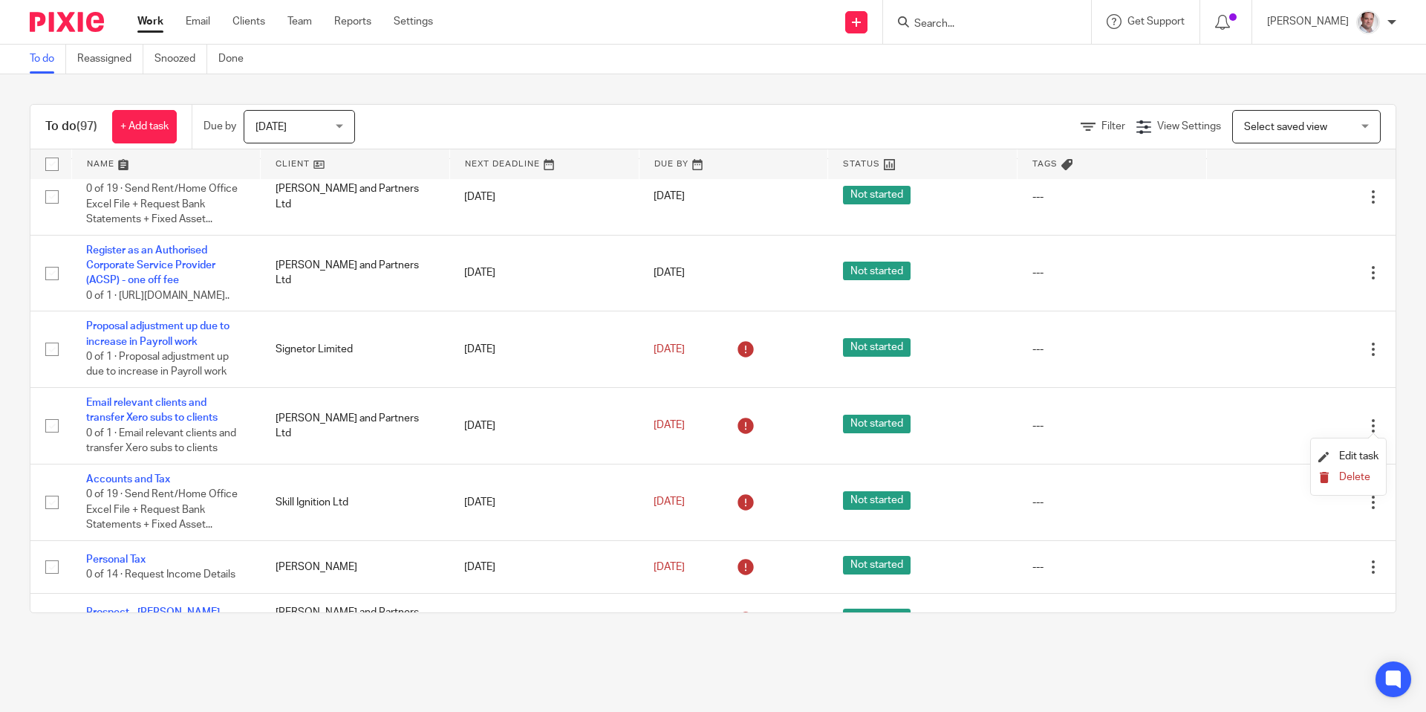
click at [1351, 478] on span "Delete" at bounding box center [1354, 477] width 31 height 10
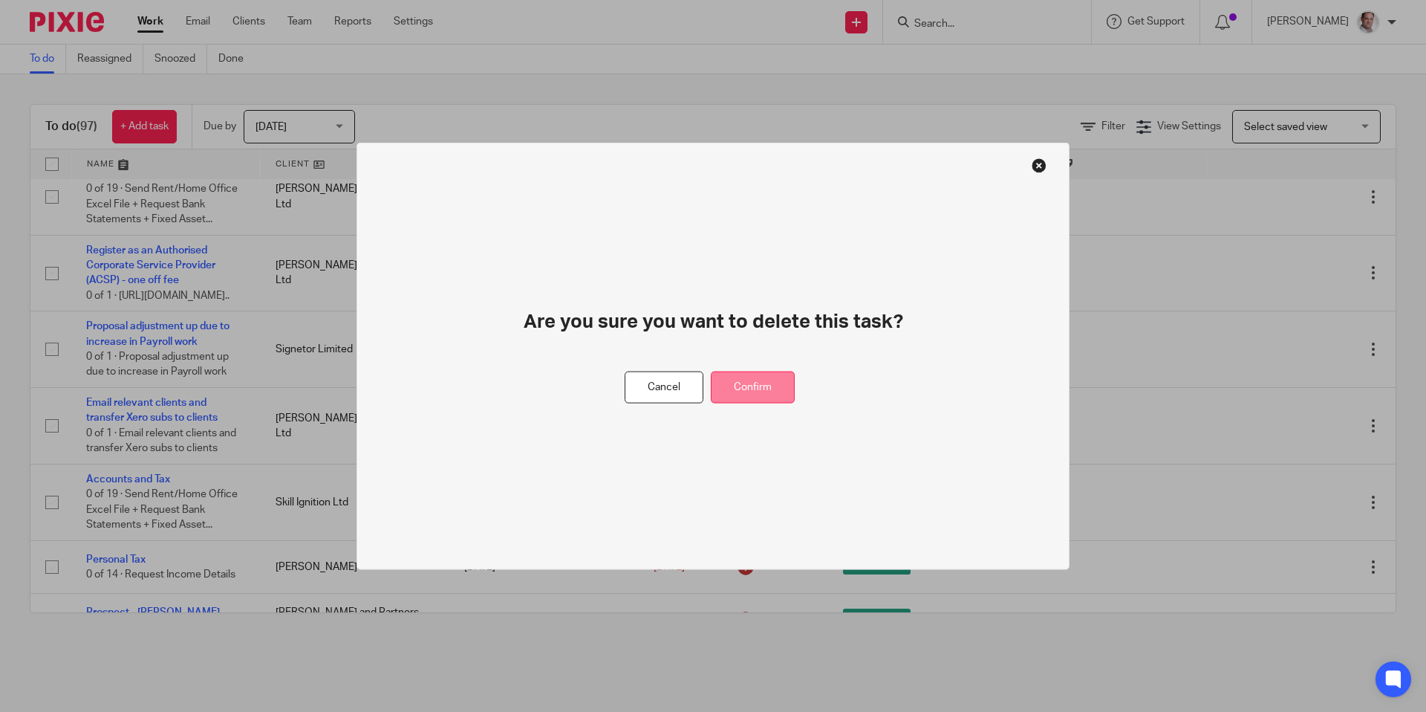
click at [750, 388] on button "Confirm" at bounding box center [753, 387] width 84 height 32
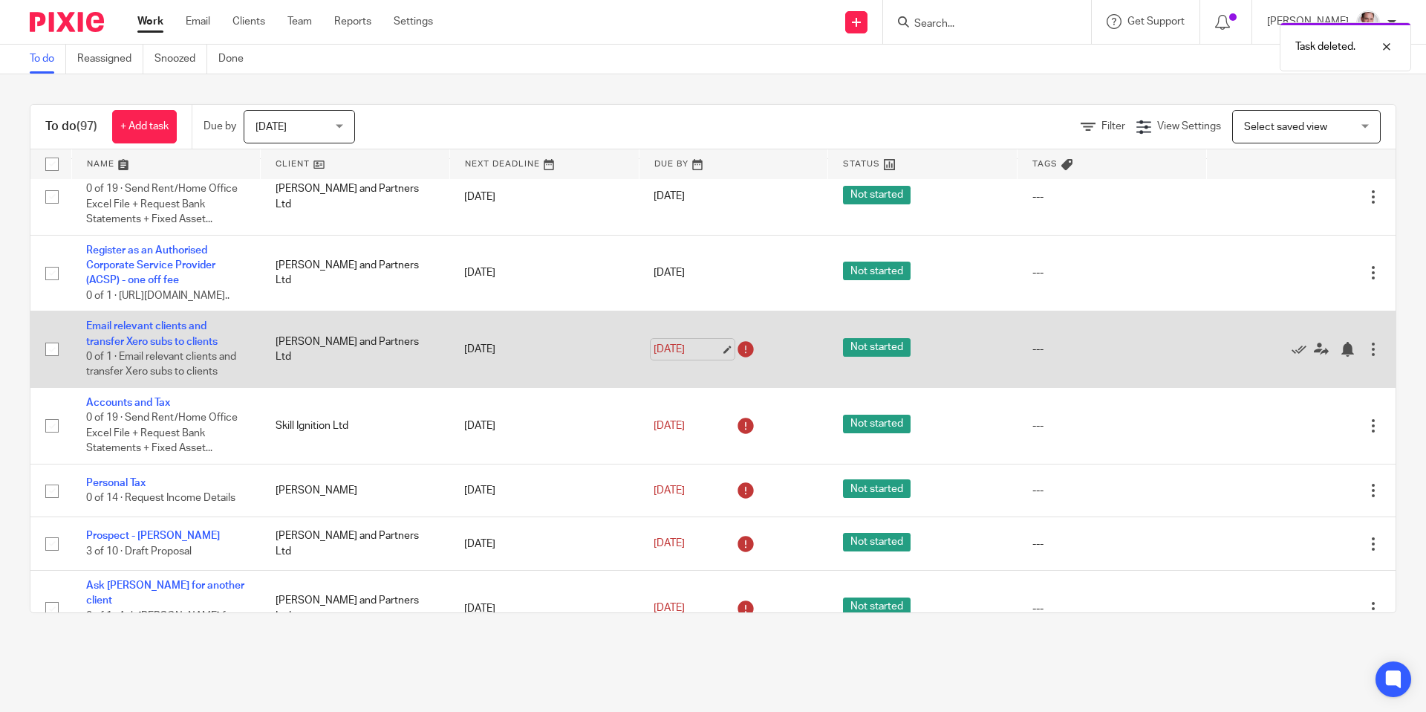
click at [694, 357] on link "11 Jul 2025" at bounding box center [687, 350] width 67 height 16
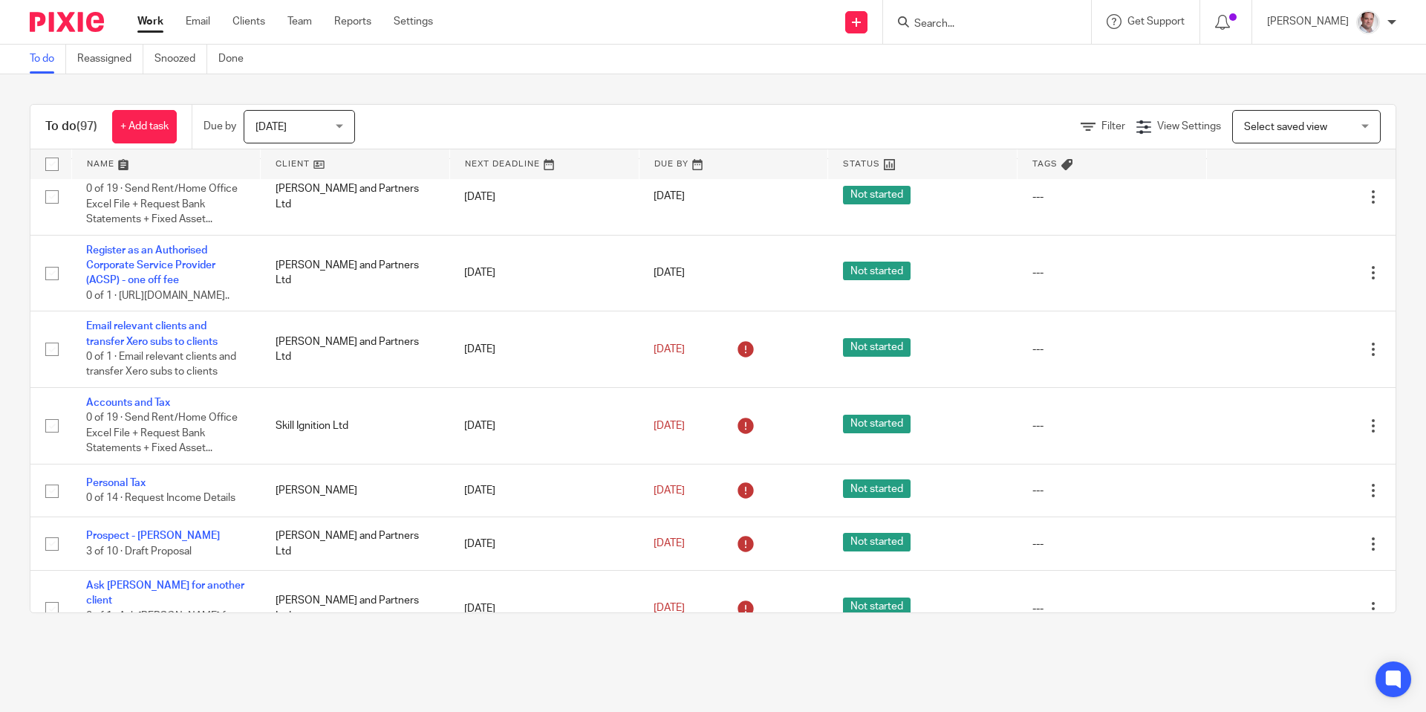
scroll to position [0, 0]
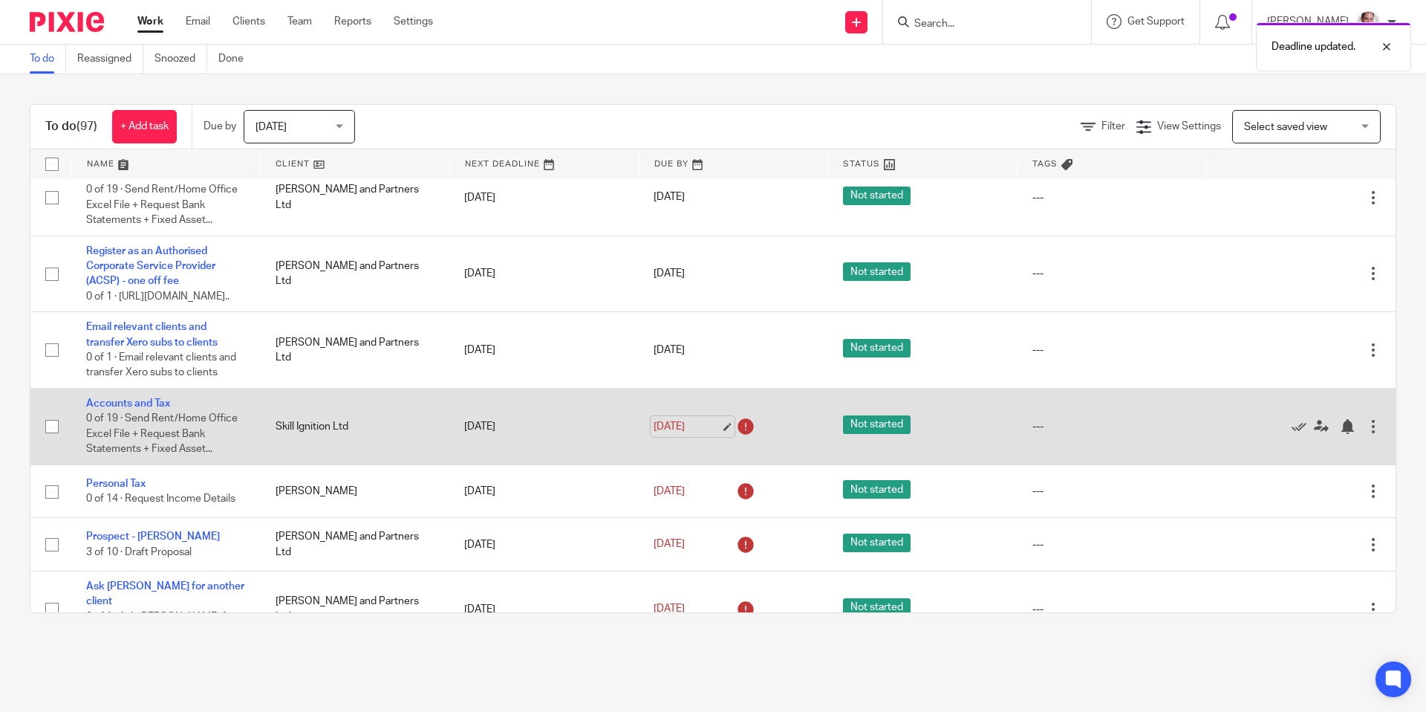
click at [676, 435] on link "11 Jul 2025" at bounding box center [687, 427] width 67 height 16
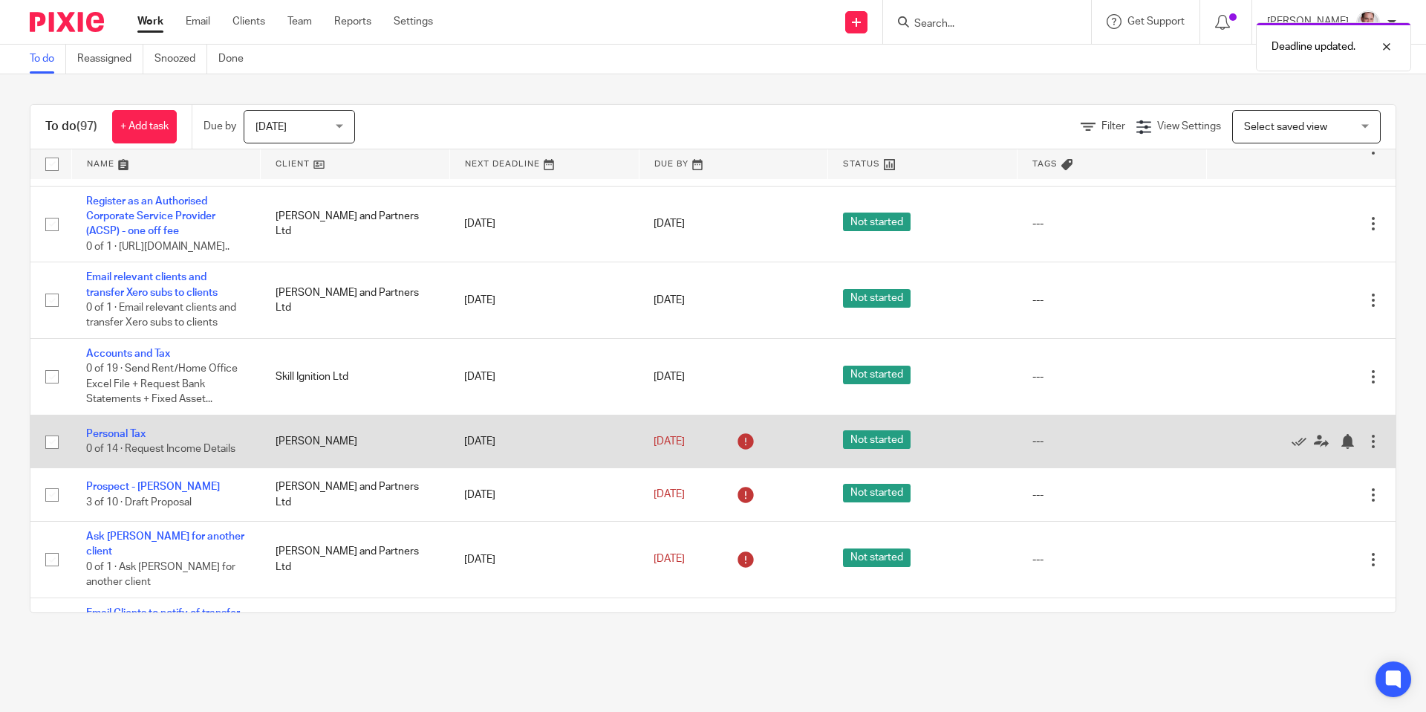
scroll to position [2178, 0]
click at [684, 448] on link "11 Jul 2025" at bounding box center [687, 440] width 67 height 16
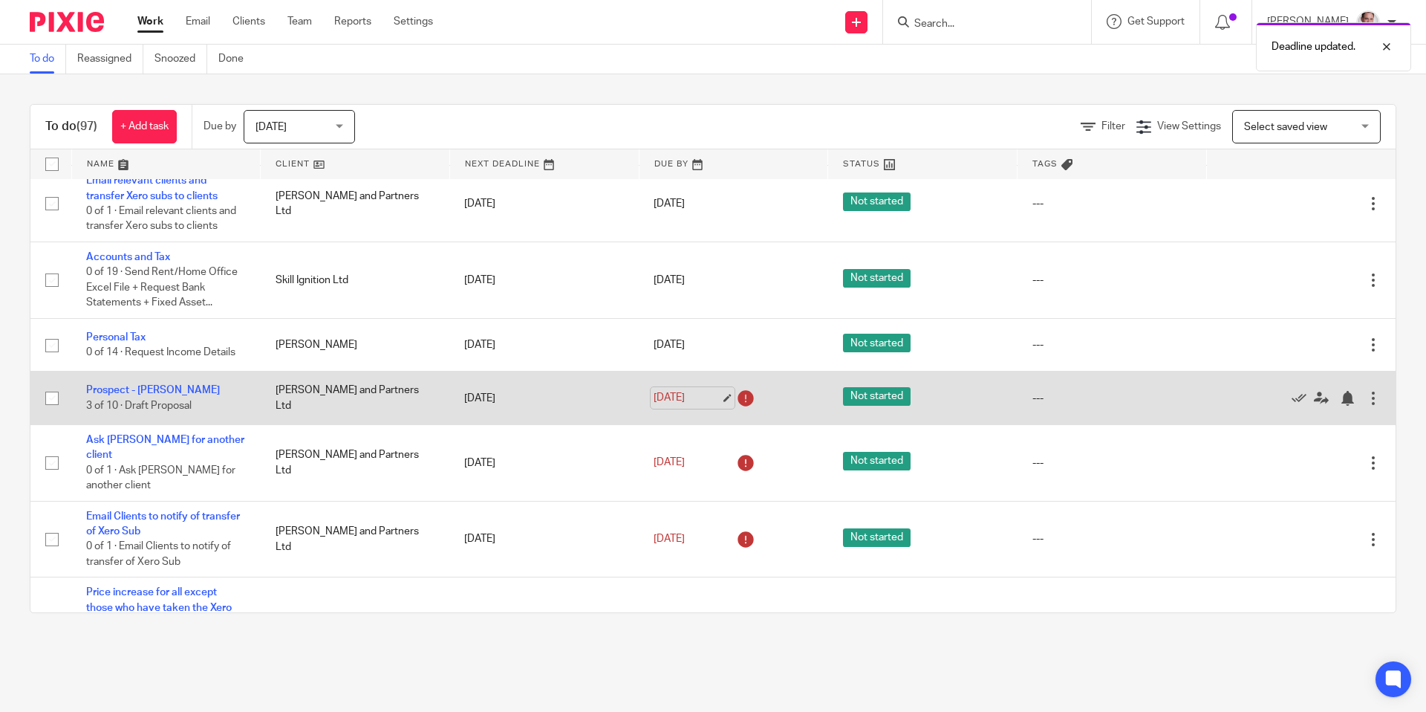
scroll to position [2277, 0]
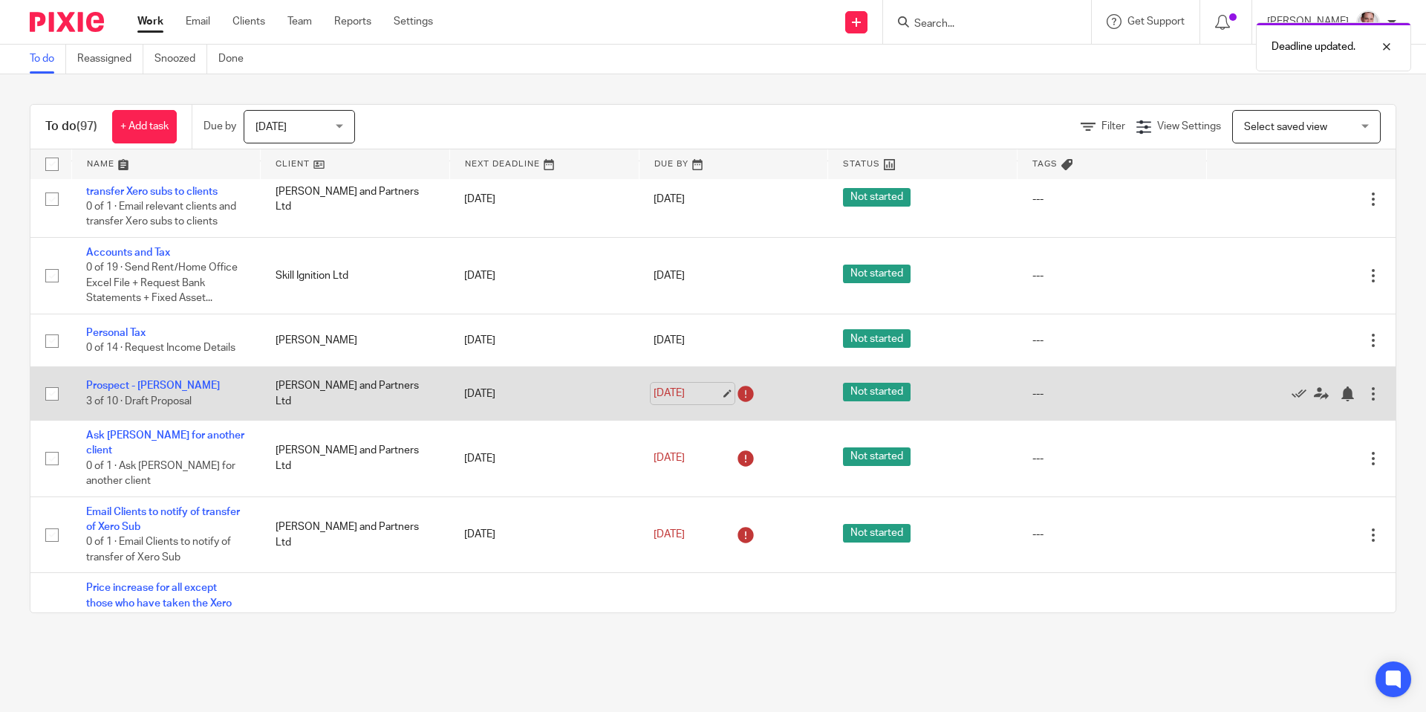
click at [685, 401] on link "11 Jul 2025" at bounding box center [687, 394] width 67 height 16
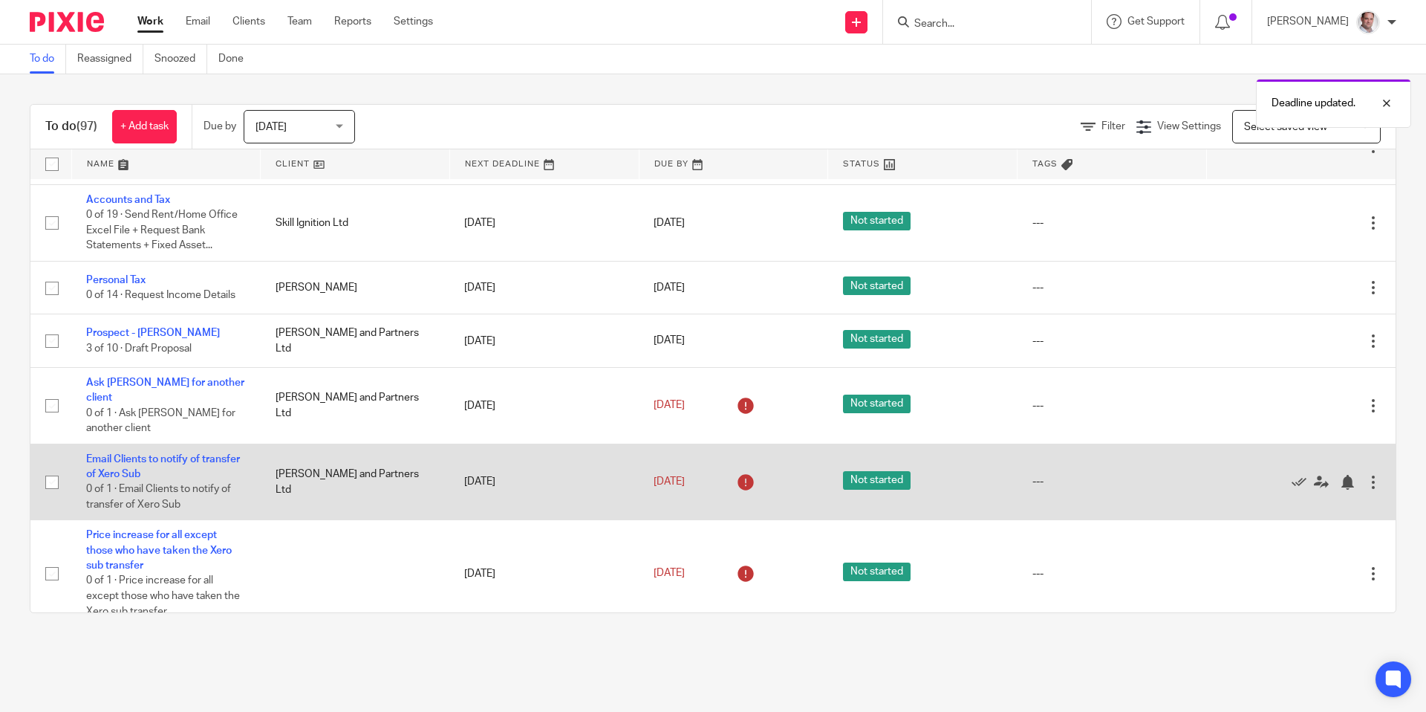
scroll to position [2331, 0]
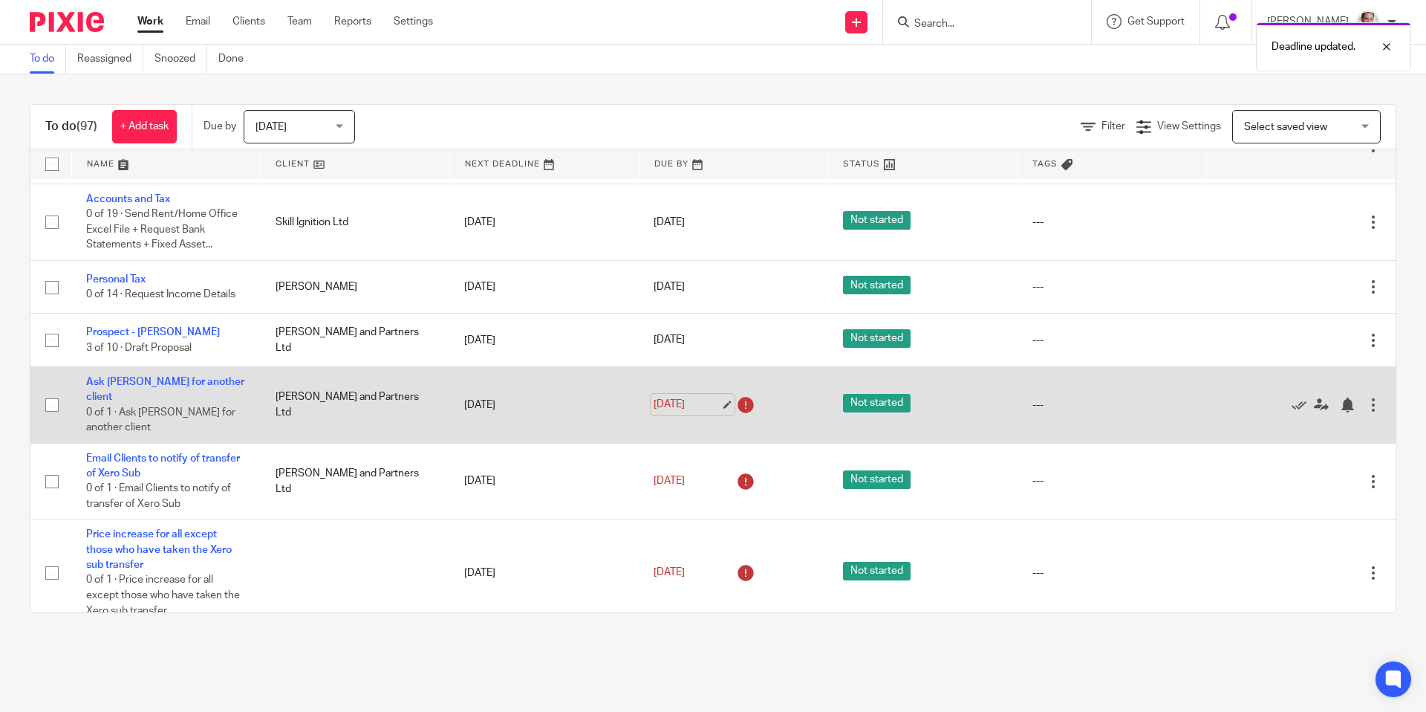
click at [677, 412] on link "11 Jul 2025" at bounding box center [687, 405] width 67 height 16
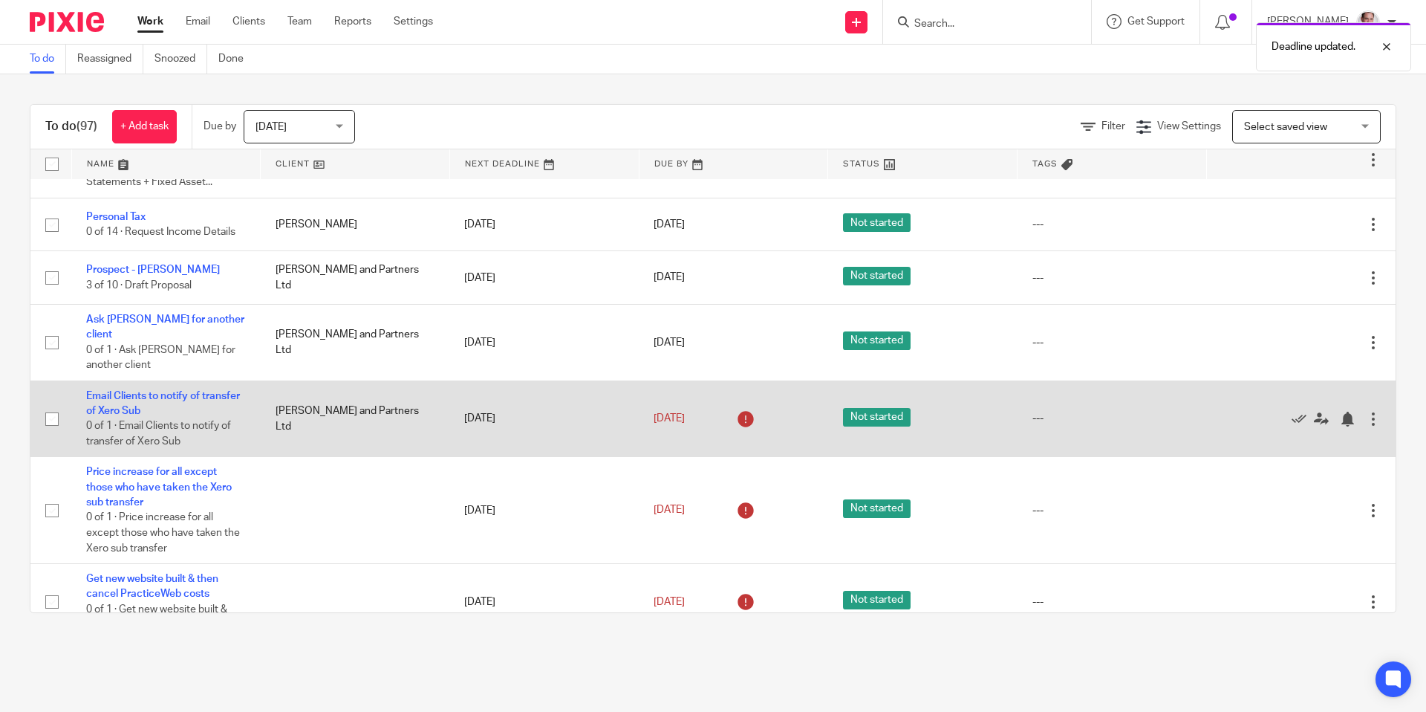
scroll to position [2404, 0]
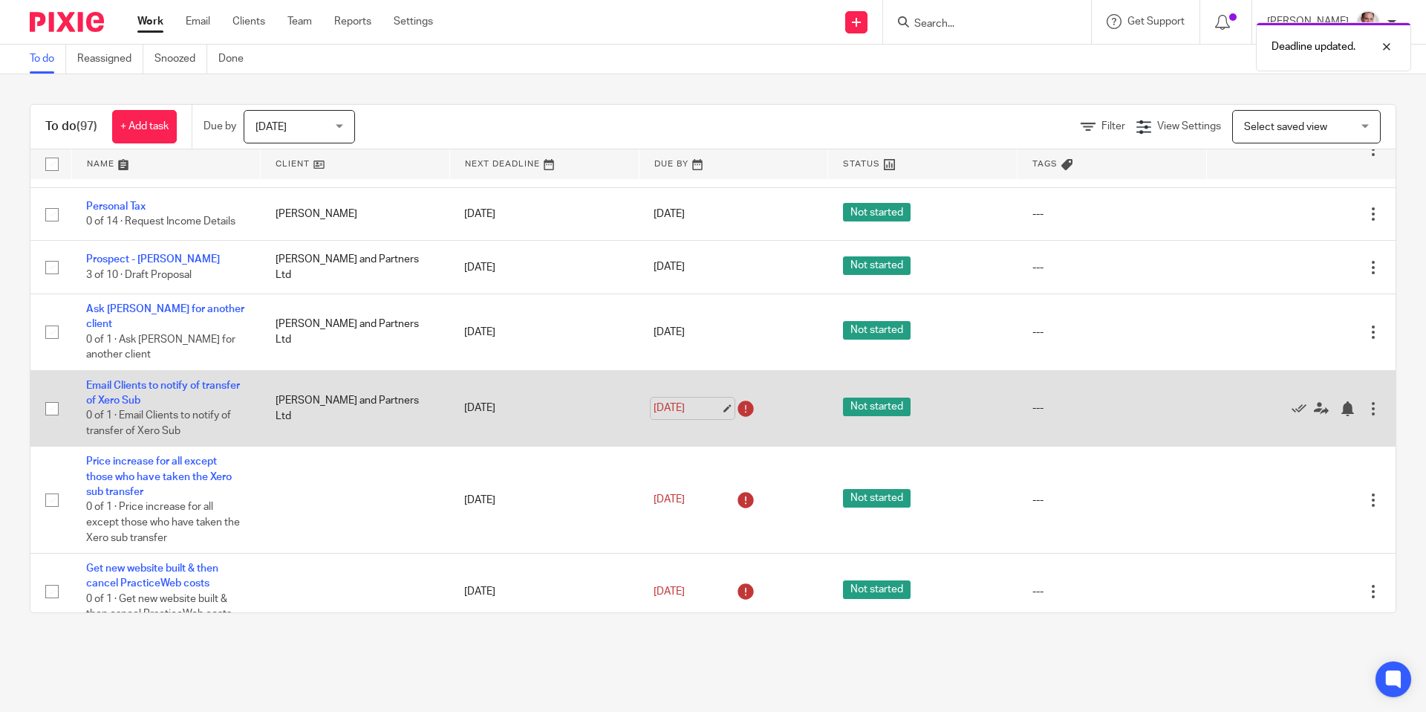
click at [681, 416] on link "11 Jul 2025" at bounding box center [687, 408] width 67 height 16
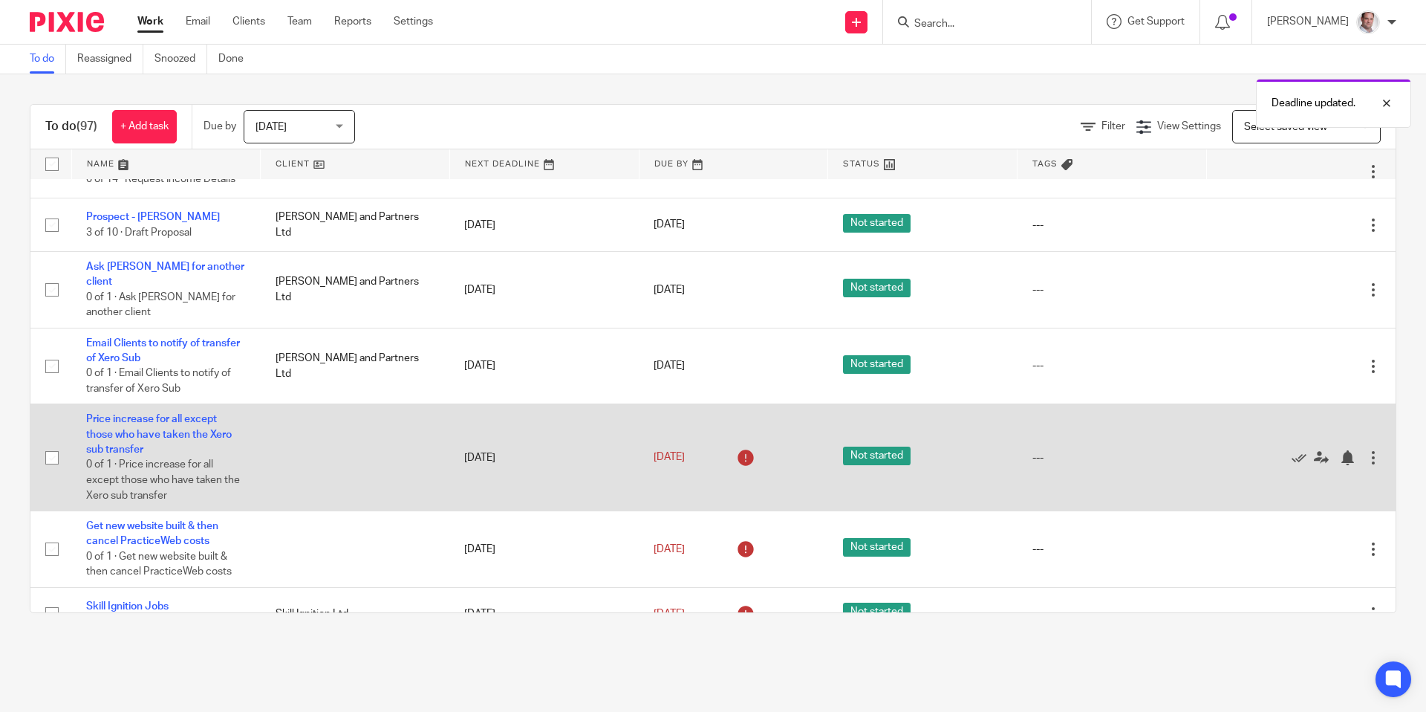
scroll to position [2451, 0]
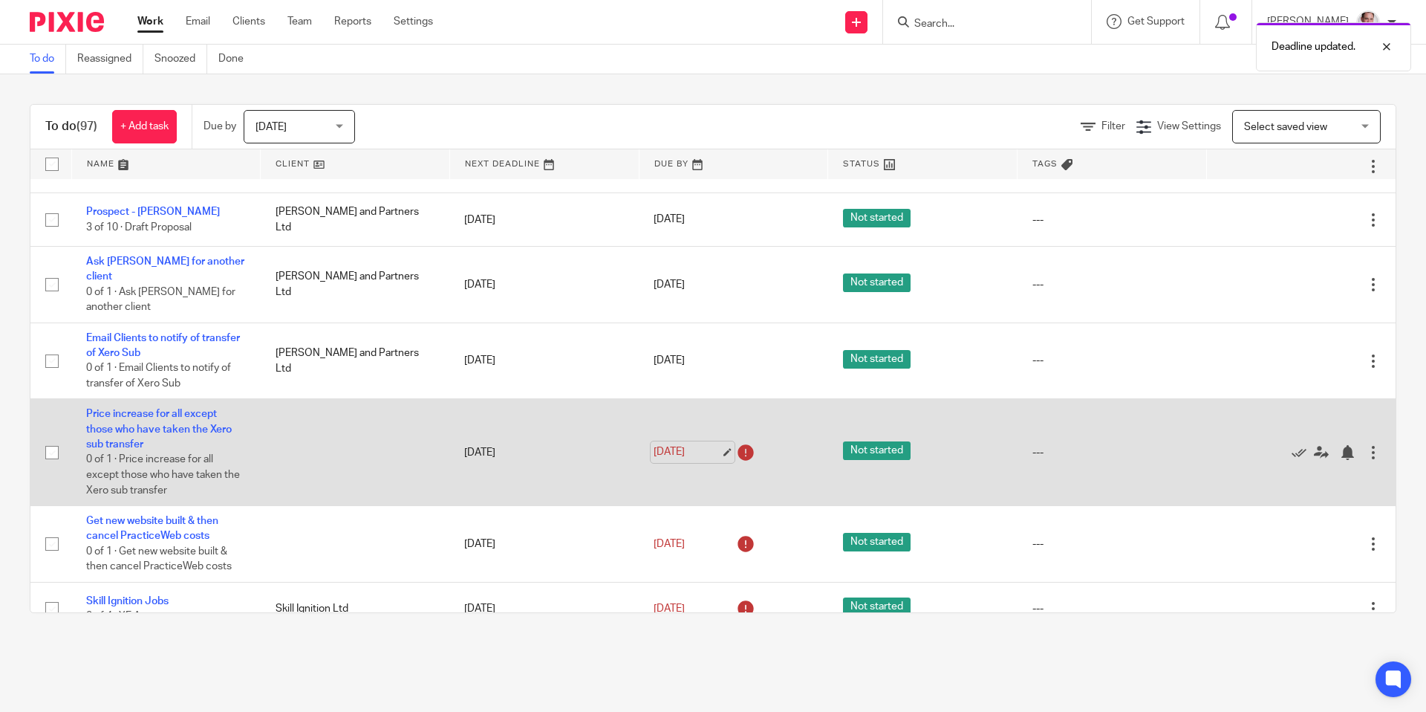
click at [698, 460] on link "11 Jul 2025" at bounding box center [687, 452] width 67 height 16
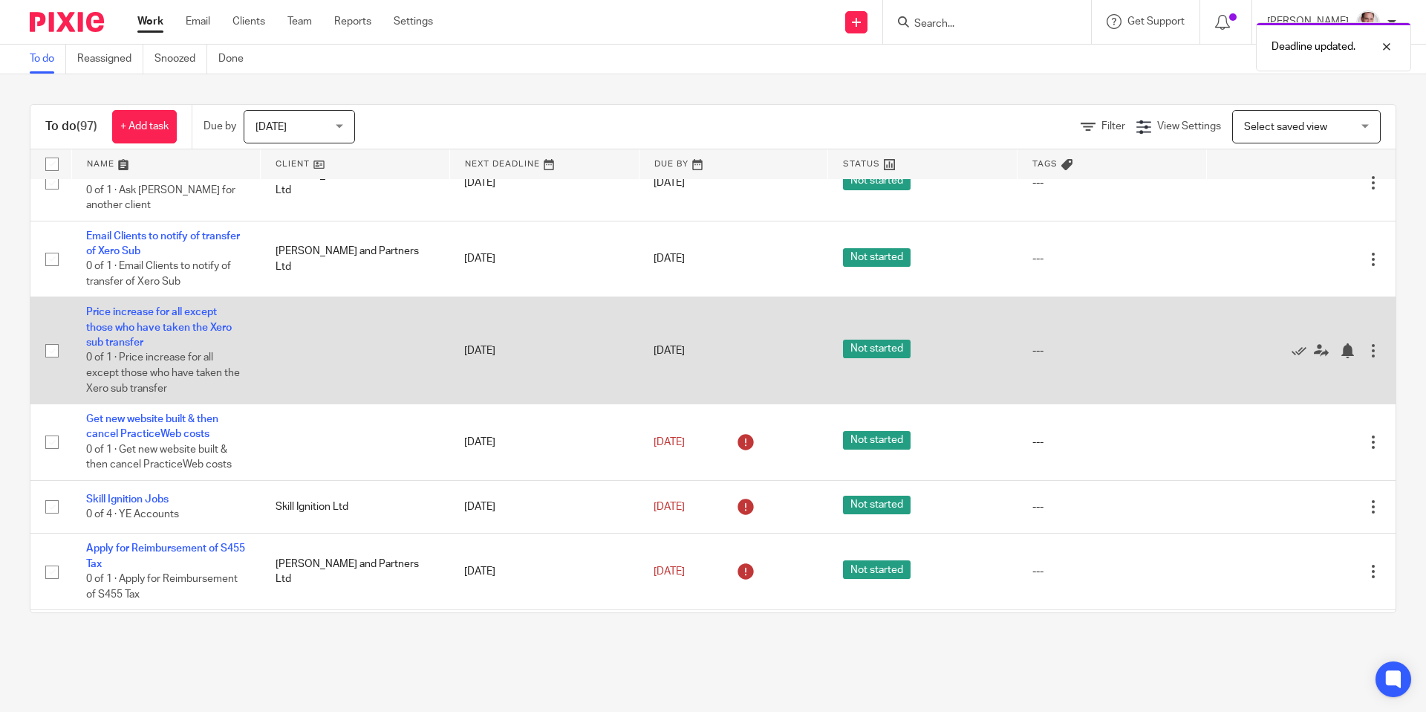
scroll to position [2564, 0]
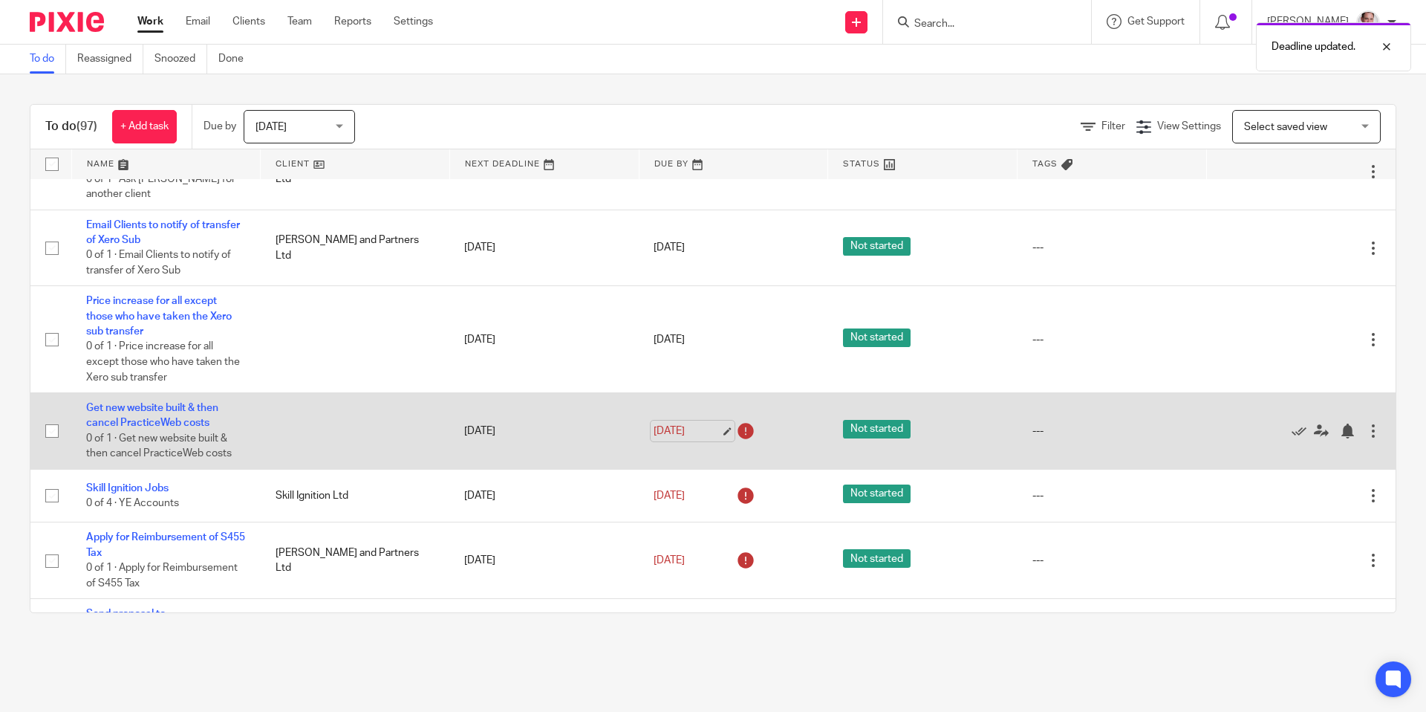
click at [697, 439] on link "11 Jul 2025" at bounding box center [687, 431] width 67 height 16
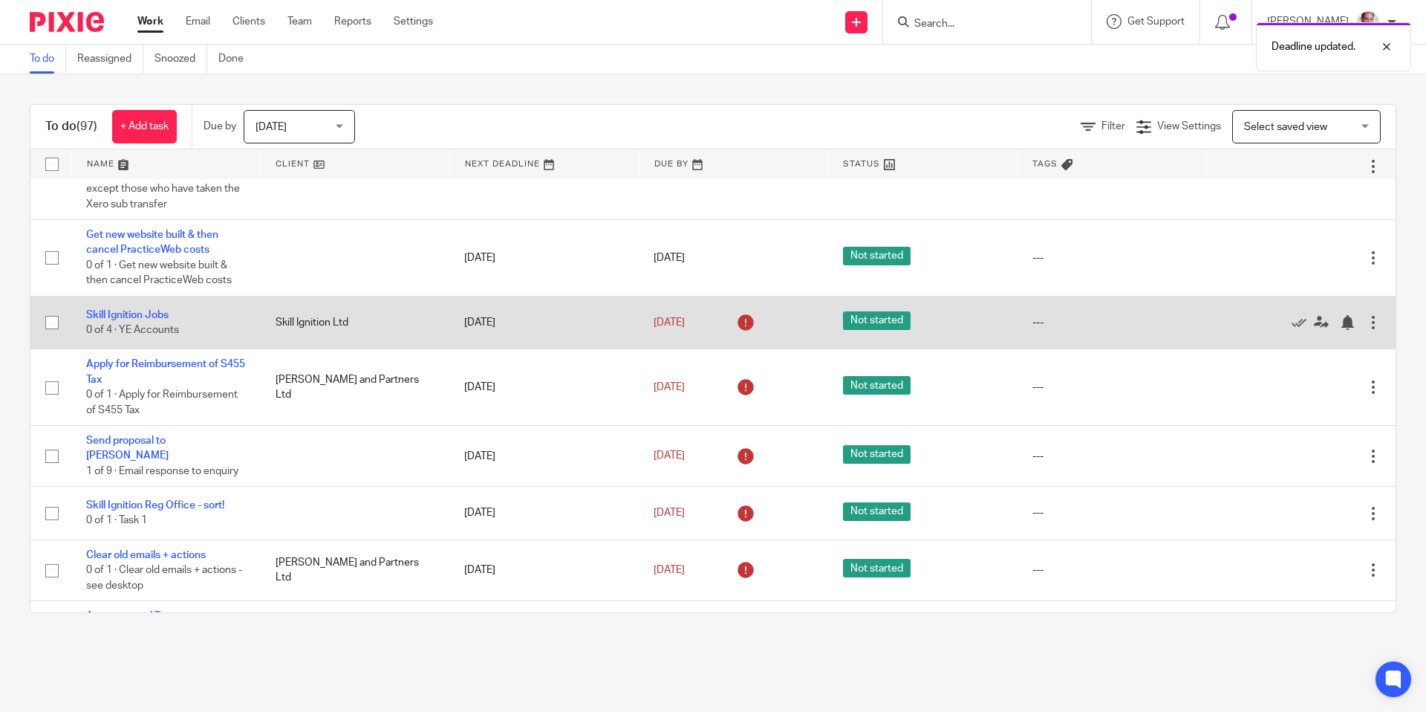
scroll to position [2745, 0]
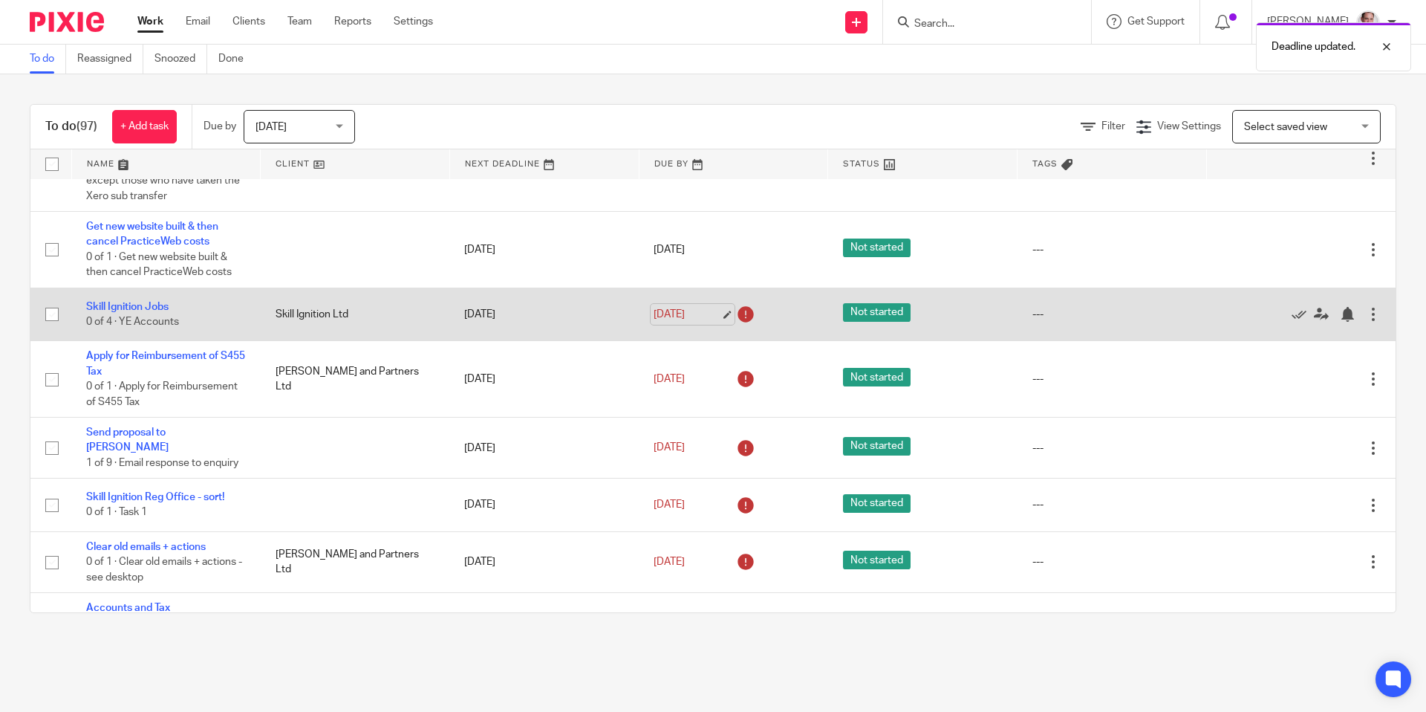
click at [685, 322] on link "11 Jul 2025" at bounding box center [687, 315] width 67 height 16
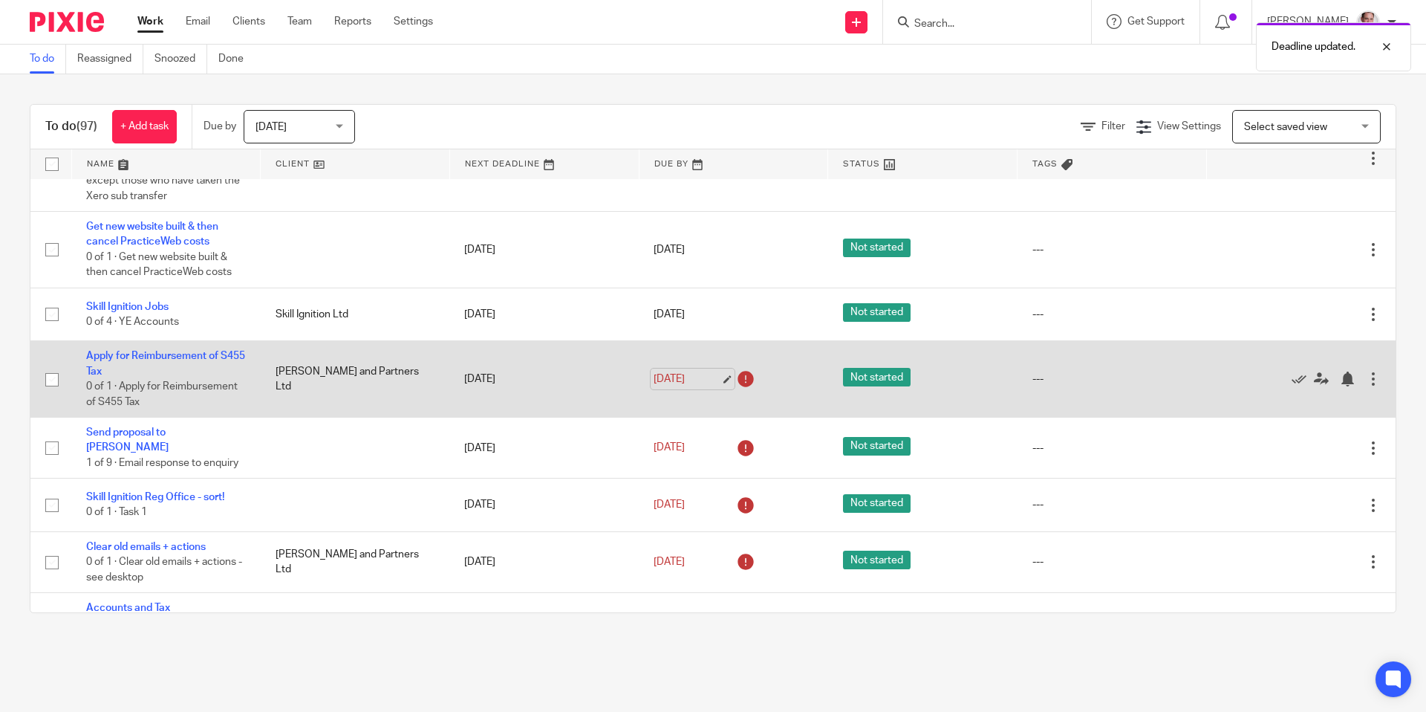
click at [694, 387] on link "11 Jul 2025" at bounding box center [687, 379] width 67 height 16
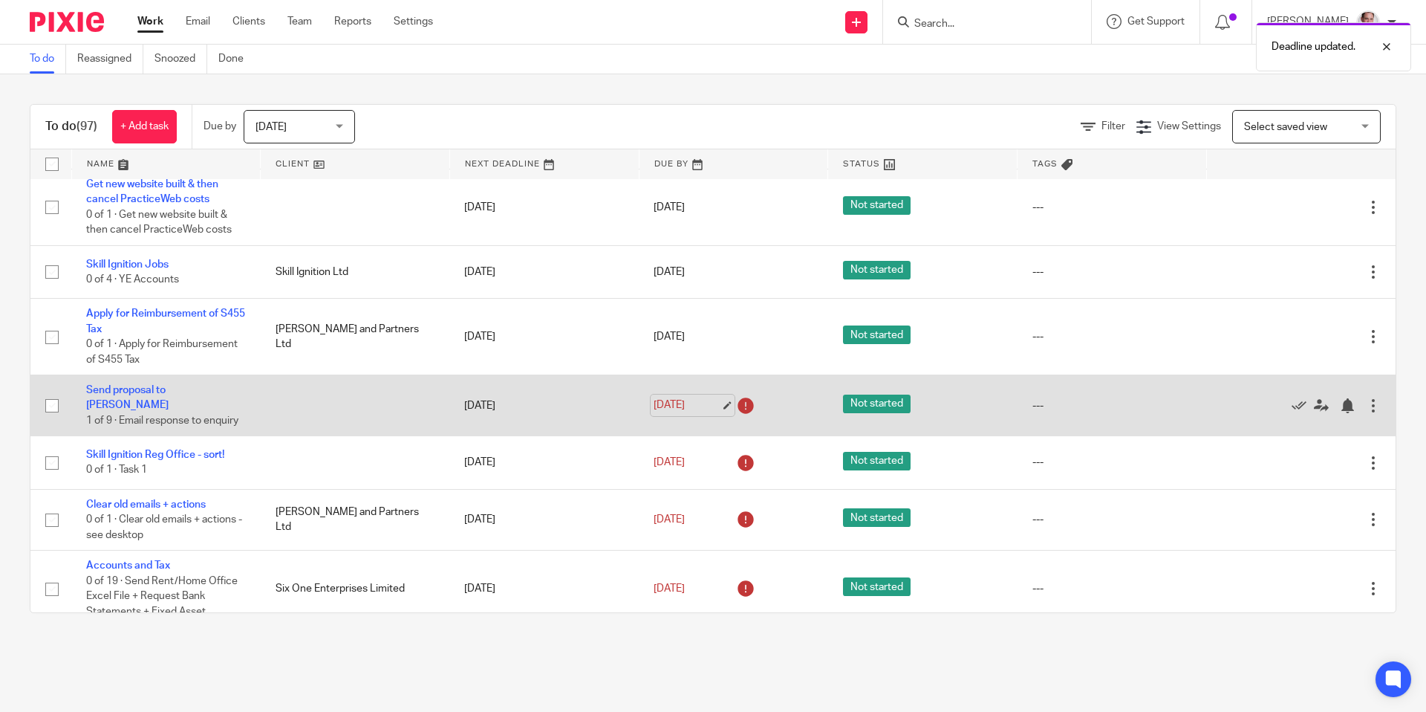
scroll to position [2793, 0]
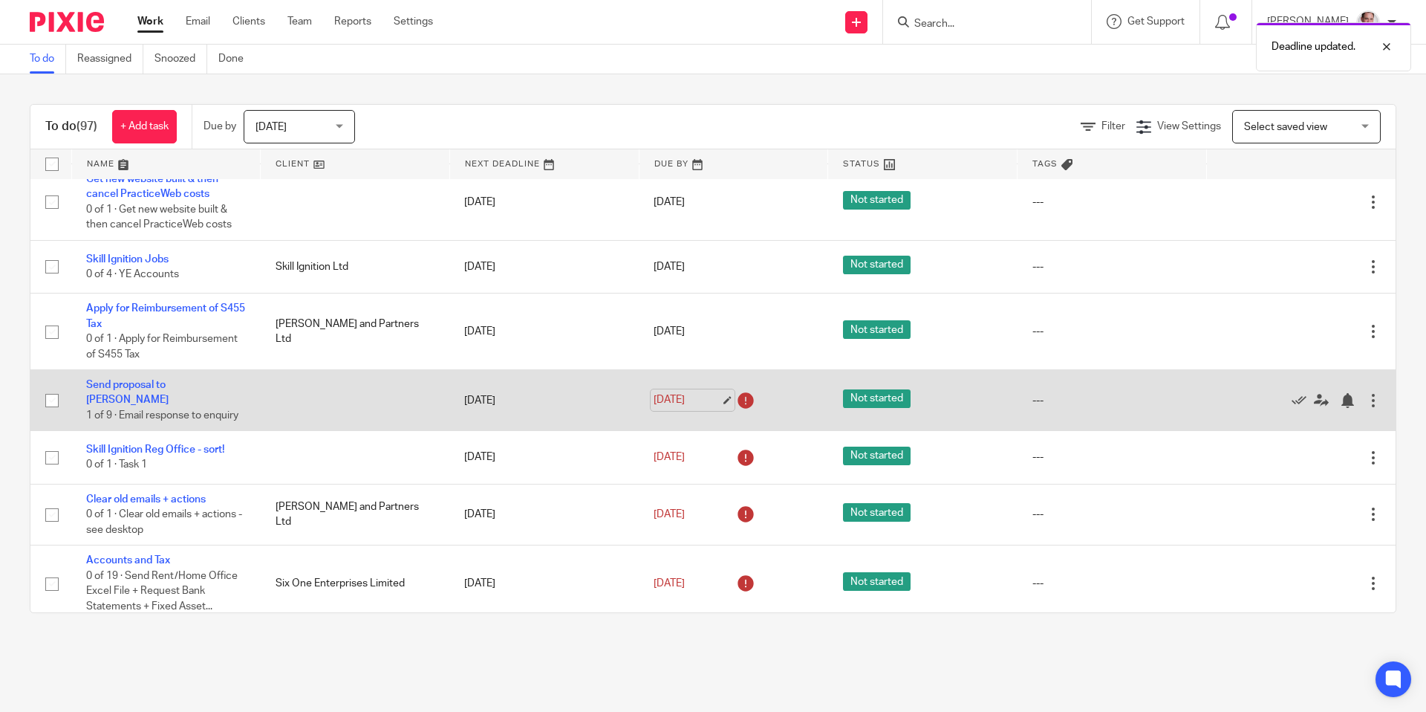
click at [680, 408] on link "11 Jul 2025" at bounding box center [687, 400] width 67 height 16
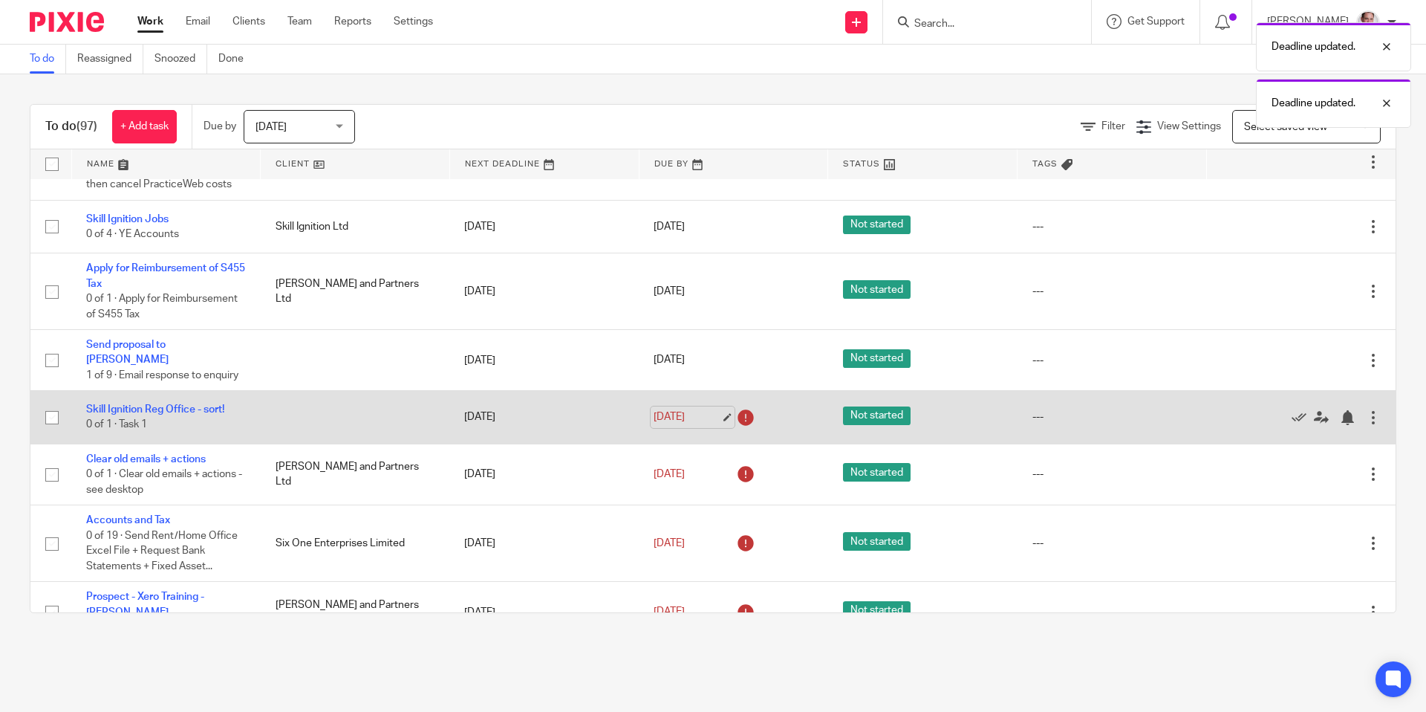
scroll to position [2835, 0]
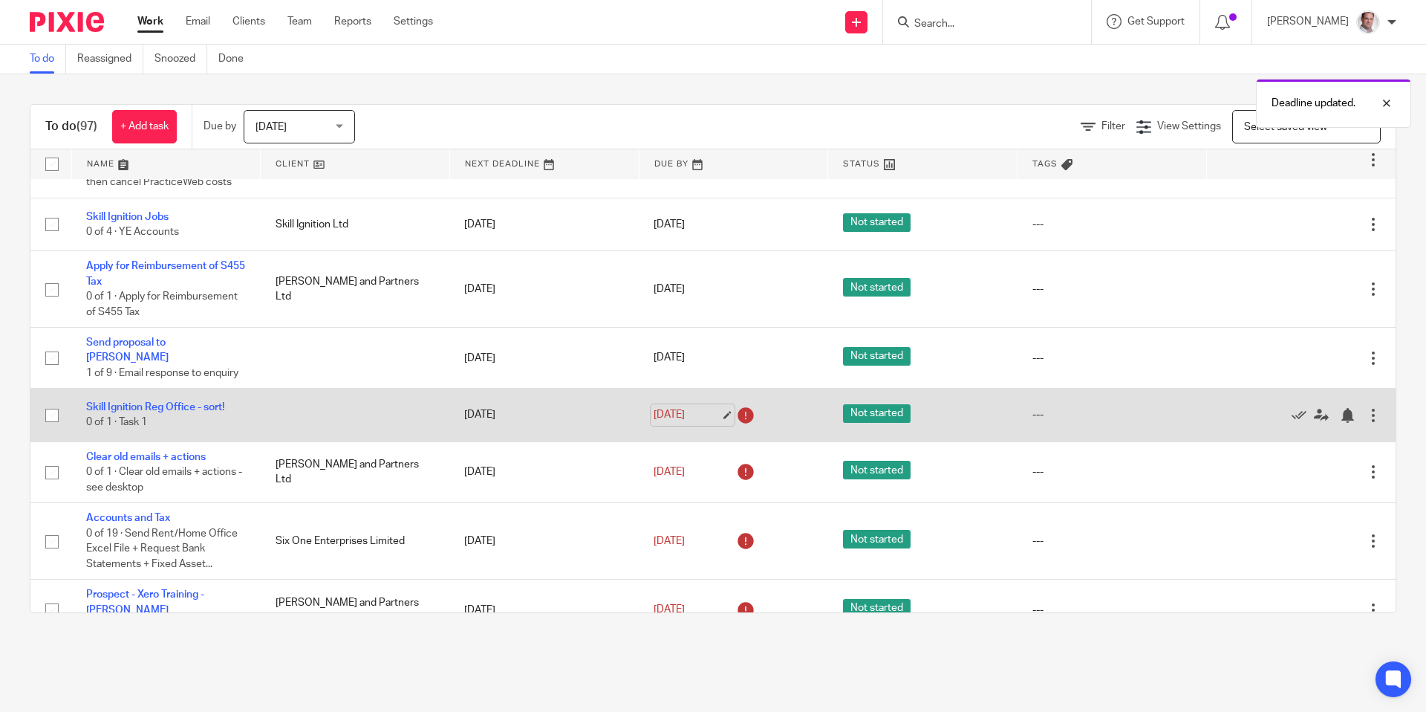
click at [688, 423] on link "11 Jul 2025" at bounding box center [687, 415] width 67 height 16
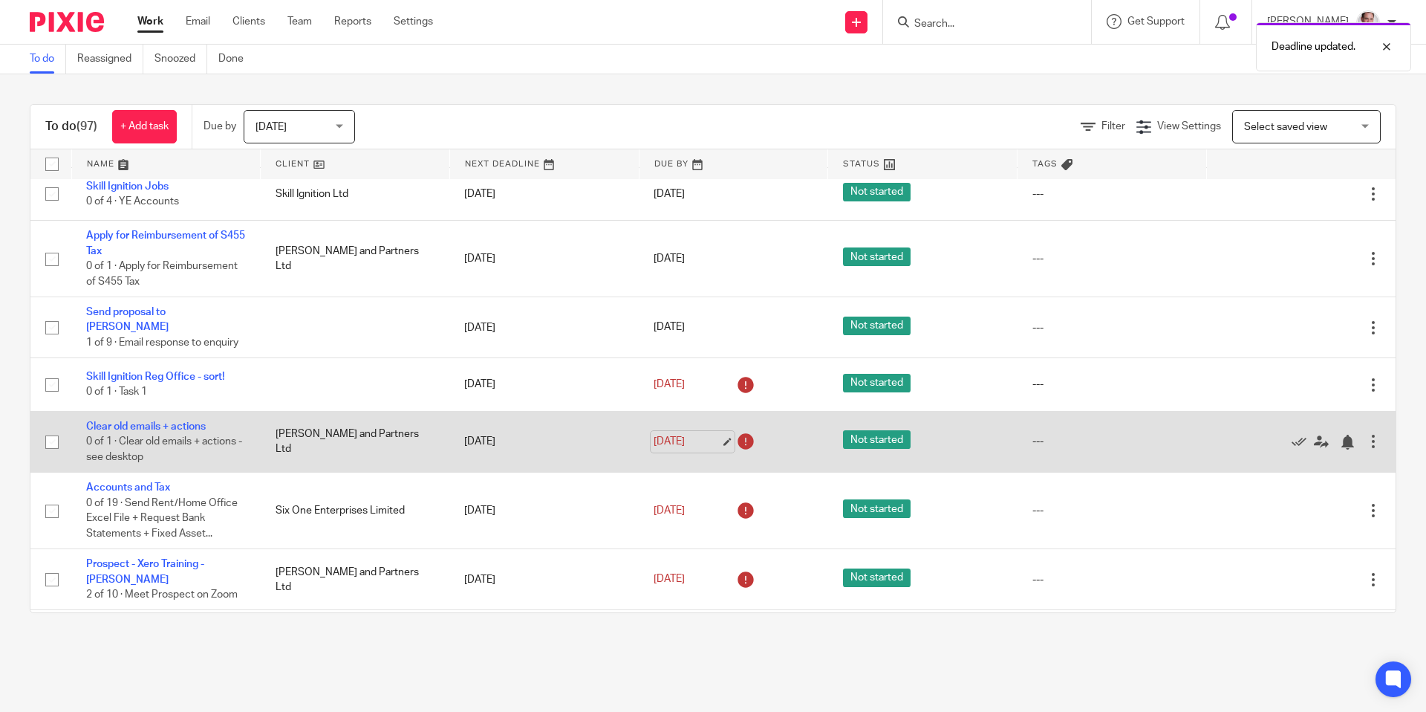
scroll to position [2868, 0]
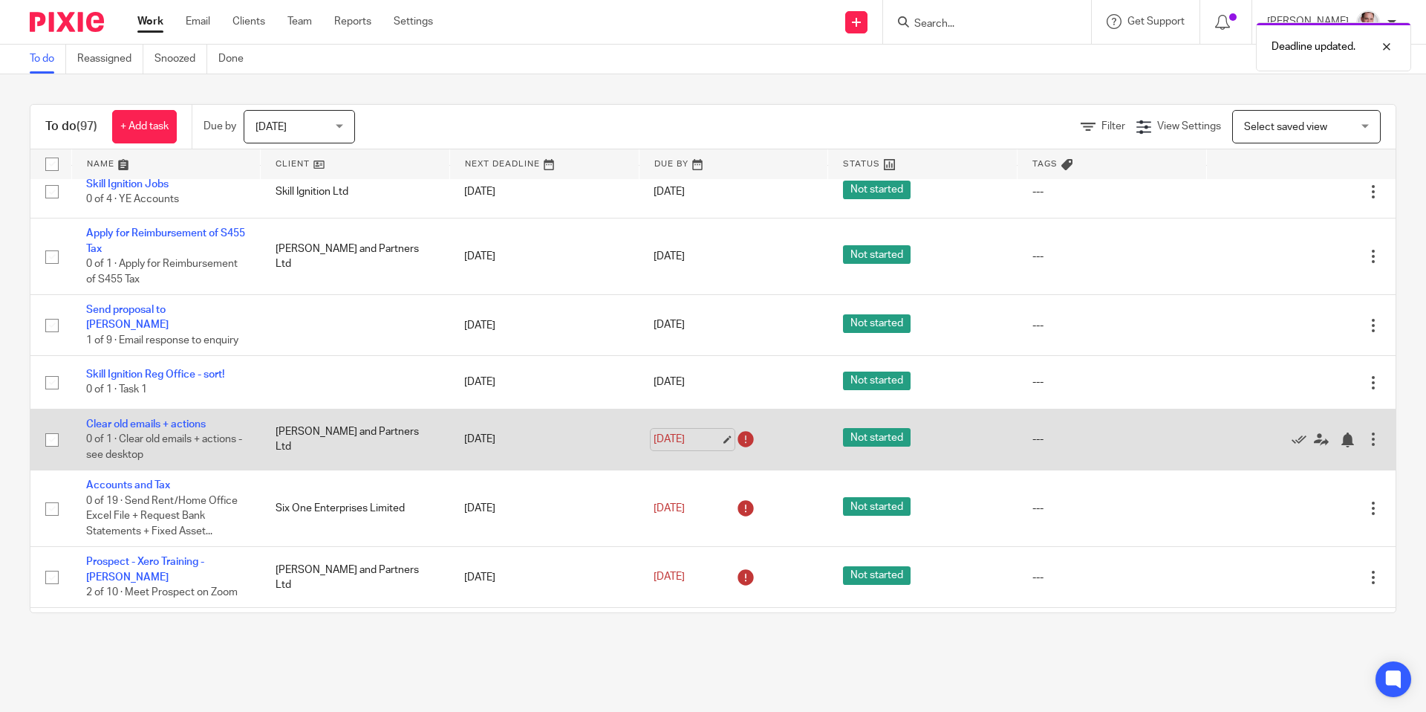
click at [691, 447] on link "11 Jul 2025" at bounding box center [687, 440] width 67 height 16
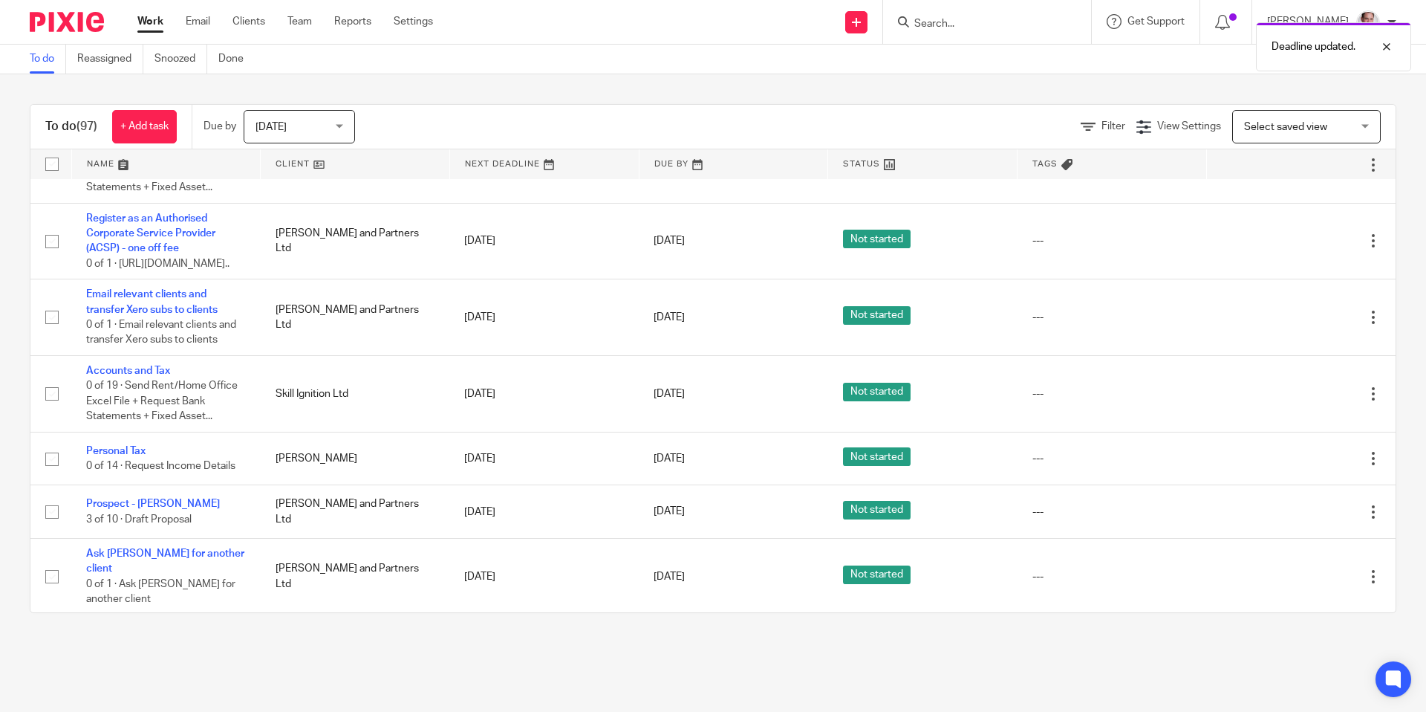
scroll to position [1827, 0]
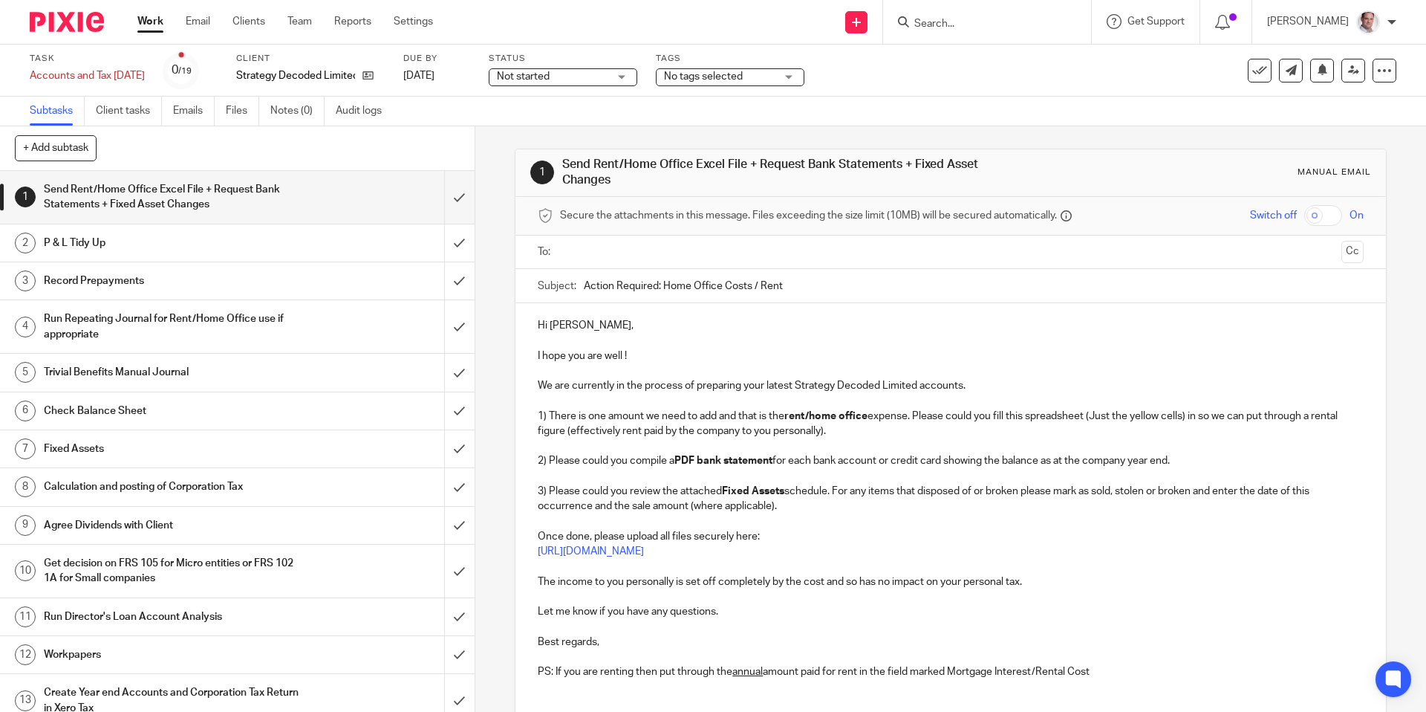
click at [977, 19] on input "Search" at bounding box center [980, 24] width 134 height 13
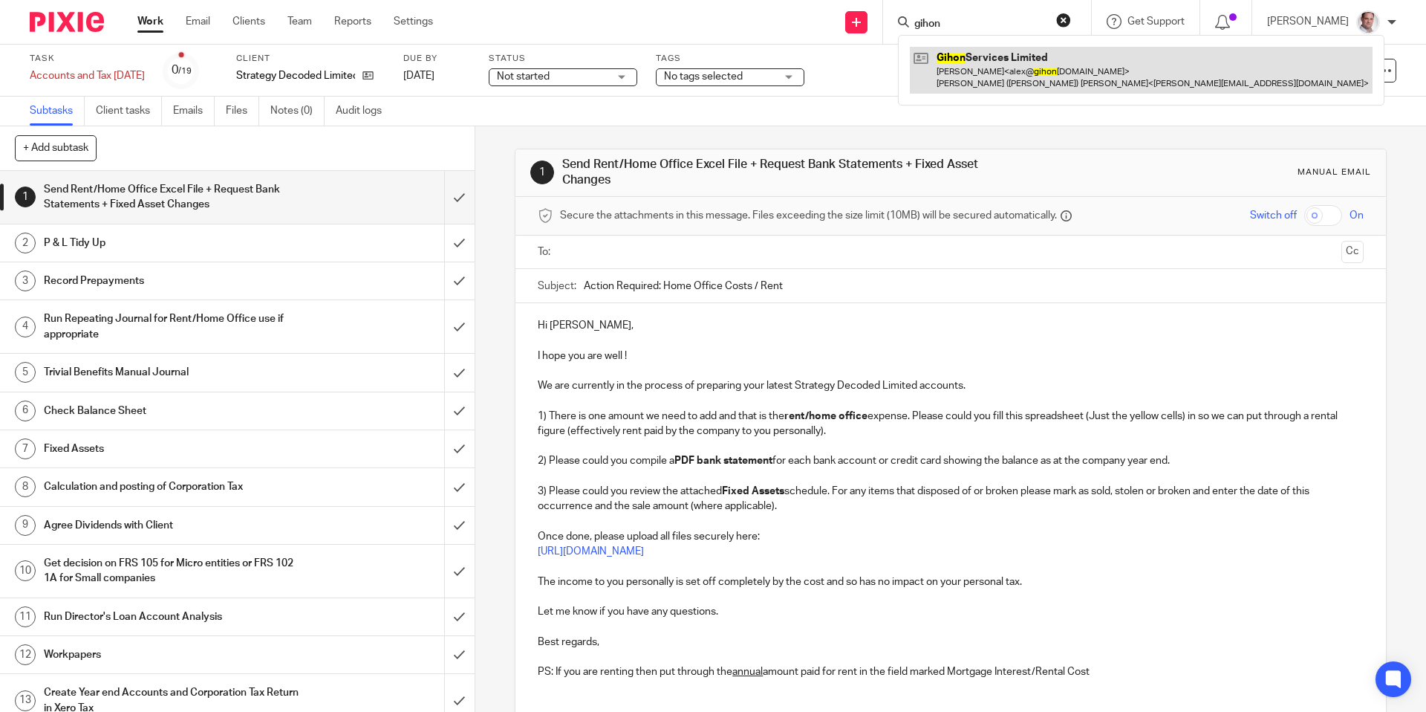
type input "gihon"
click at [984, 60] on link at bounding box center [1141, 70] width 463 height 46
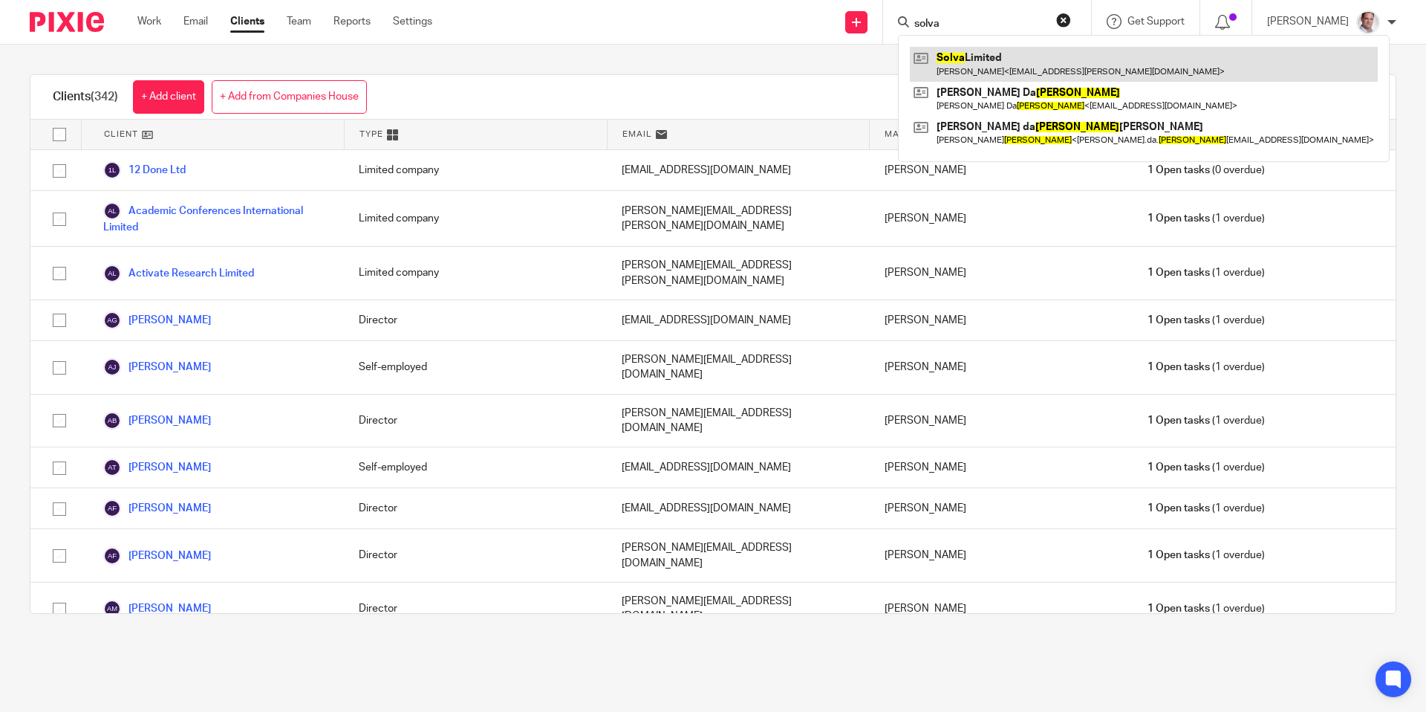
type input "solva"
click at [1006, 69] on link at bounding box center [1144, 64] width 468 height 34
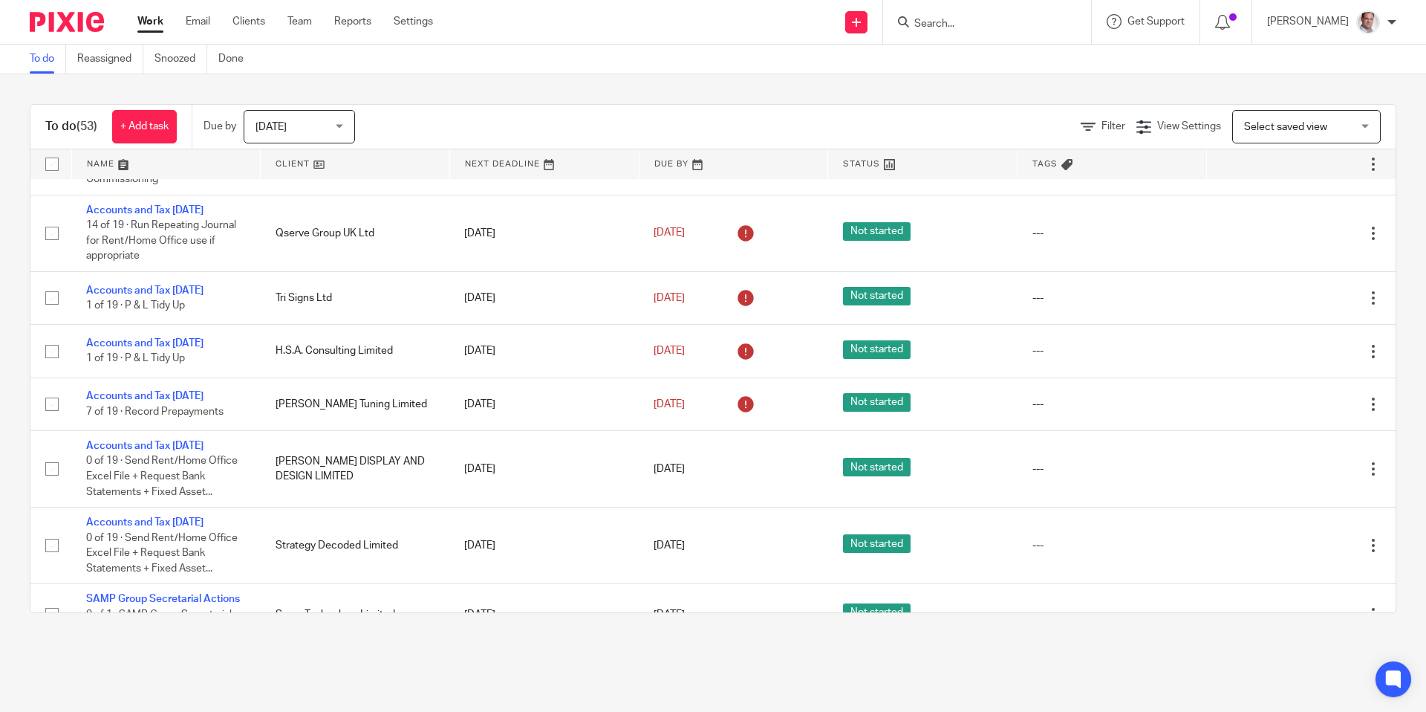
scroll to position [3203, 0]
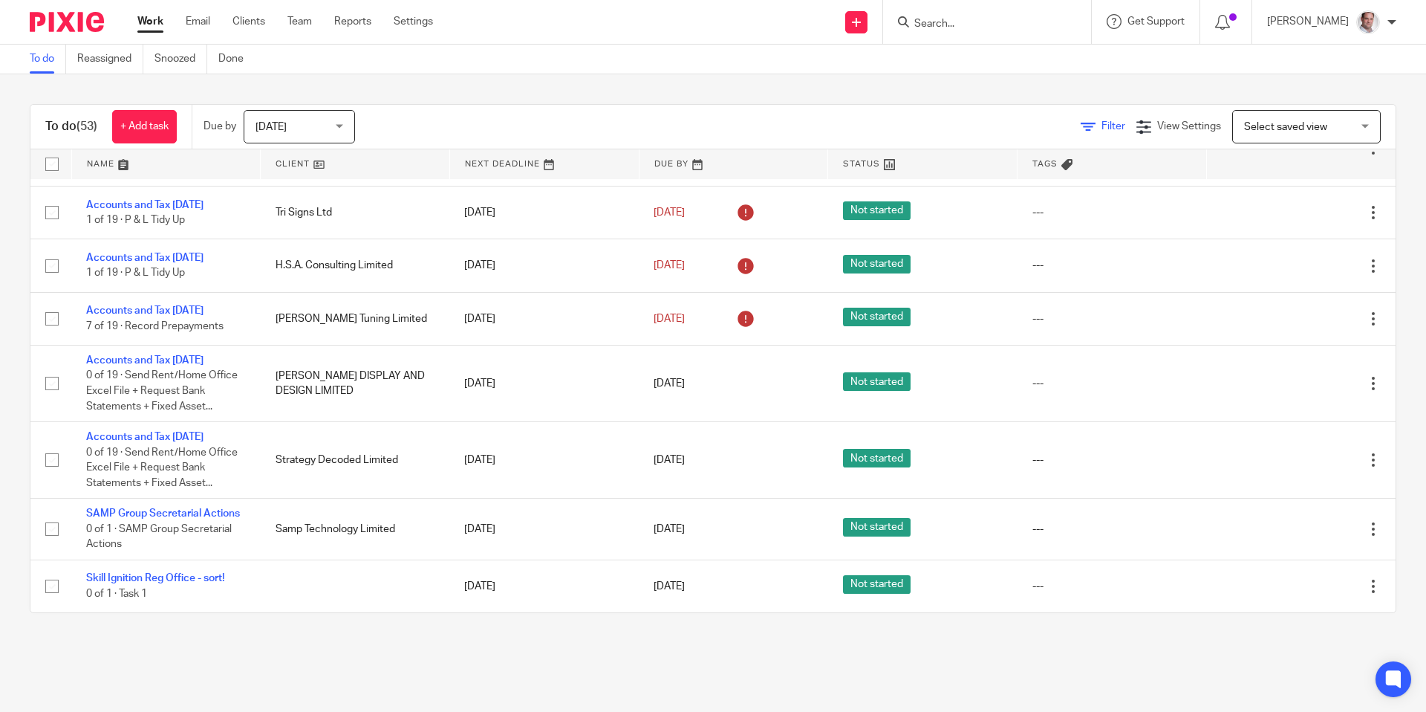
click at [1117, 126] on span "Filter" at bounding box center [1114, 126] width 24 height 10
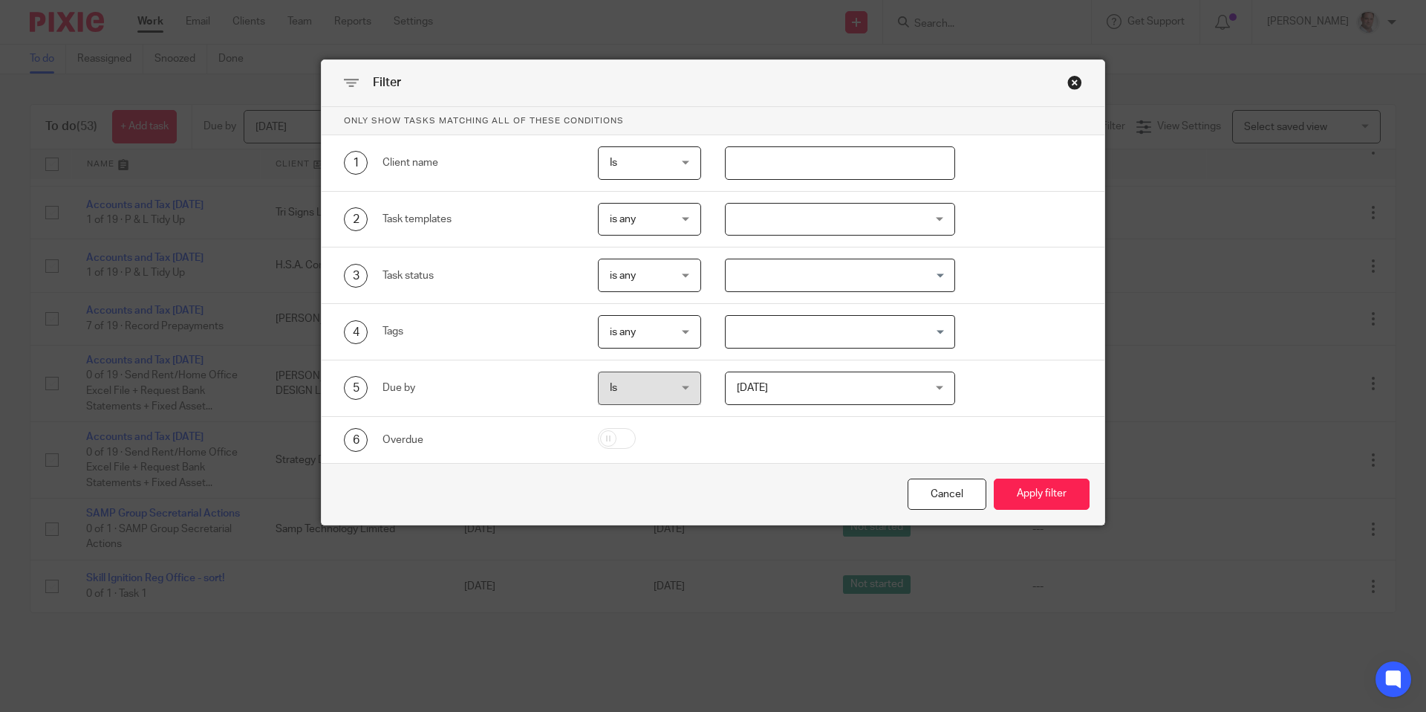
click at [807, 168] on input "text" at bounding box center [840, 162] width 231 height 33
click at [766, 221] on div at bounding box center [840, 219] width 231 height 33
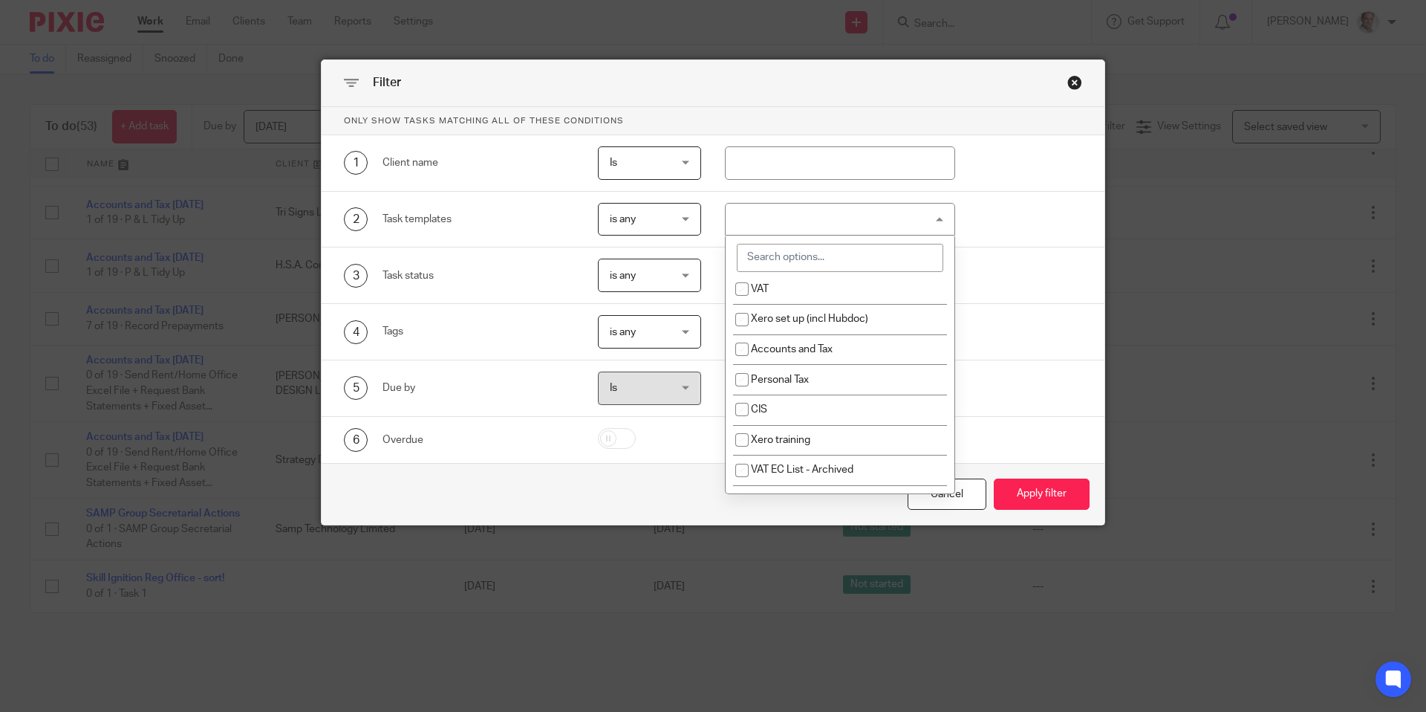
scroll to position [359, 0]
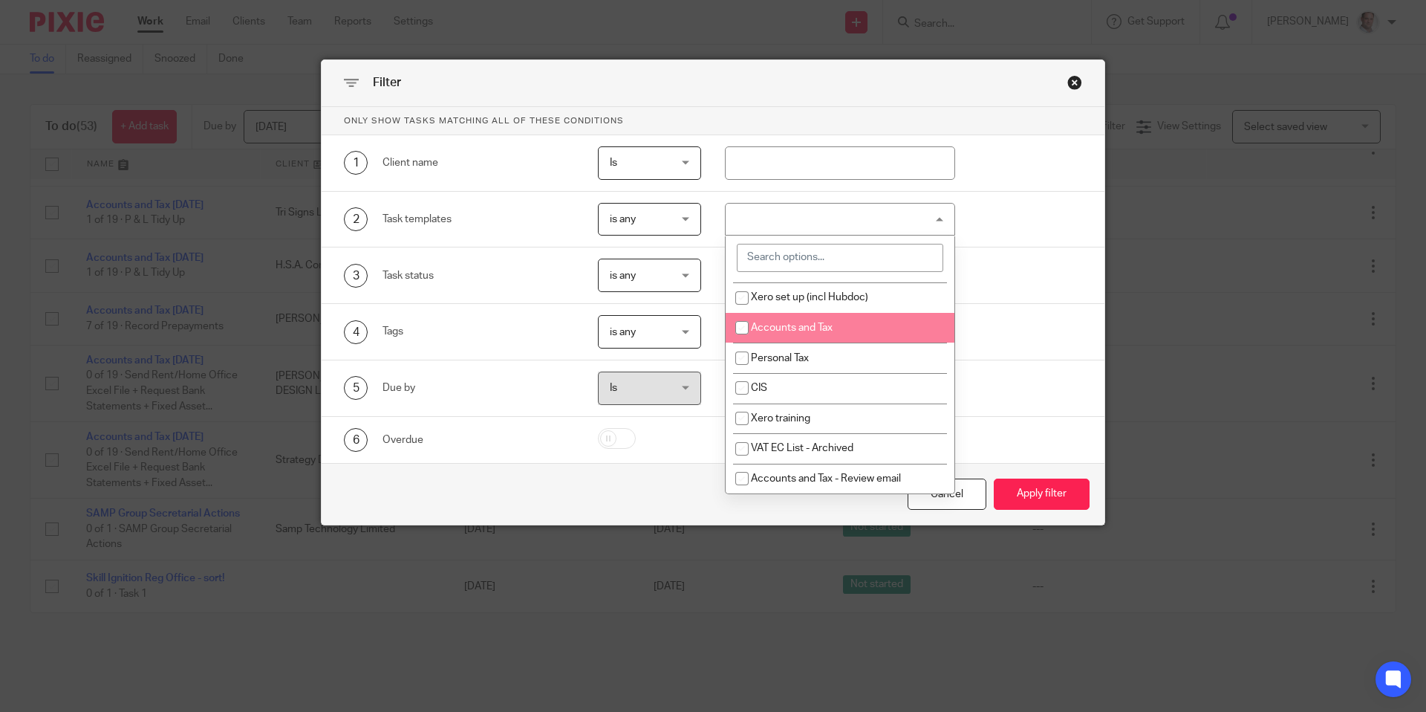
click at [744, 336] on input "checkbox" at bounding box center [742, 327] width 28 height 28
checkbox input "true"
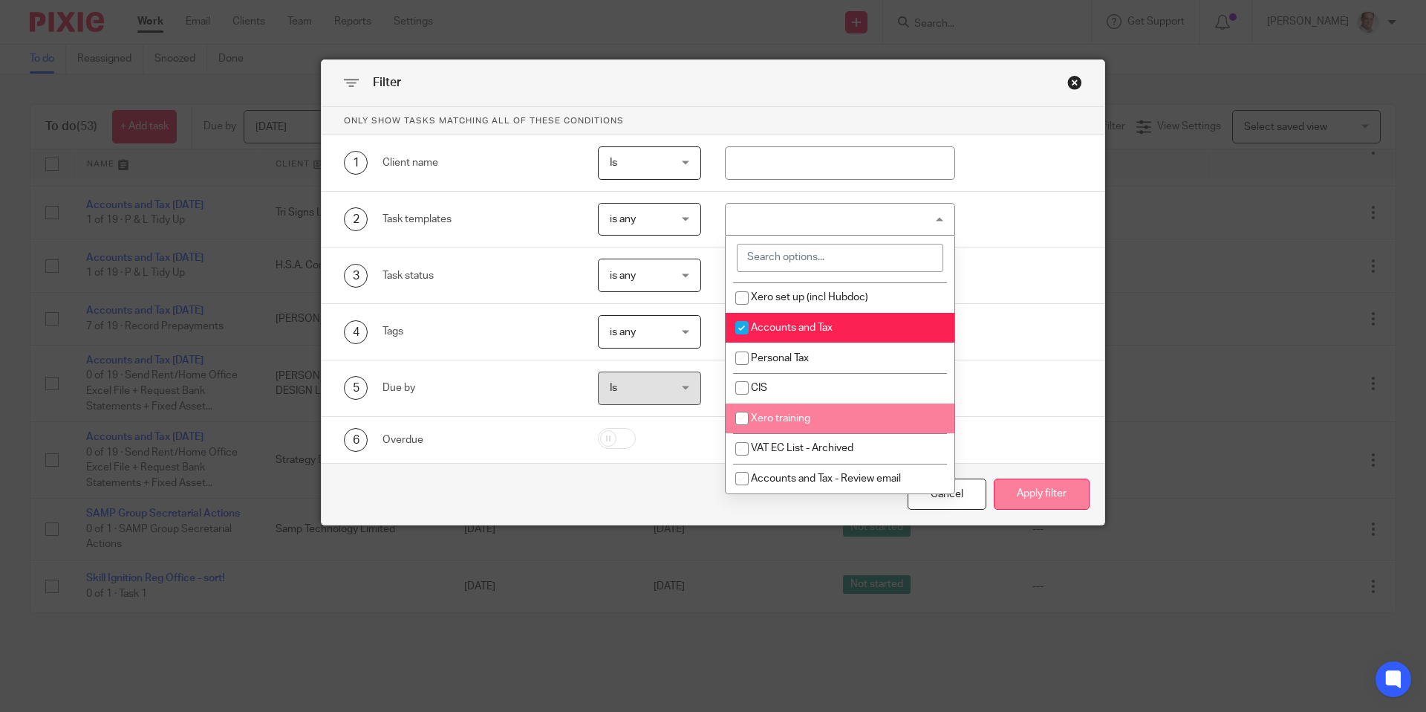
click at [1063, 491] on button "Apply filter" at bounding box center [1042, 494] width 96 height 32
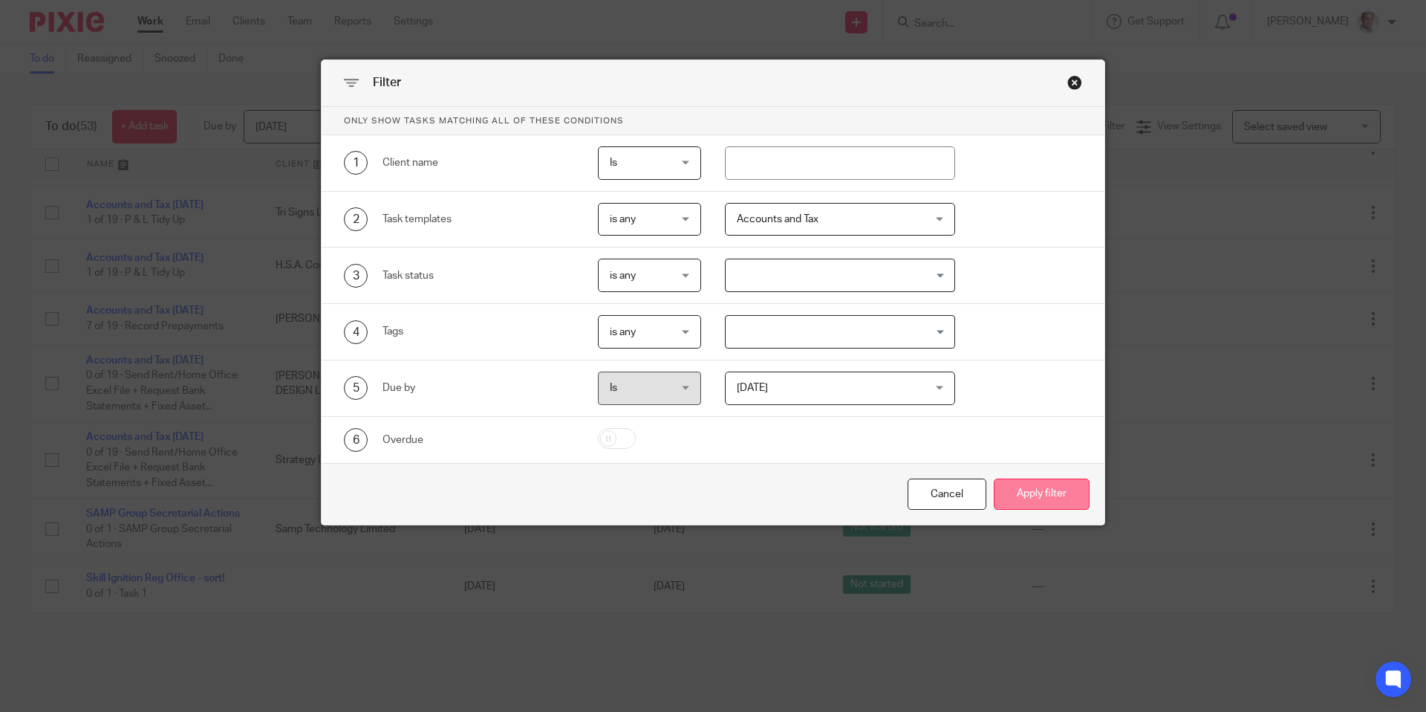
click at [1047, 495] on button "Apply filter" at bounding box center [1042, 494] width 96 height 32
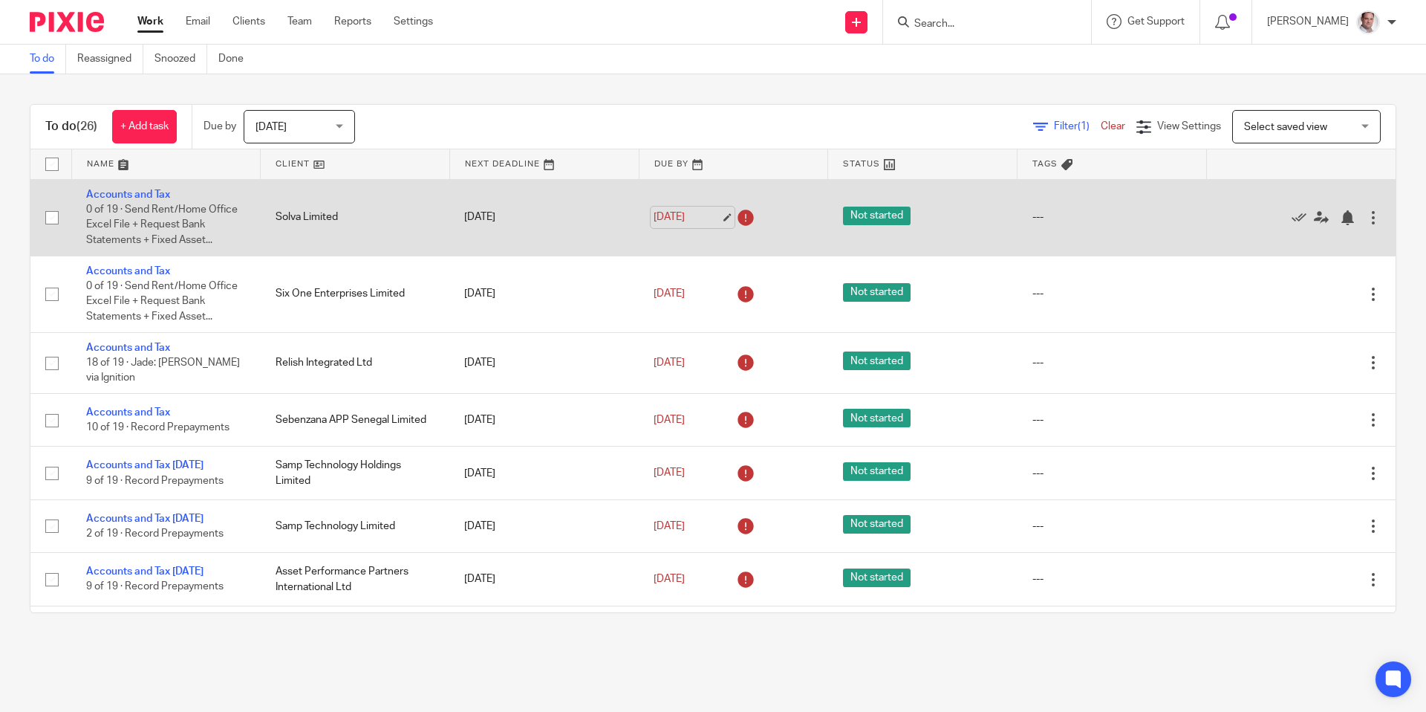
click at [681, 217] on link "[DATE]" at bounding box center [687, 217] width 67 height 16
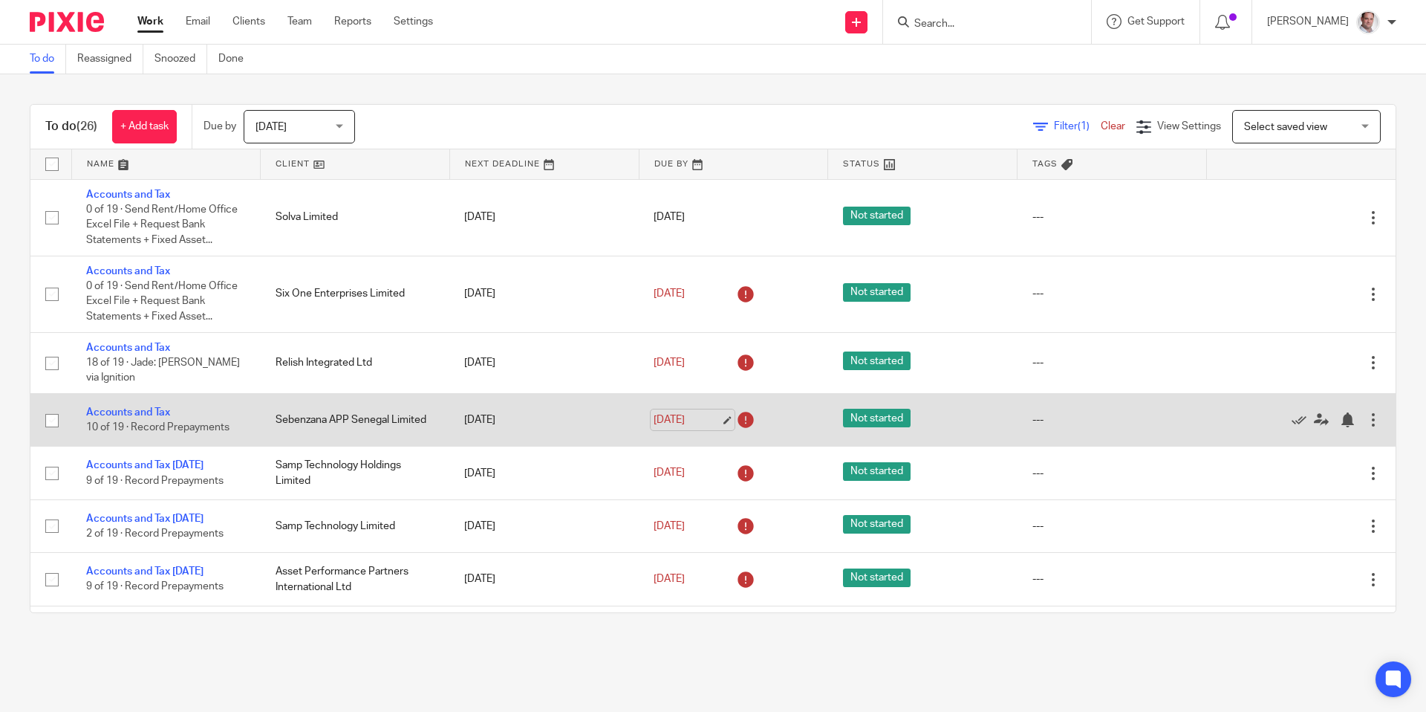
click at [673, 415] on link "[DATE]" at bounding box center [687, 420] width 67 height 16
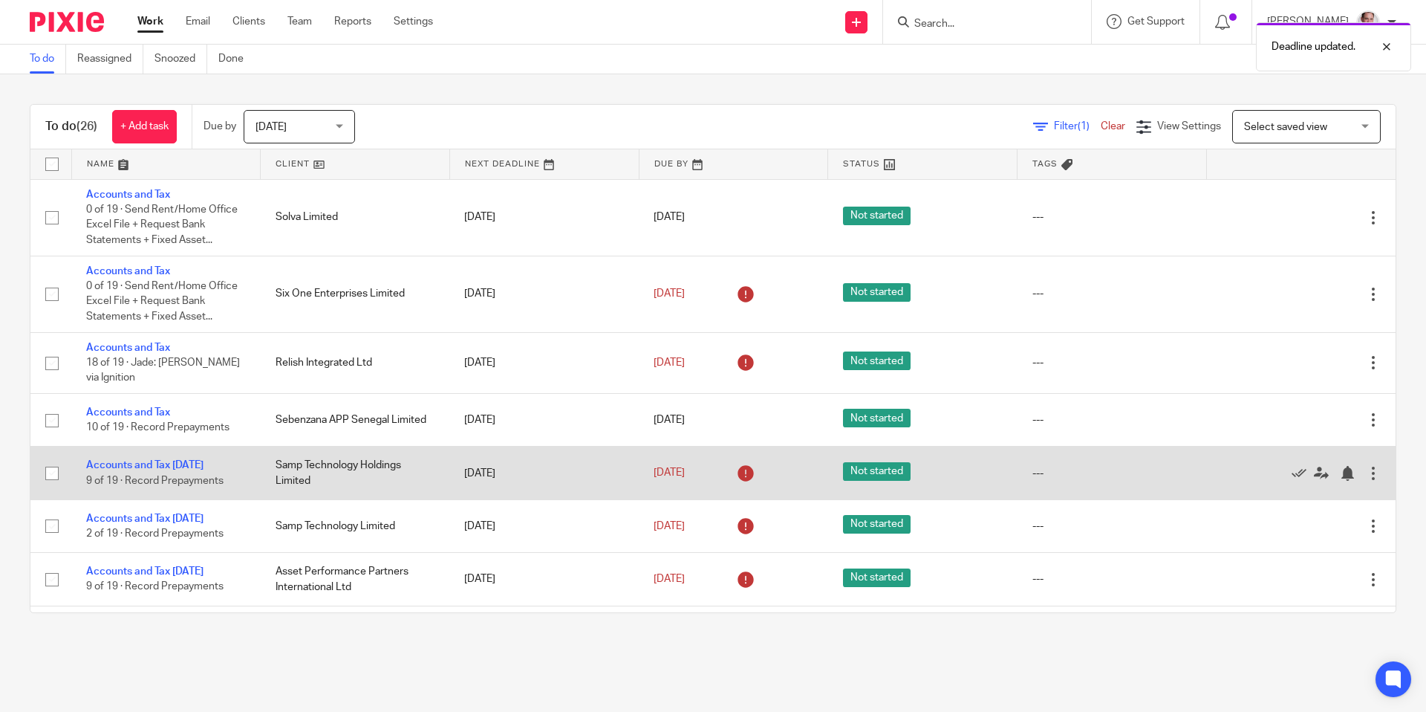
click at [720, 472] on div "[DATE]" at bounding box center [734, 473] width 160 height 24
click at [671, 472] on link "27 Jul 2025" at bounding box center [687, 473] width 67 height 16
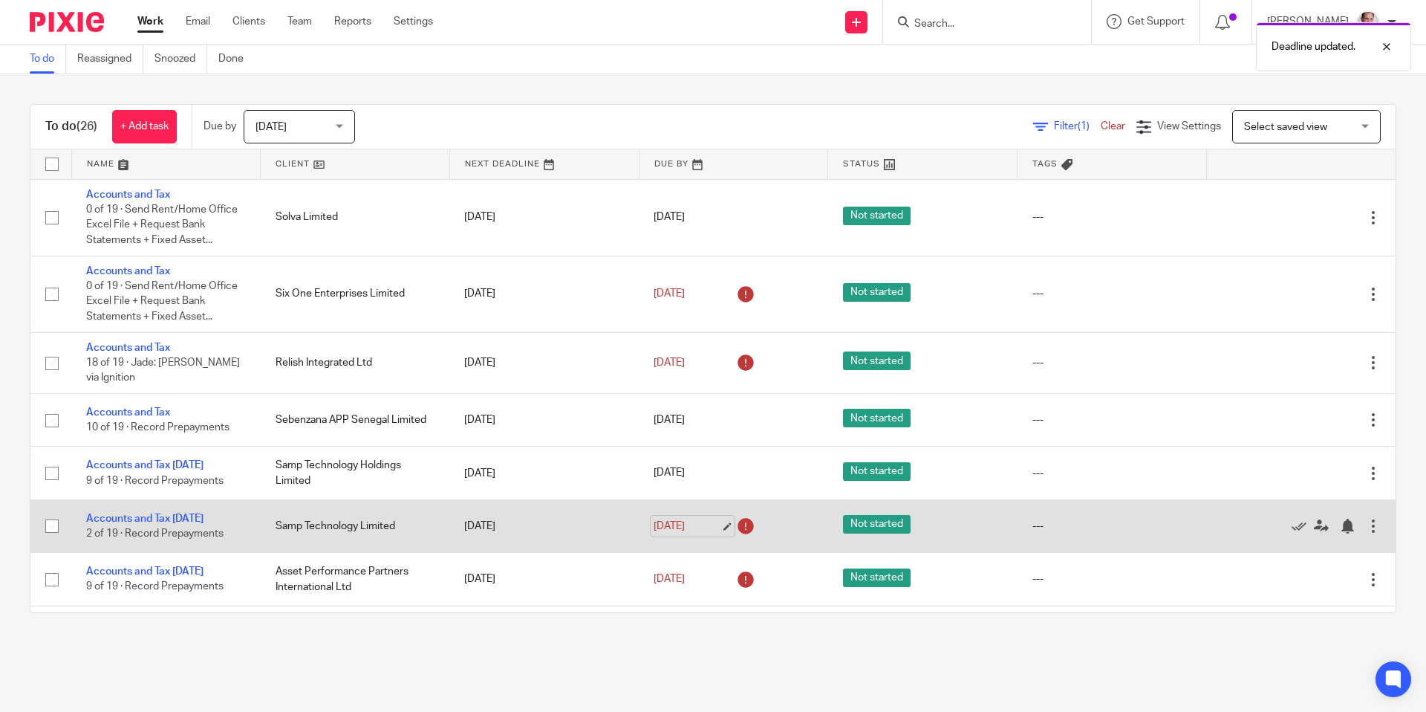
click at [685, 527] on link "27 Jul 2025" at bounding box center [687, 526] width 67 height 16
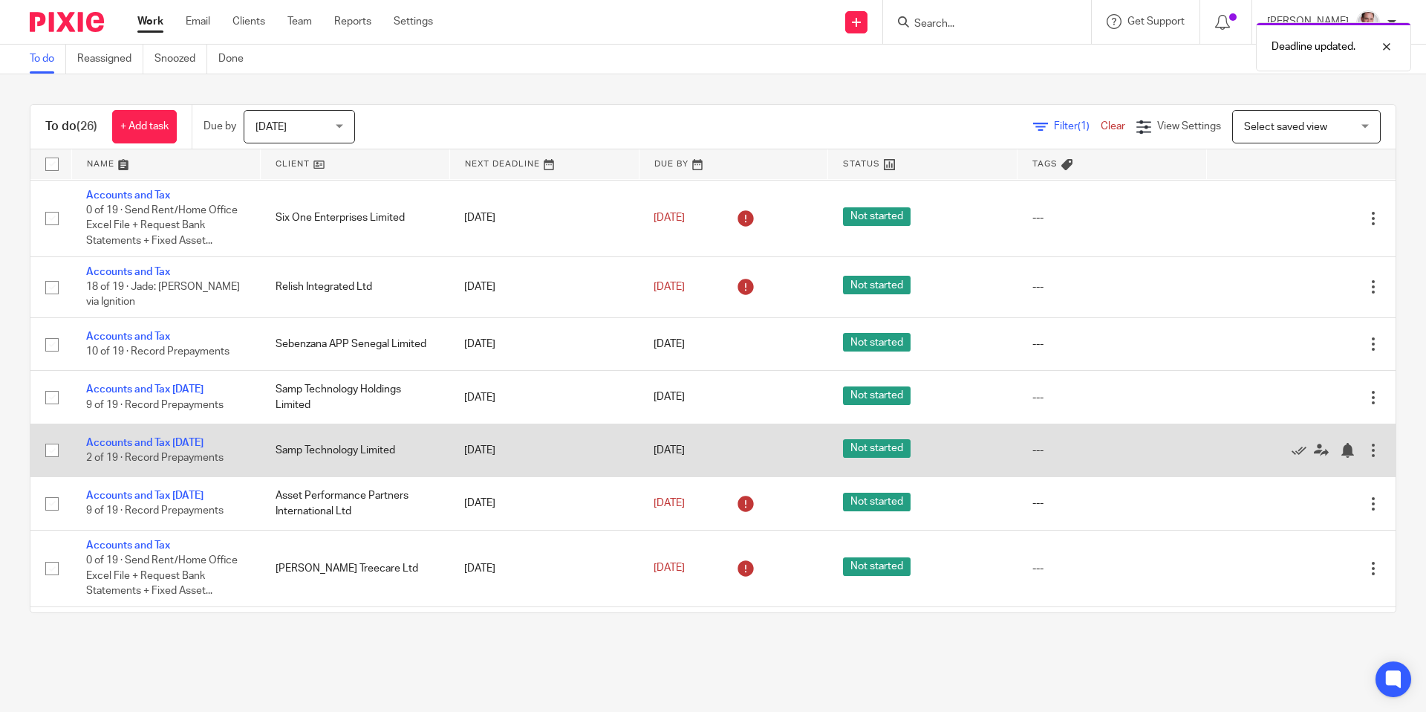
scroll to position [81, 0]
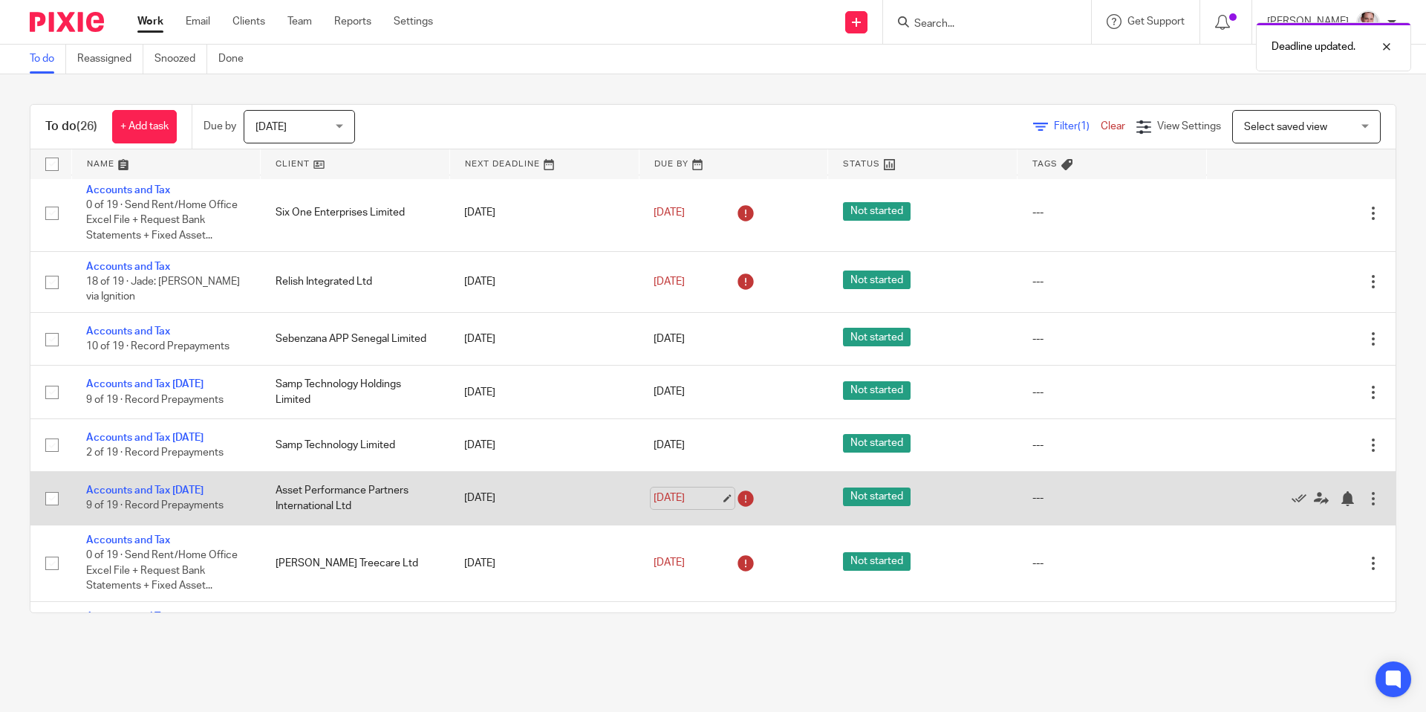
click at [673, 495] on link "27 Jul 2025" at bounding box center [687, 498] width 67 height 16
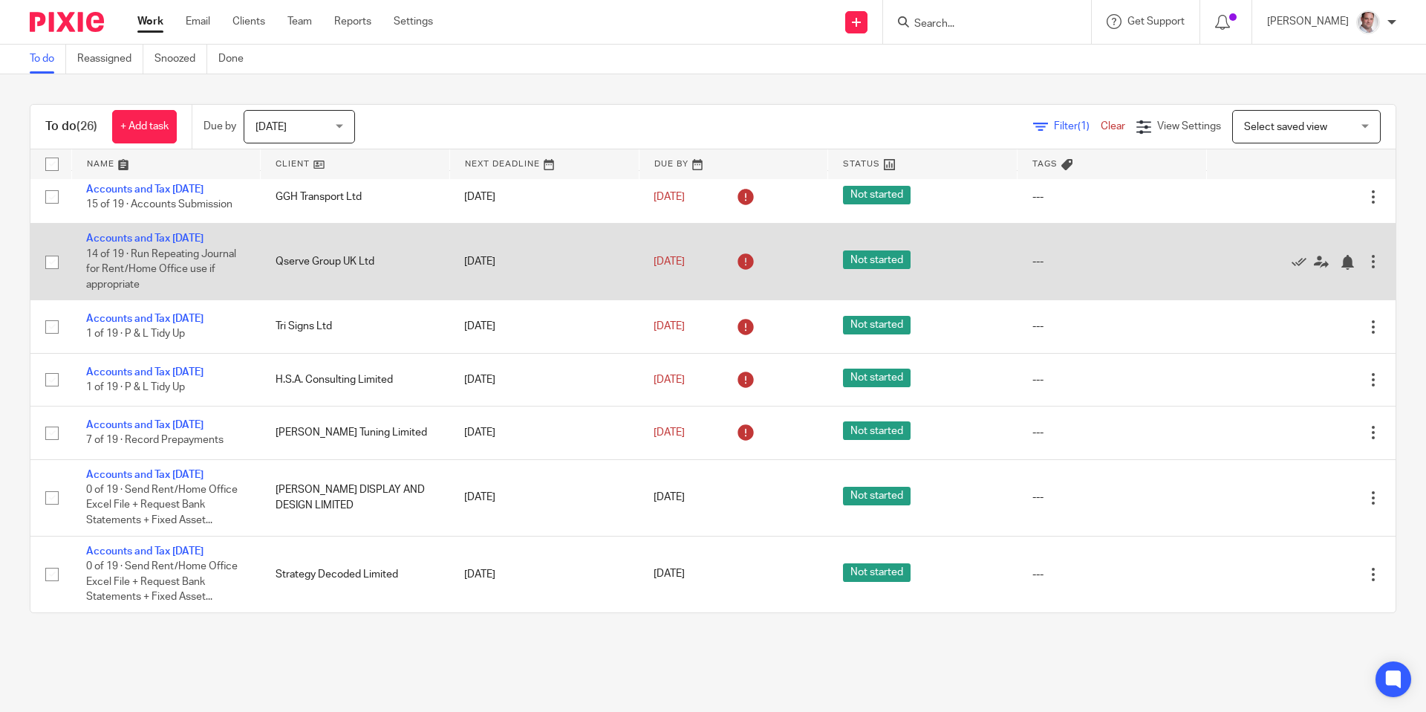
scroll to position [1263, 0]
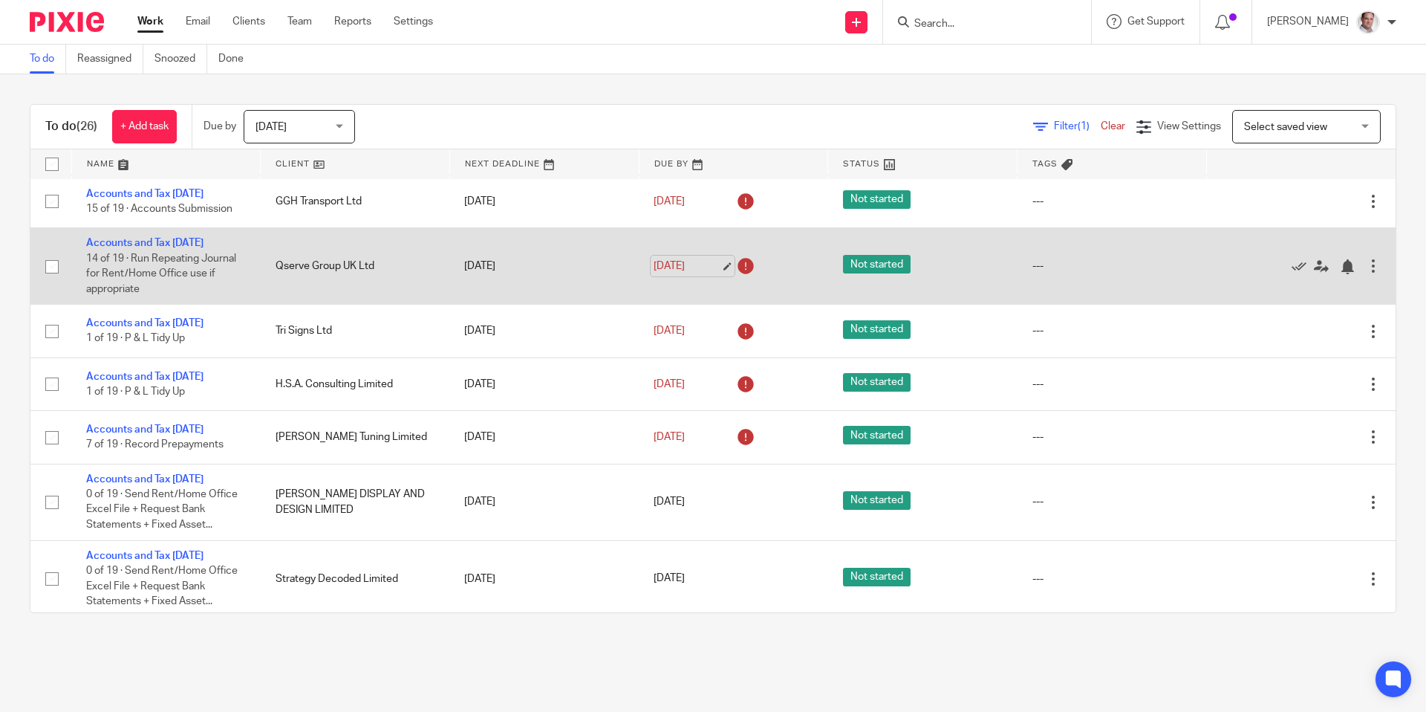
click at [694, 274] on link "8 Aug 2025" at bounding box center [687, 266] width 67 height 16
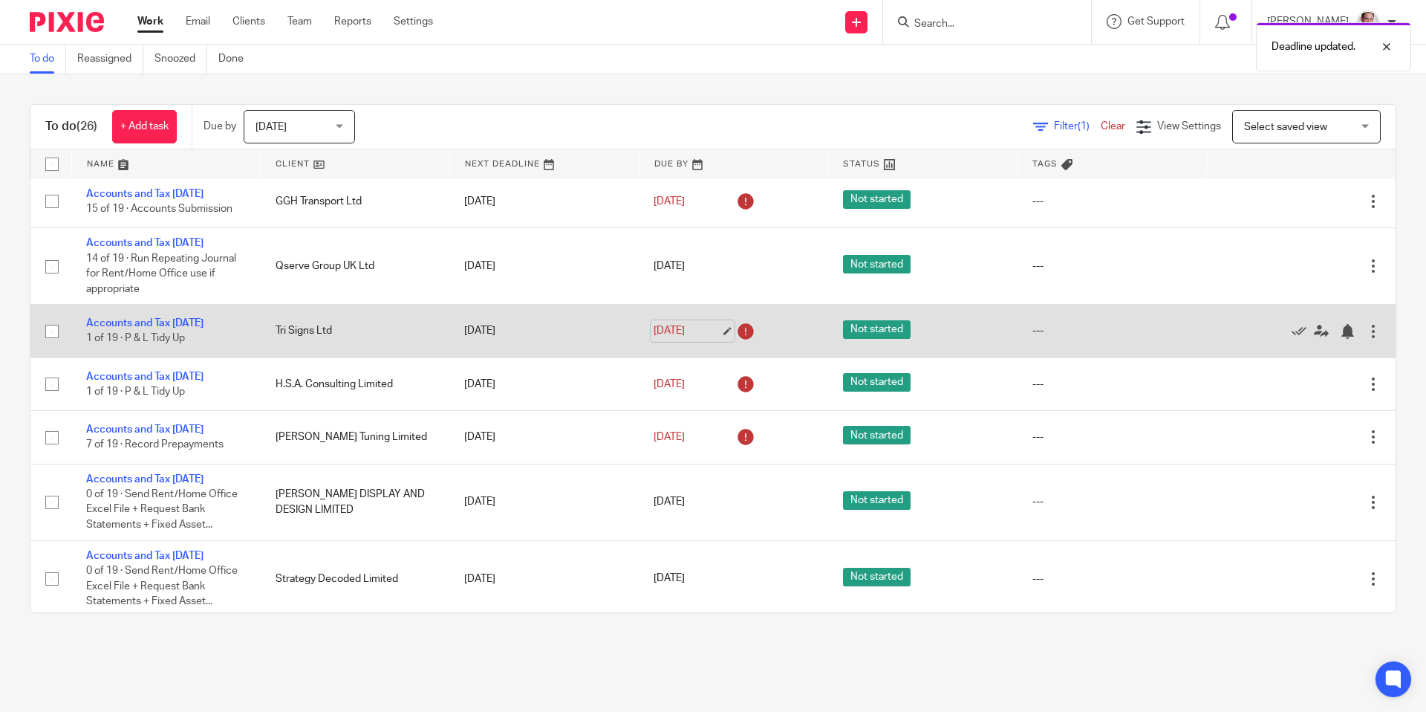
click at [681, 339] on link "9 Aug 2025" at bounding box center [687, 331] width 67 height 16
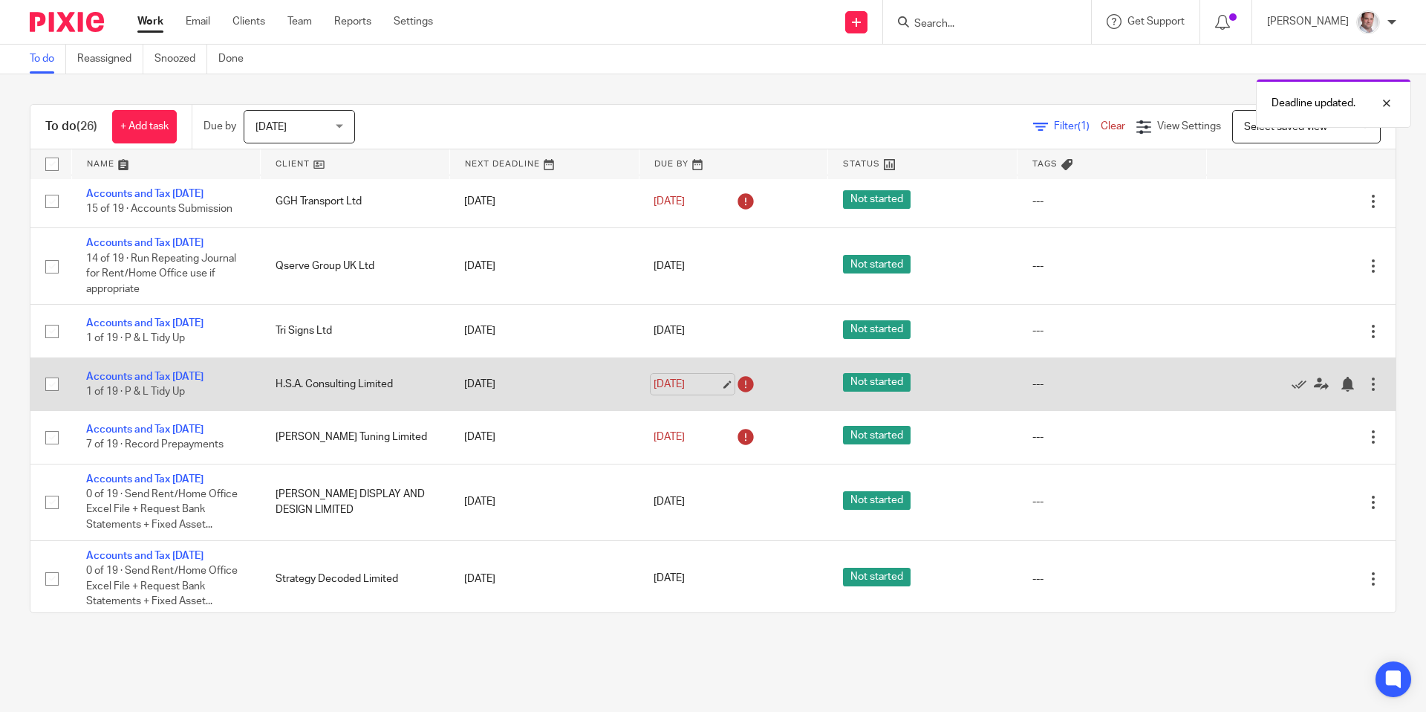
click at [672, 392] on link "10 Aug 2025" at bounding box center [687, 385] width 67 height 16
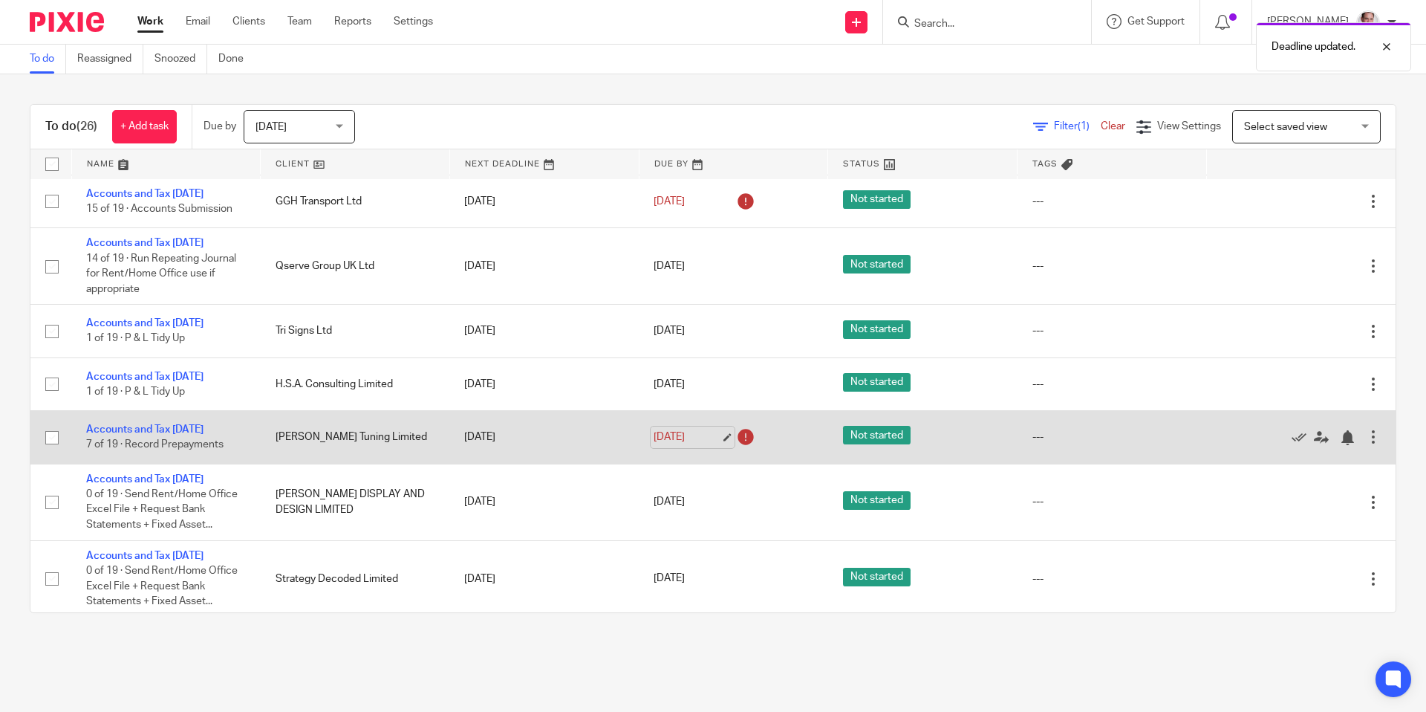
click at [694, 445] on link "10 Aug 2025" at bounding box center [687, 437] width 67 height 16
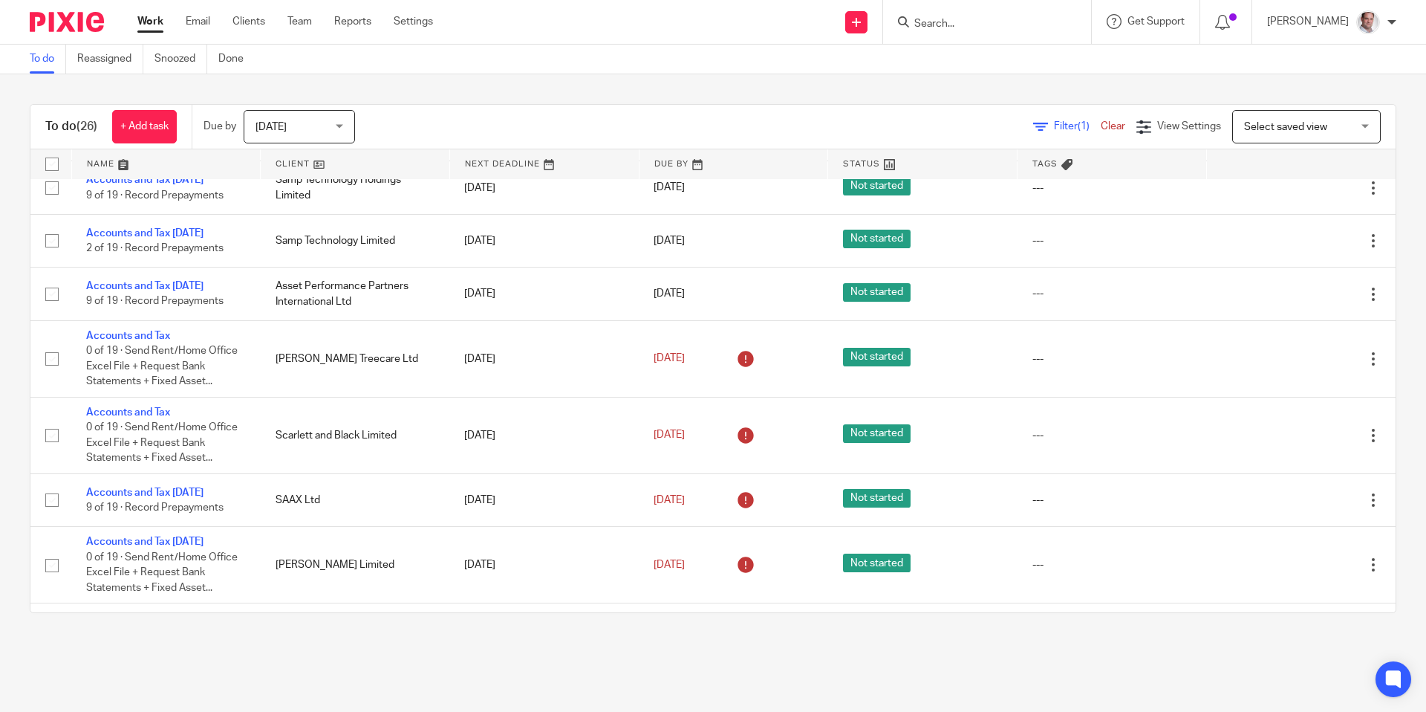
scroll to position [0, 0]
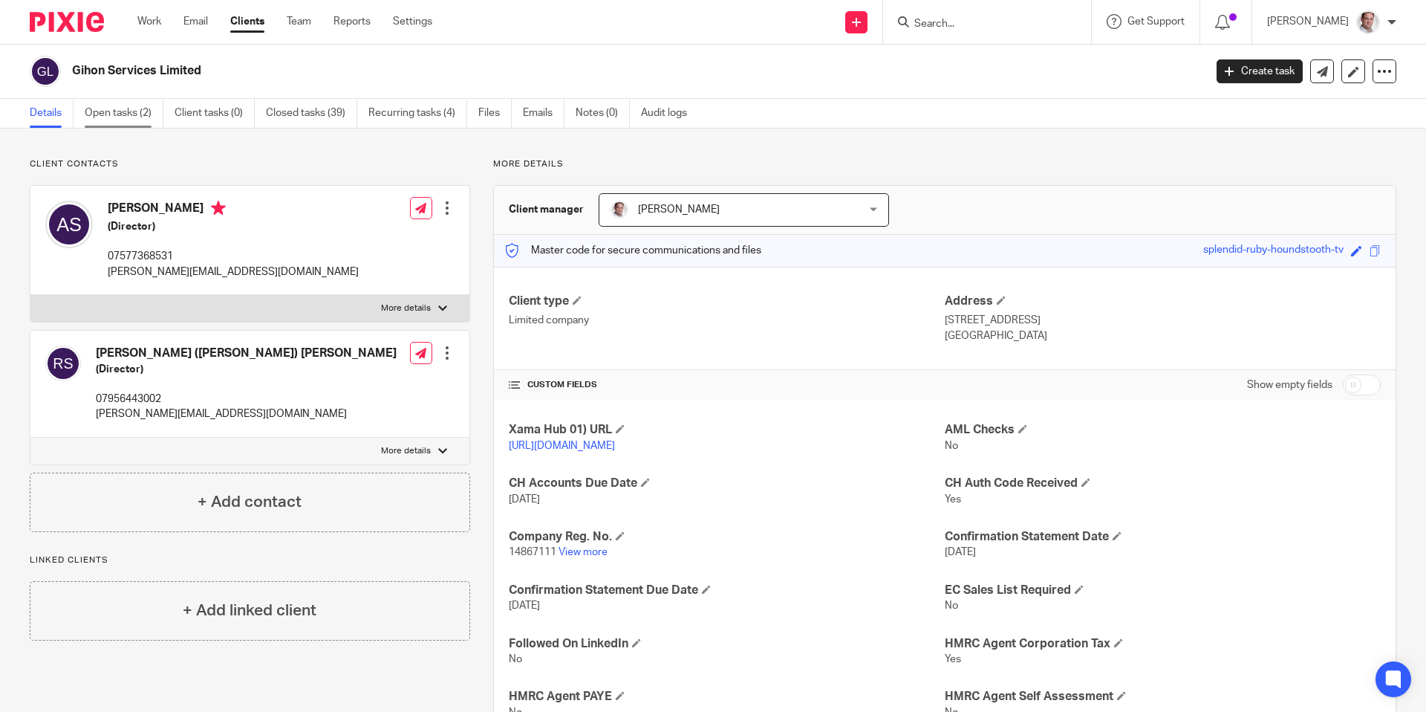
click at [111, 111] on link "Open tasks (2)" at bounding box center [124, 113] width 79 height 29
